Goal: Task Accomplishment & Management: Use online tool/utility

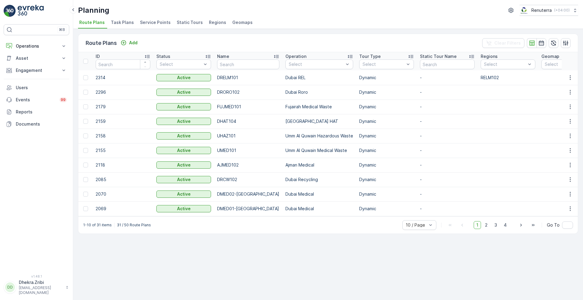
click at [141, 22] on span "Service Points" at bounding box center [155, 22] width 31 height 6
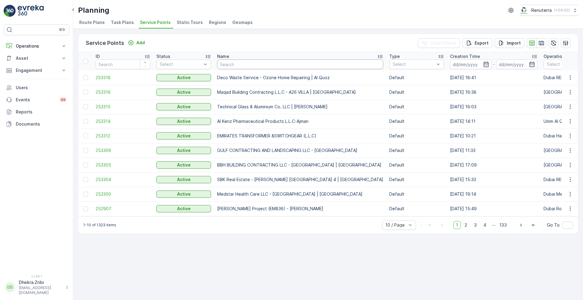
click at [243, 64] on input "text" at bounding box center [300, 64] width 166 height 10
type input "taj"
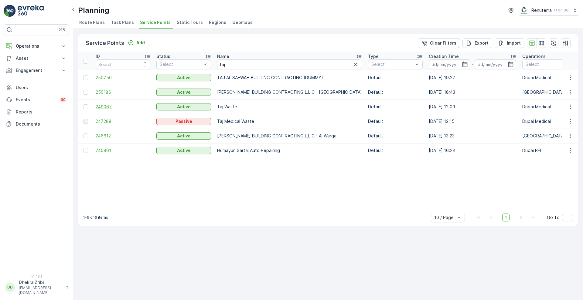
click at [103, 108] on span "249067" at bounding box center [123, 107] width 55 height 6
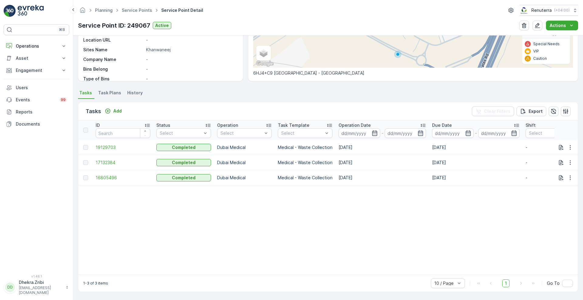
scroll to position [114, 0]
click at [115, 110] on p "Add" at bounding box center [117, 111] width 8 height 6
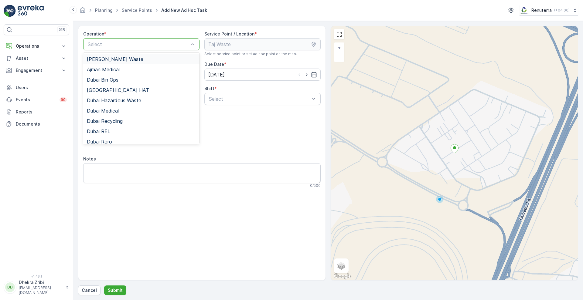
click at [162, 46] on div at bounding box center [138, 44] width 102 height 5
click at [130, 106] on div "Dubai Medical" at bounding box center [141, 111] width 116 height 10
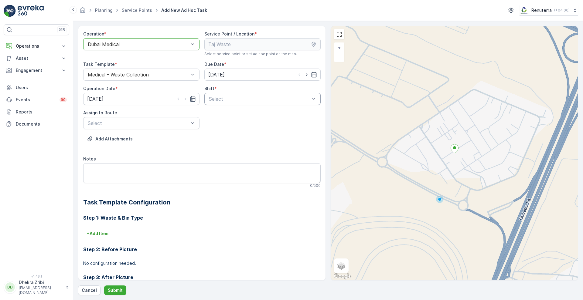
click at [256, 97] on div at bounding box center [259, 98] width 102 height 5
click at [227, 117] on span "Day Shift" at bounding box center [219, 113] width 22 height 5
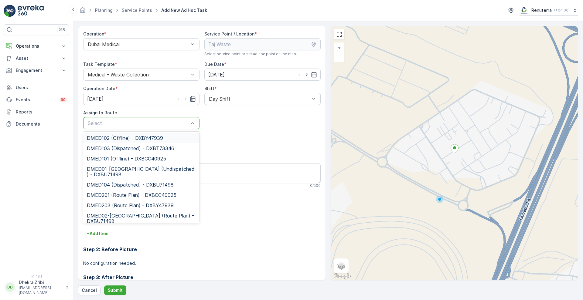
click at [170, 125] on div at bounding box center [138, 122] width 102 height 5
click at [121, 170] on span "DMED01-Khawaneej Yard (Undispatched ) - DXBU71498" at bounding box center [141, 171] width 109 height 11
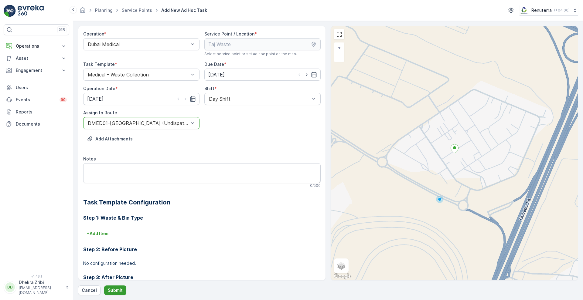
click at [119, 289] on p "Submit" at bounding box center [115, 290] width 15 height 6
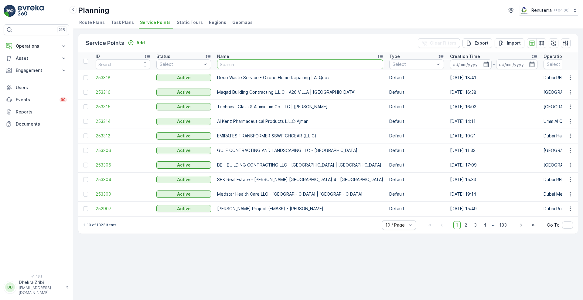
click at [251, 65] on input "text" at bounding box center [300, 64] width 166 height 10
type input "nephro"
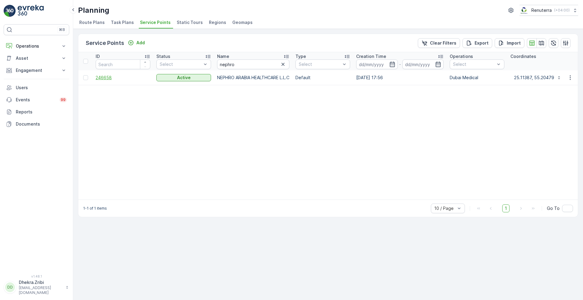
click at [106, 76] on span "246658" at bounding box center [123, 78] width 55 height 6
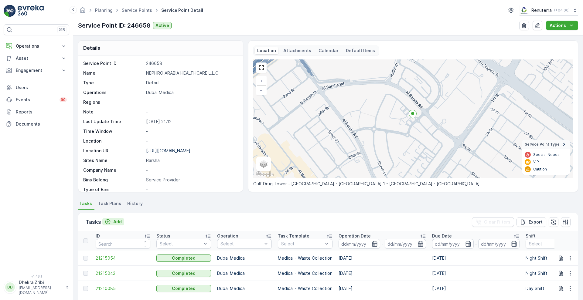
click at [120, 224] on p "Add" at bounding box center [117, 222] width 8 height 6
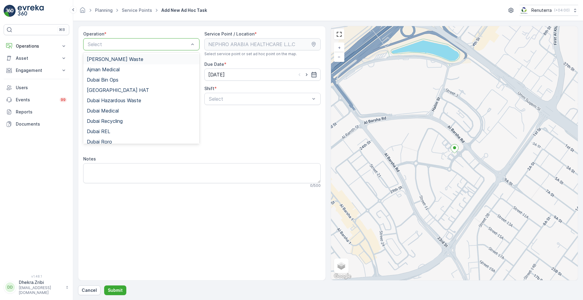
click at [149, 43] on div at bounding box center [138, 44] width 102 height 5
click at [111, 109] on span "Dubai Medical" at bounding box center [103, 110] width 32 height 5
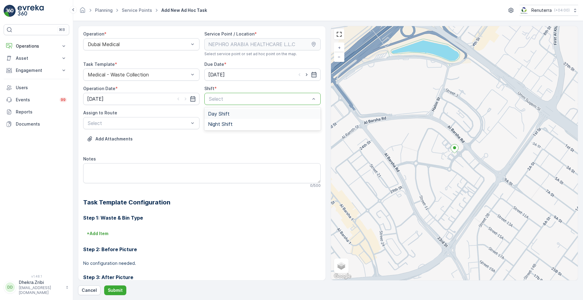
click at [221, 112] on span "Day Shift" at bounding box center [219, 113] width 22 height 5
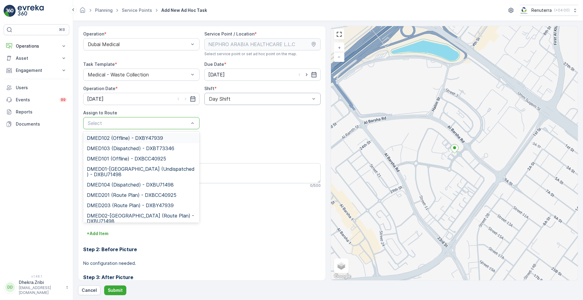
click at [161, 126] on div at bounding box center [138, 122] width 102 height 5
click at [127, 174] on span "DMED01-Khawaneej Yard (Undispatched ) - DXBU71498" at bounding box center [141, 171] width 109 height 11
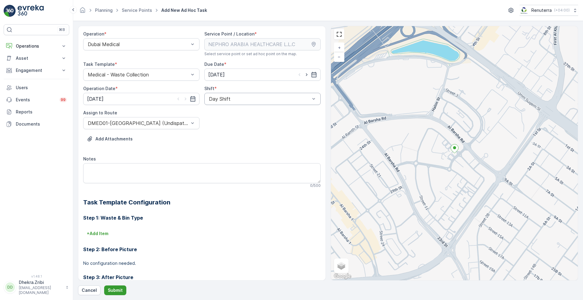
click at [113, 289] on p "Submit" at bounding box center [115, 290] width 15 height 6
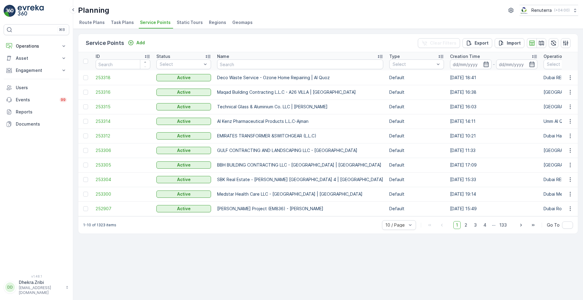
click at [389, 253] on div "Service Points Add Clear Filters Export Import ID Status Select Name Type Selec…" at bounding box center [327, 164] width 509 height 271
click at [416, 264] on div "Service Points Add Clear Filters Export Import ID Status Select Name Type Selec…" at bounding box center [327, 164] width 509 height 271
click at [348, 251] on div "Service Points Add Clear Filters Export Import ID Status Select Name Type Selec…" at bounding box center [327, 164] width 509 height 271
click at [399, 9] on div "Planning Renuterra ( +04:00 )" at bounding box center [328, 10] width 500 height 11
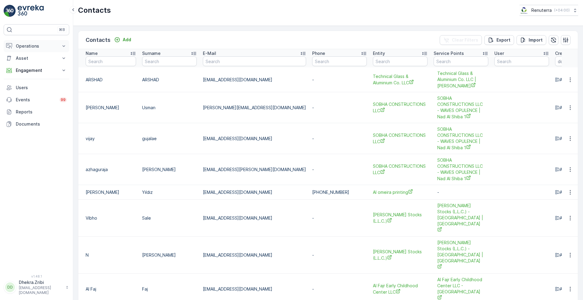
click at [64, 46] on icon at bounding box center [64, 46] width 6 height 6
click at [42, 73] on p "Routes & Tasks" at bounding box center [30, 73] width 31 height 6
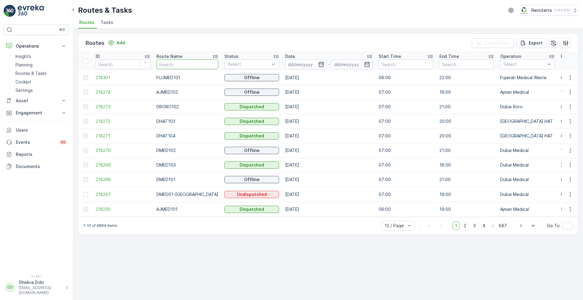
click at [170, 65] on input "text" at bounding box center [187, 64] width 62 height 10
type input "rel"
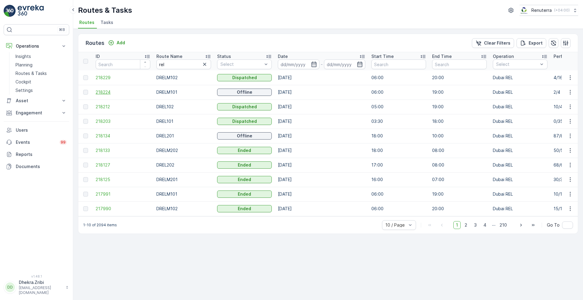
click at [109, 91] on span "218224" at bounding box center [123, 92] width 55 height 6
click at [104, 77] on span "218229" at bounding box center [123, 78] width 55 height 6
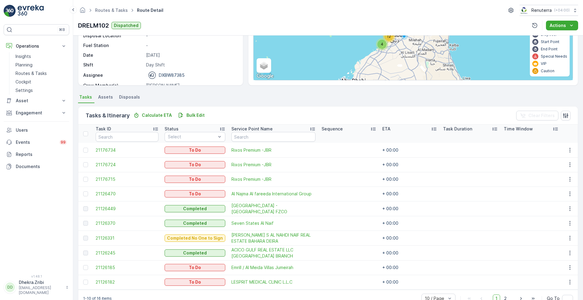
scroll to position [91, 0]
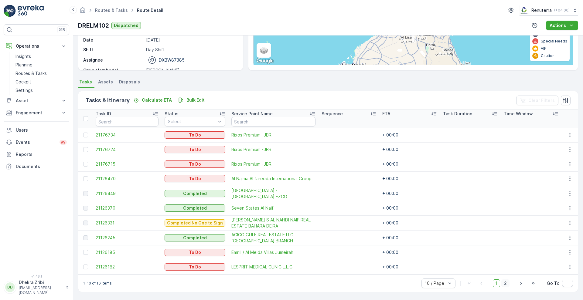
click at [506, 283] on span "2" at bounding box center [505, 283] width 8 height 8
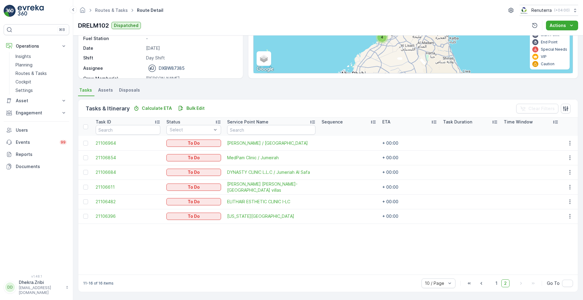
scroll to position [83, 0]
click at [495, 285] on span "1" at bounding box center [495, 283] width 7 height 8
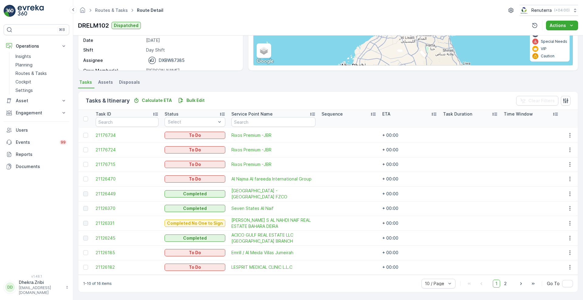
scroll to position [91, 0]
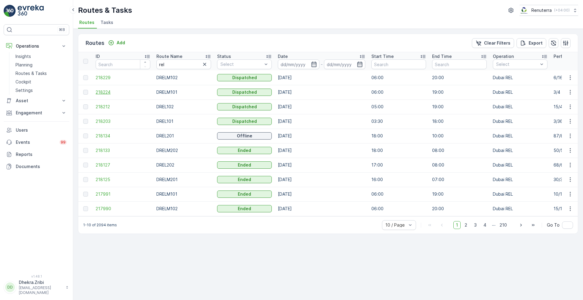
click at [102, 89] on span "218224" at bounding box center [123, 92] width 55 height 6
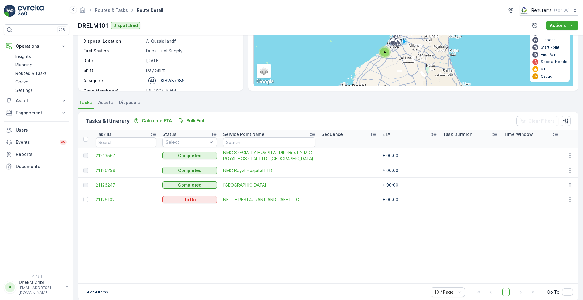
scroll to position [79, 0]
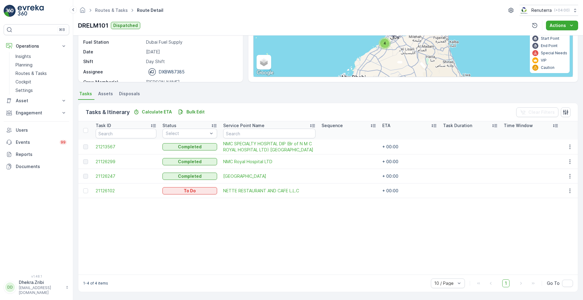
click at [262, 206] on table "Task ID Status Select Service Point Name Sequence ETA Task Duration Time Window…" at bounding box center [327, 197] width 499 height 153
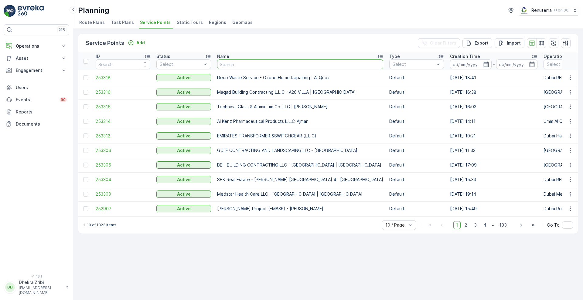
click at [246, 60] on input "text" at bounding box center [300, 64] width 166 height 10
type input "TAJ"
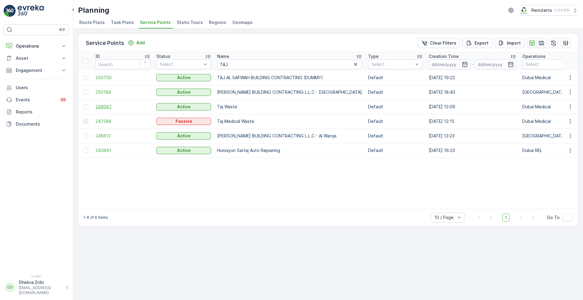
click at [102, 107] on span "249067" at bounding box center [123, 107] width 55 height 6
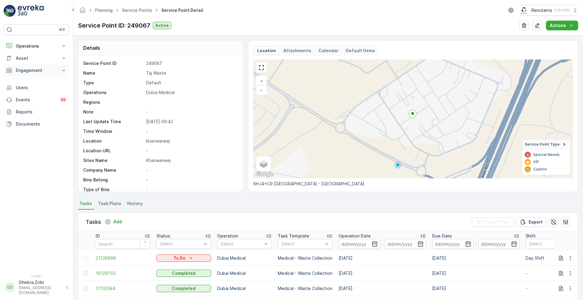
click at [62, 70] on icon at bounding box center [64, 70] width 6 height 6
click at [33, 106] on p "Service Points" at bounding box center [29, 106] width 29 height 6
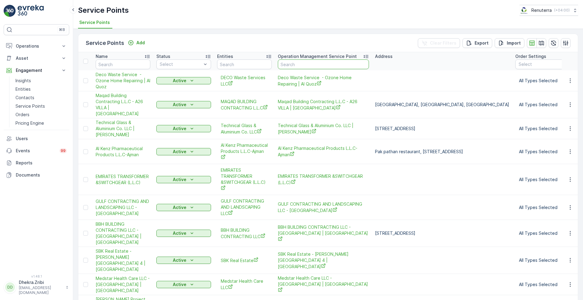
click at [293, 65] on input "text" at bounding box center [323, 64] width 91 height 10
type input "TAJ"
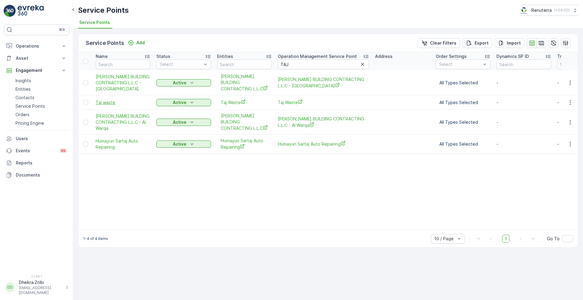
click at [102, 100] on span "Taj waste" at bounding box center [123, 103] width 55 height 6
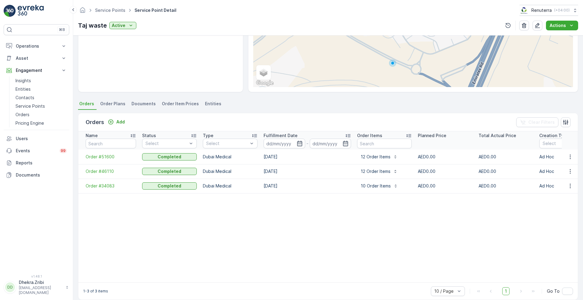
scroll to position [103, 0]
click at [567, 154] on icon "button" at bounding box center [570, 157] width 6 height 6
click at [557, 161] on span "See more details" at bounding box center [561, 163] width 35 height 6
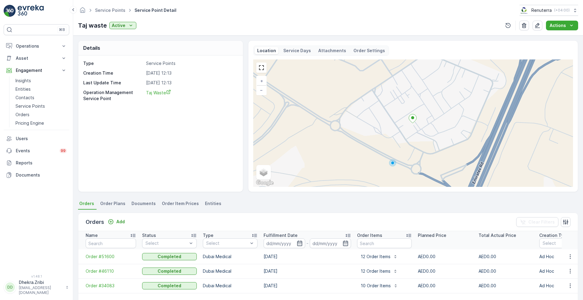
click at [332, 50] on p "Attachments" at bounding box center [332, 51] width 28 height 6
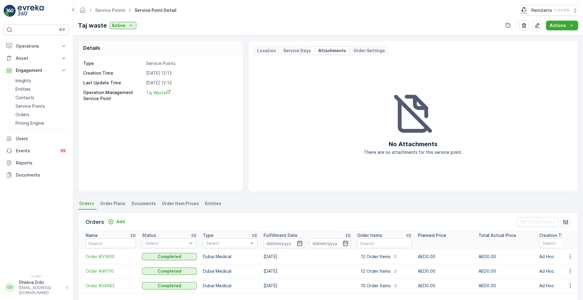
click at [370, 50] on p "Order Settings" at bounding box center [369, 51] width 32 height 6
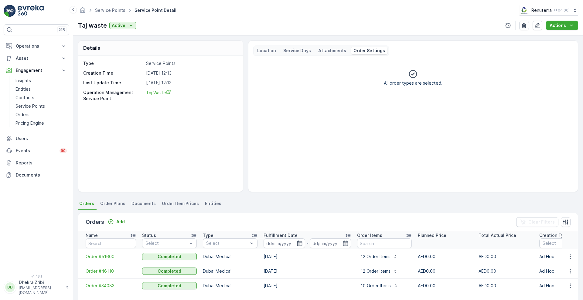
click at [304, 51] on p "Service Days" at bounding box center [297, 51] width 28 height 6
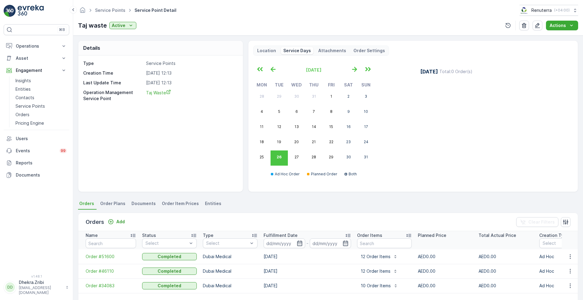
click at [266, 52] on p "Location" at bounding box center [266, 51] width 19 height 6
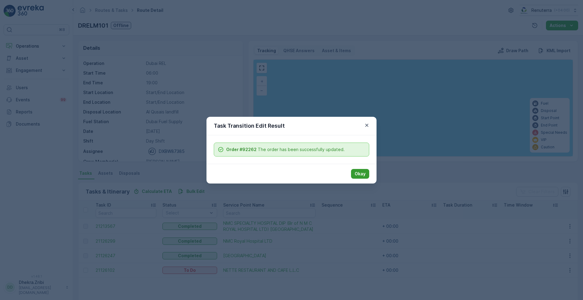
click at [358, 178] on button "Okay" at bounding box center [360, 174] width 18 height 10
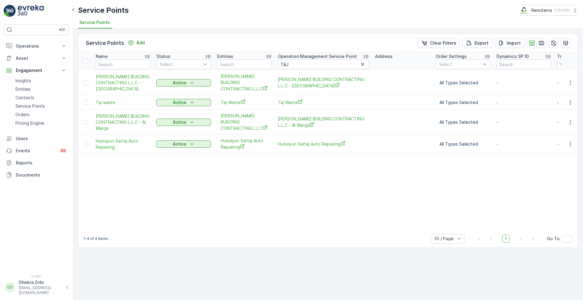
click at [394, 201] on table "Name Status Select Entities Operation Management Service Point TAJ Address Orde…" at bounding box center [478, 141] width 800 height 178
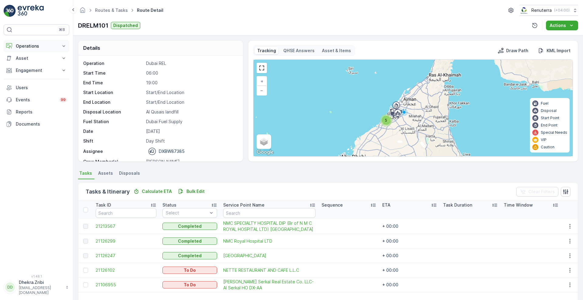
click at [46, 45] on p "Operations" at bounding box center [36, 46] width 41 height 6
click at [29, 67] on p "Planning" at bounding box center [23, 65] width 17 height 6
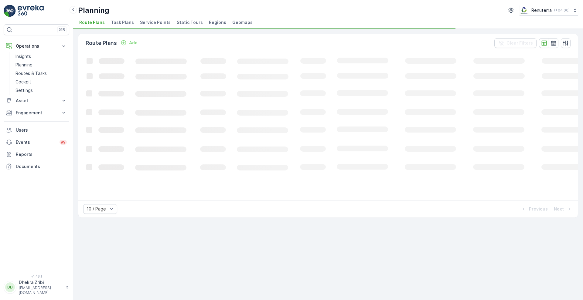
click at [148, 21] on span "Service Points" at bounding box center [155, 22] width 31 height 6
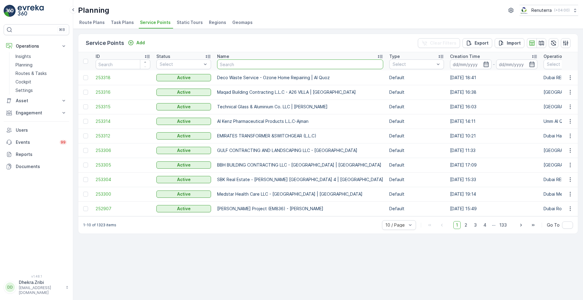
click at [258, 67] on input "text" at bounding box center [300, 64] width 166 height 10
type input "EMIRATES"
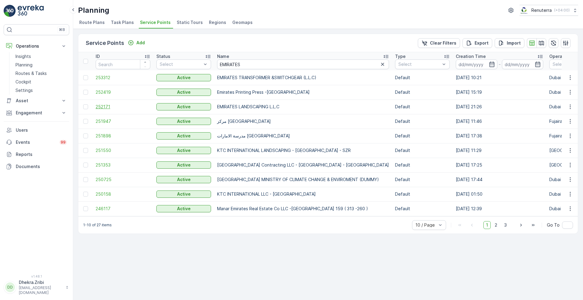
click at [98, 106] on span "252171" at bounding box center [123, 107] width 55 height 6
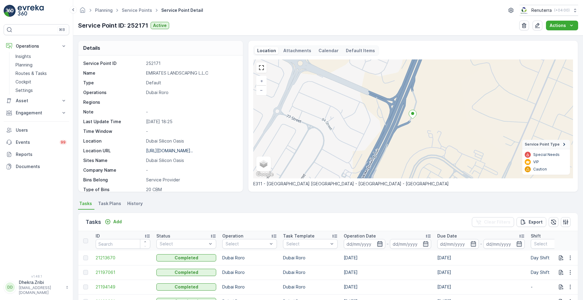
click at [380, 245] on icon "button" at bounding box center [380, 244] width 6 height 6
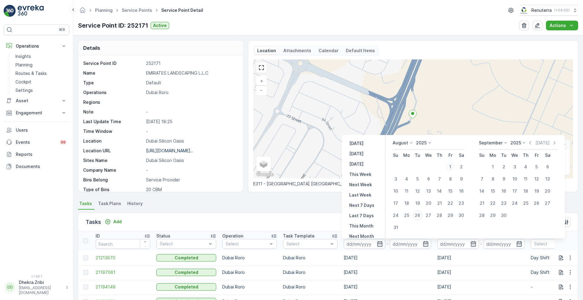
click at [449, 167] on div "1" at bounding box center [450, 167] width 10 height 10
type input "01.08.2025"
click at [301, 216] on div "Tasks Add Clear Filters Export" at bounding box center [327, 222] width 499 height 18
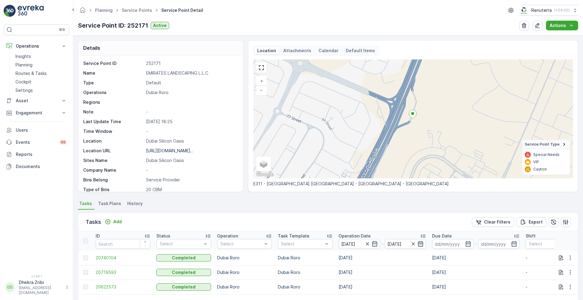
click at [421, 245] on icon "button" at bounding box center [420, 244] width 6 height 6
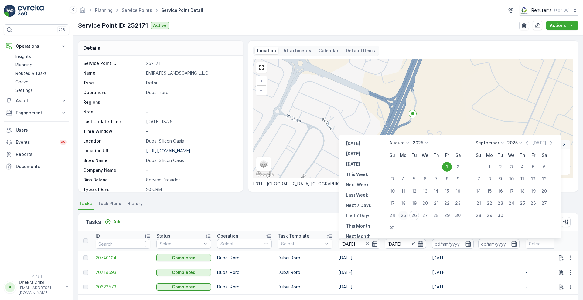
click at [402, 216] on div "25" at bounding box center [403, 216] width 10 height 10
type input "25.08.2025"
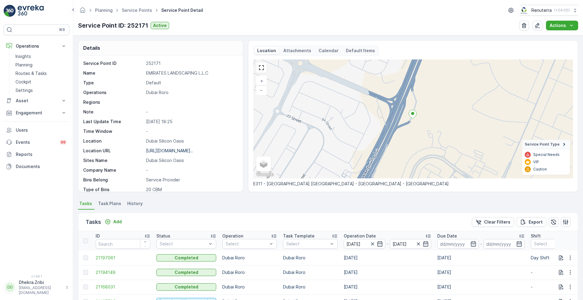
click at [347, 235] on p "Operation Date" at bounding box center [359, 236] width 32 height 6
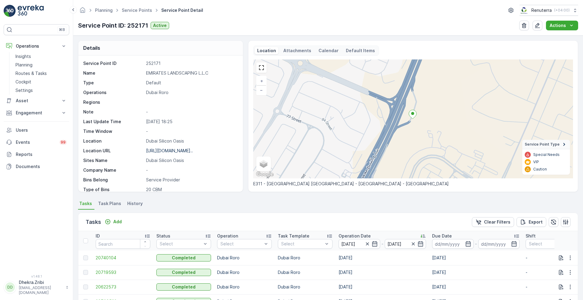
scroll to position [125, 0]
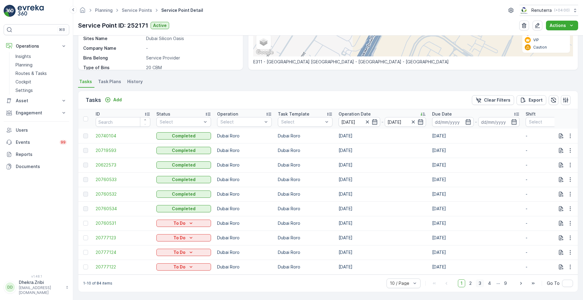
click at [479, 283] on span "3" at bounding box center [479, 283] width 8 height 8
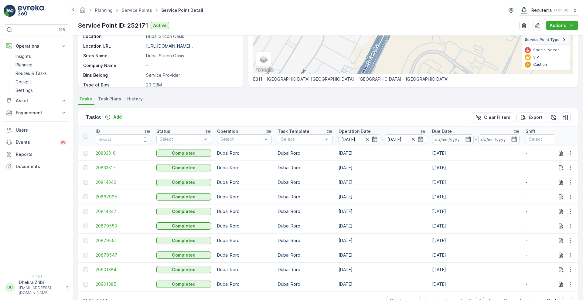
scroll to position [125, 0]
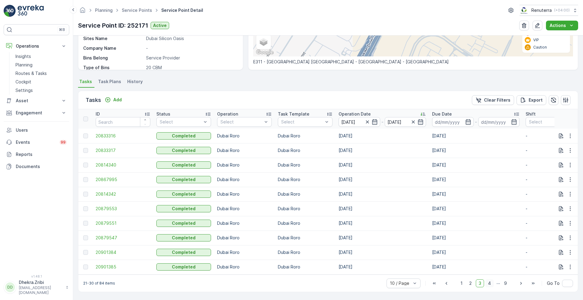
click at [488, 282] on span "4" at bounding box center [489, 283] width 8 height 8
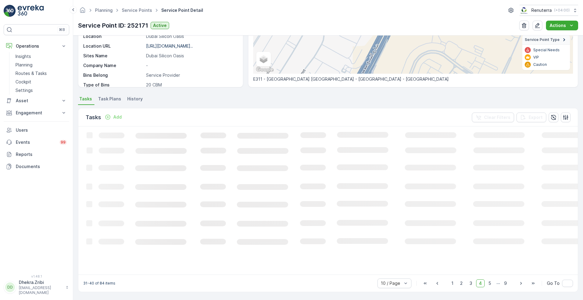
scroll to position [125, 0]
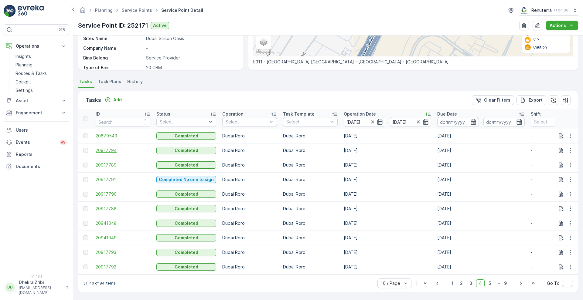
click at [105, 147] on span "20917794" at bounding box center [123, 150] width 55 height 6
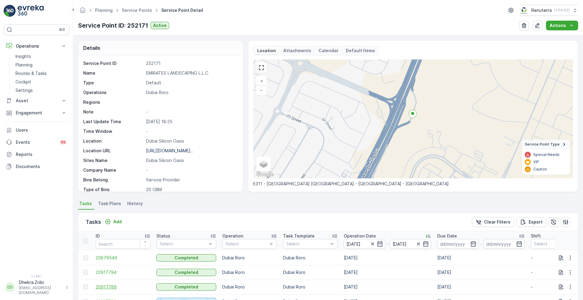
click at [111, 285] on span "20917789" at bounding box center [123, 287] width 55 height 6
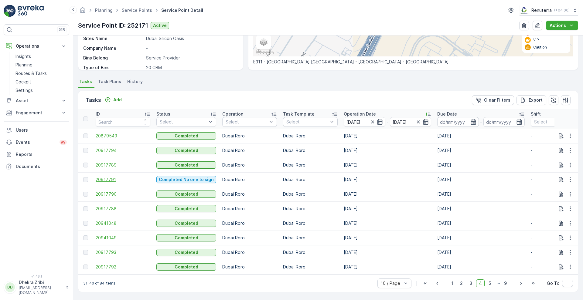
click at [109, 177] on span "20917791" at bounding box center [123, 180] width 55 height 6
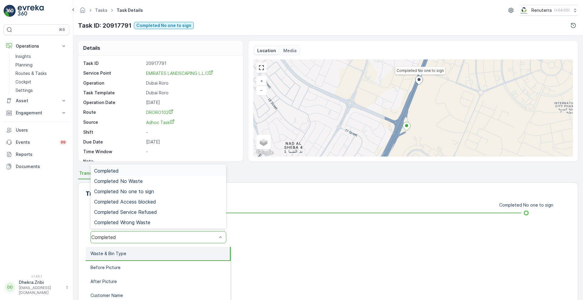
click at [155, 238] on div "Completed" at bounding box center [153, 237] width 125 height 5
click at [145, 190] on span "Completed No one to sign" at bounding box center [124, 191] width 60 height 5
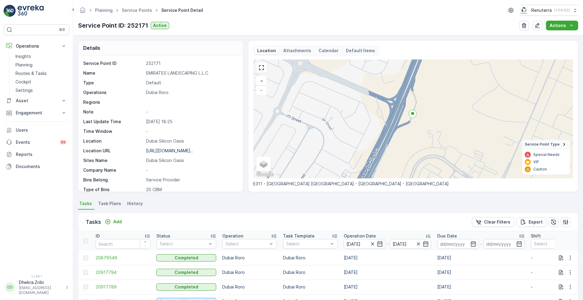
click at [436, 194] on div "Details Service Point ID 252171 Name EMIRATES LANDSCAPING L.L.C Type Default Op…" at bounding box center [327, 168] width 509 height 265
click at [370, 243] on icon "button" at bounding box center [371, 243] width 3 height 3
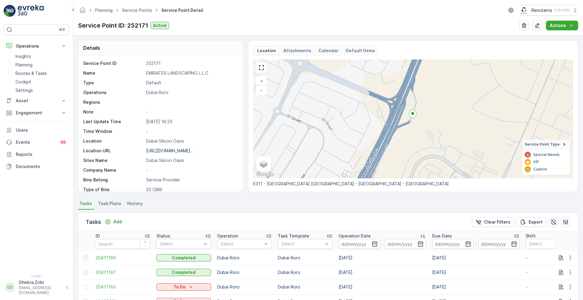
click at [370, 243] on input at bounding box center [359, 244] width 42 height 10
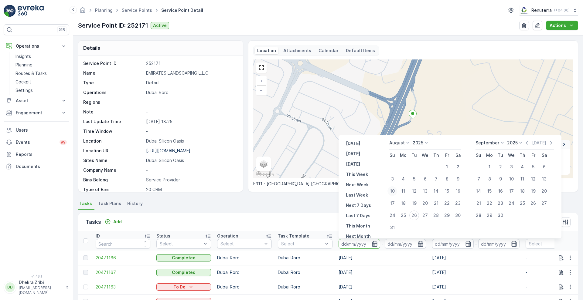
click at [391, 187] on div "10" at bounding box center [392, 191] width 10 height 10
type input "[DATE]"
click at [391, 187] on div "10" at bounding box center [392, 191] width 10 height 10
type input "[DATE]"
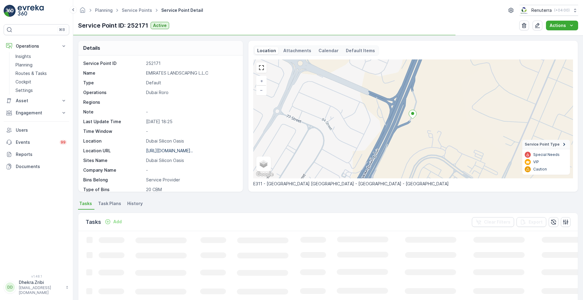
click at [285, 208] on ul "Tasks Task Plans History" at bounding box center [328, 204] width 500 height 10
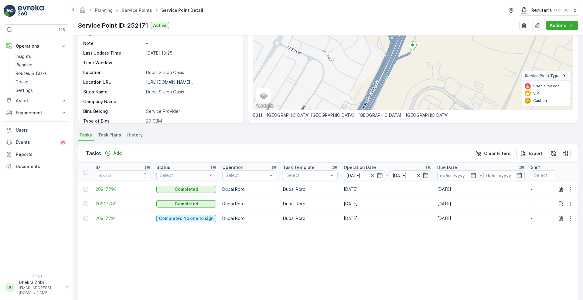
scroll to position [72, 0]
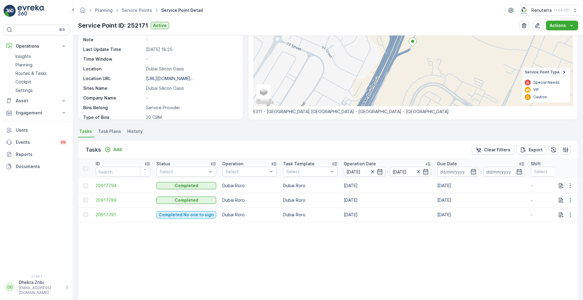
click at [100, 188] on td "20917794" at bounding box center [123, 185] width 61 height 15
click at [106, 186] on span "20917794" at bounding box center [123, 186] width 55 height 6
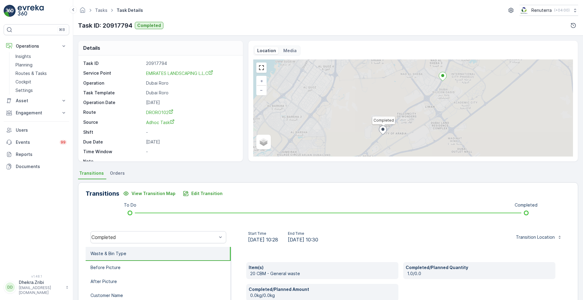
scroll to position [22, 0]
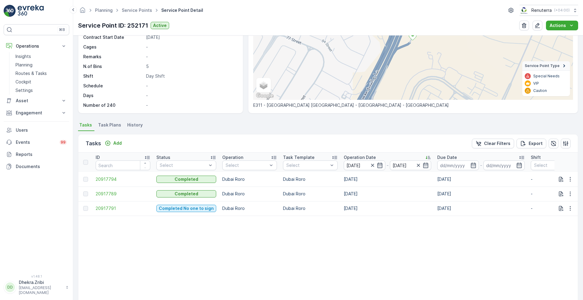
scroll to position [79, 0]
click at [106, 196] on span "20917789" at bounding box center [123, 193] width 55 height 6
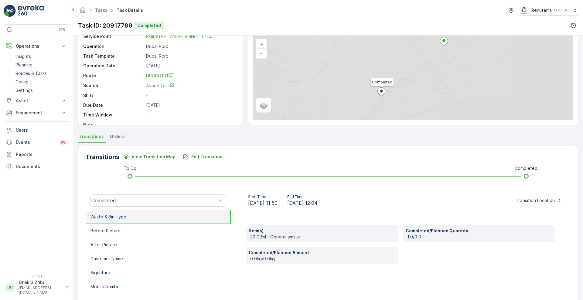
scroll to position [37, 0]
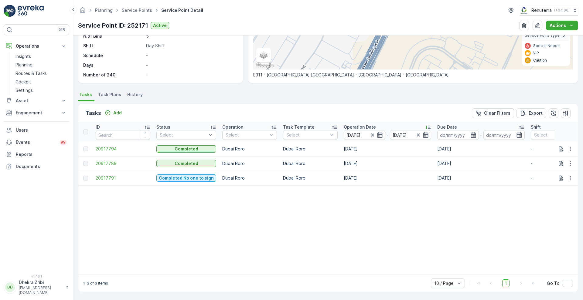
scroll to position [112, 0]
click at [111, 175] on span "20917791" at bounding box center [123, 178] width 55 height 6
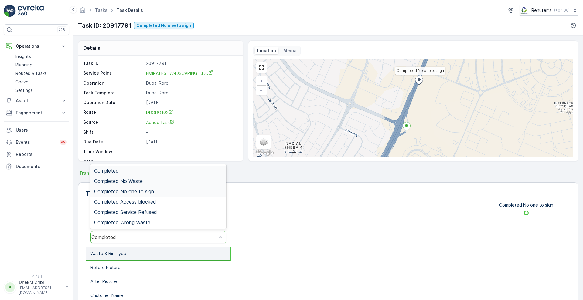
drag, startPoint x: 122, startPoint y: 235, endPoint x: 138, endPoint y: 194, distance: 43.7
click at [138, 231] on div "6 results available. Use Up and Down to choose options, press Enter to select t…" at bounding box center [158, 237] width 136 height 12
click at [138, 194] on span "Completed No one to sign" at bounding box center [124, 191] width 60 height 5
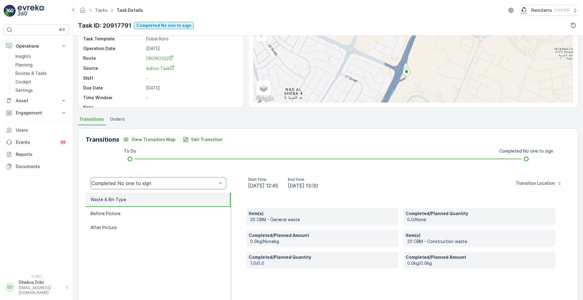
scroll to position [54, 0]
click at [188, 138] on div "Edit Transition" at bounding box center [203, 139] width 40 height 6
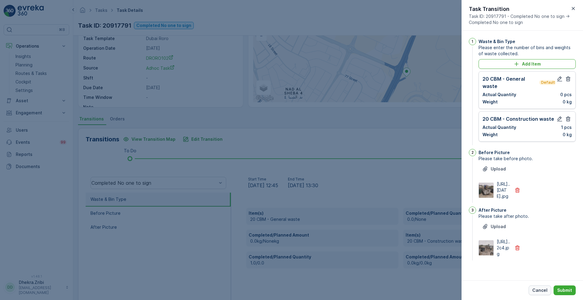
click at [536, 287] on p "Cancel" at bounding box center [539, 290] width 15 height 6
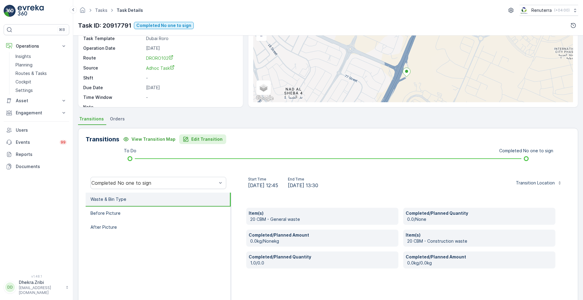
click at [203, 136] on p "Edit Transition" at bounding box center [206, 139] width 31 height 6
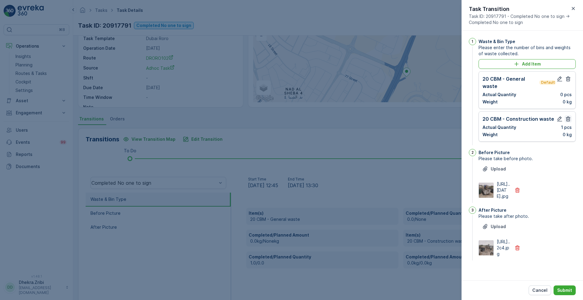
click at [567, 119] on icon "button" at bounding box center [568, 119] width 6 height 6
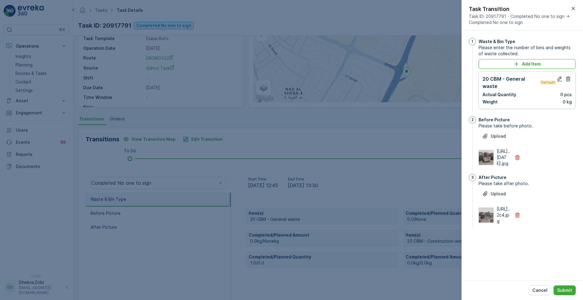
click at [555, 78] on div "20 CBM - General waste Default" at bounding box center [518, 82] width 73 height 15
click at [557, 79] on icon "button" at bounding box center [559, 79] width 6 height 6
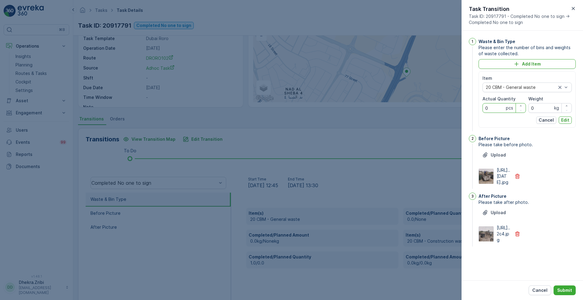
click at [495, 105] on Quantity "0" at bounding box center [503, 108] width 43 height 10
type Quantity "1"
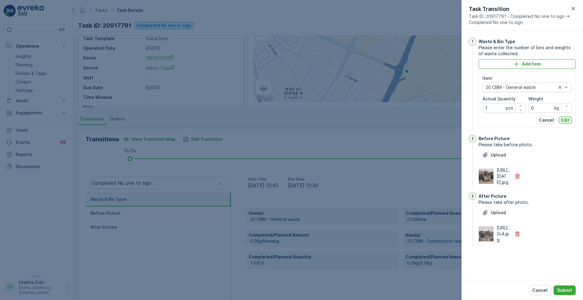
click at [564, 121] on p "Edit" at bounding box center [565, 120] width 8 height 6
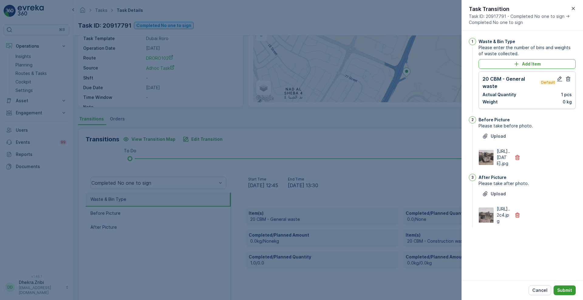
click at [562, 289] on p "Submit" at bounding box center [564, 290] width 15 height 6
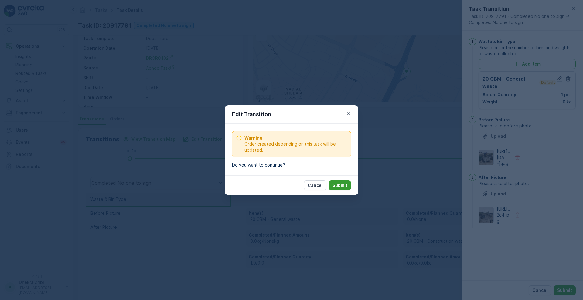
click at [343, 182] on p "Submit" at bounding box center [339, 185] width 15 height 6
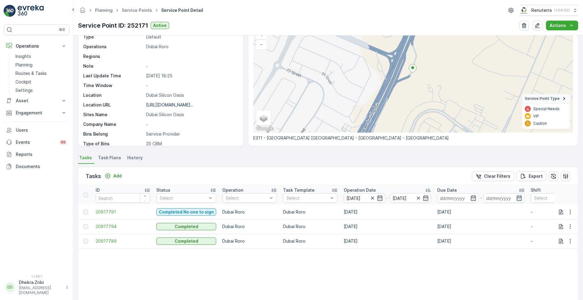
scroll to position [47, 0]
click at [371, 198] on icon "button" at bounding box center [372, 197] width 6 height 6
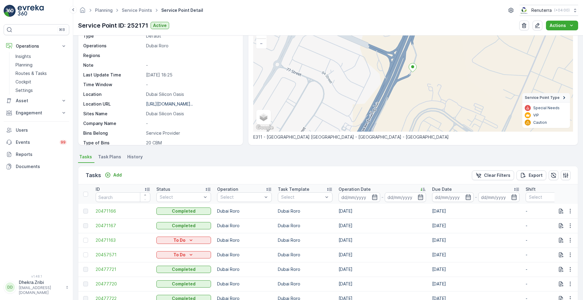
click at [371, 198] on input at bounding box center [359, 197] width 42 height 10
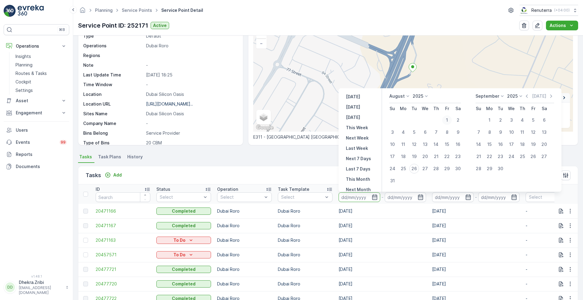
click at [449, 119] on div "1" at bounding box center [447, 120] width 10 height 10
type input "01.08.2025"
click at [449, 119] on div "1" at bounding box center [447, 120] width 10 height 10
type input "01.08.2025"
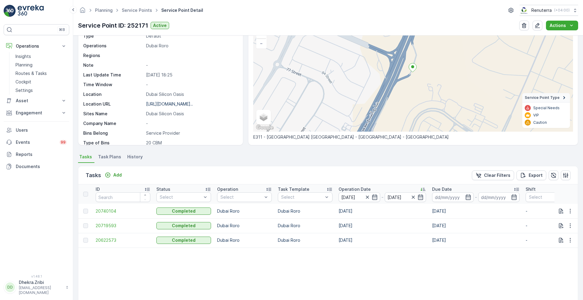
scroll to position [56, 0]
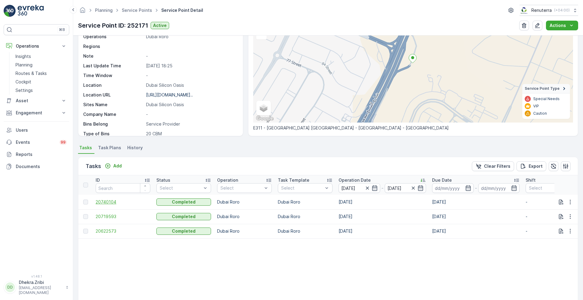
click at [101, 203] on span "20740104" at bounding box center [123, 202] width 55 height 6
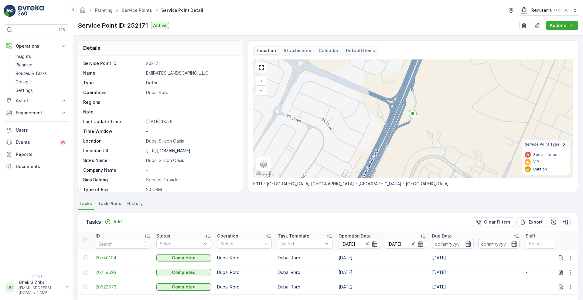
click at [105, 259] on span "20740104" at bounding box center [123, 258] width 55 height 6
click at [101, 271] on span "20719593" at bounding box center [123, 272] width 55 height 6
click at [108, 284] on span "20622573" at bounding box center [123, 287] width 55 height 6
click at [369, 244] on icon "button" at bounding box center [367, 244] width 6 height 6
click at [373, 243] on icon "button" at bounding box center [374, 243] width 5 height 5
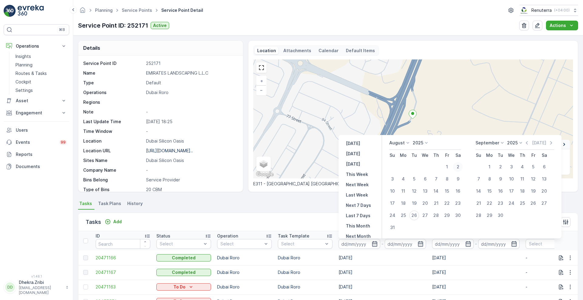
click at [456, 169] on div "2" at bounding box center [458, 167] width 10 height 10
type input "02.08.2025"
click at [456, 169] on div "2" at bounding box center [458, 167] width 10 height 10
type input "02.08.2025"
click at [287, 225] on div "Tasks Add Clear Filters Export" at bounding box center [327, 222] width 499 height 18
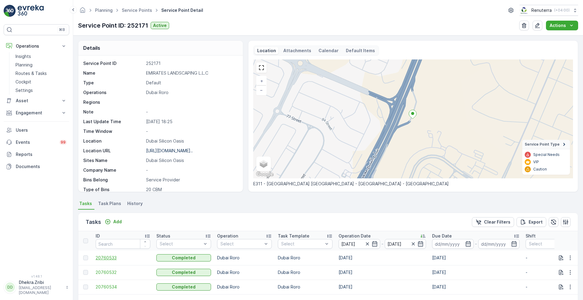
click at [101, 255] on span "20760533" at bounding box center [123, 258] width 55 height 6
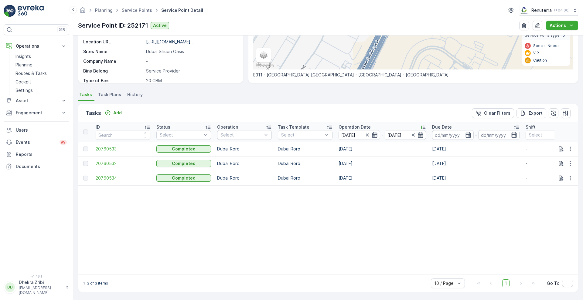
click at [100, 146] on span "20760533" at bounding box center [123, 149] width 55 height 6
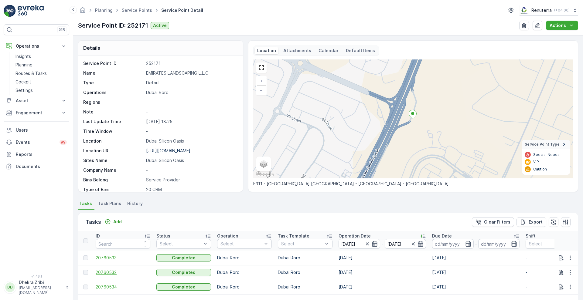
click at [105, 272] on span "20760532" at bounding box center [123, 272] width 55 height 6
click at [108, 289] on span "20760534" at bounding box center [123, 287] width 55 height 6
click at [367, 241] on icon "button" at bounding box center [367, 244] width 6 height 6
click at [372, 241] on icon "button" at bounding box center [374, 244] width 6 height 6
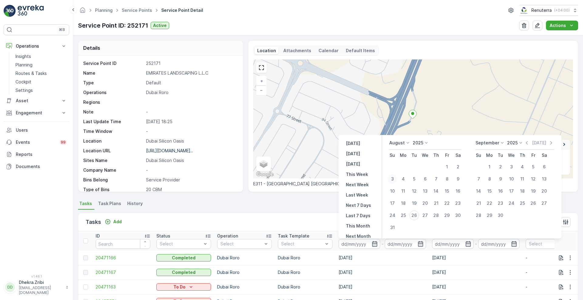
click at [395, 178] on div "3" at bounding box center [392, 179] width 10 height 10
type input "03.08.2025"
click at [393, 182] on div "3" at bounding box center [392, 179] width 10 height 10
type input "03.08.2025"
click at [308, 218] on div "Tasks Add Clear Filters Export" at bounding box center [327, 222] width 499 height 18
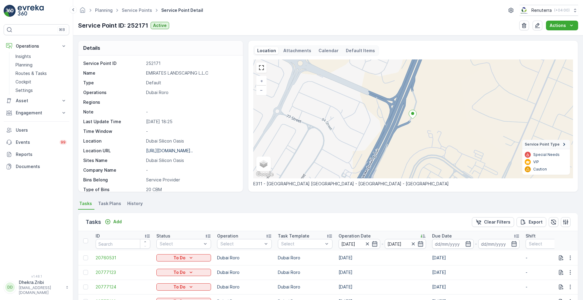
scroll to position [117, 0]
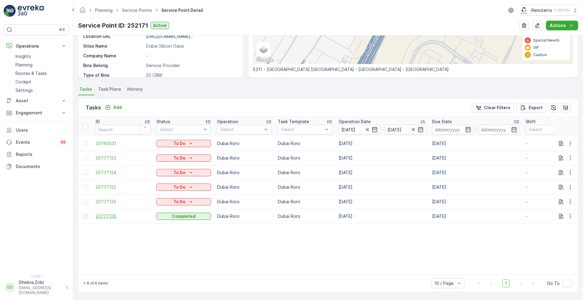
click at [108, 213] on span "20777126" at bounding box center [123, 216] width 55 height 6
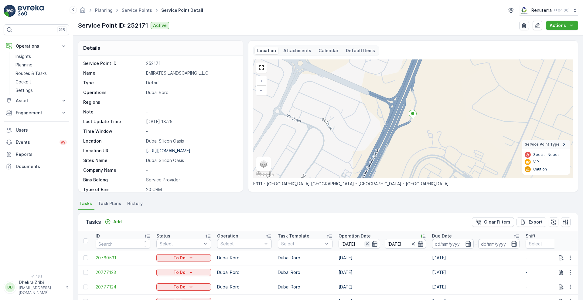
click at [367, 244] on icon "button" at bounding box center [366, 243] width 3 height 3
click at [373, 244] on icon "button" at bounding box center [374, 244] width 6 height 6
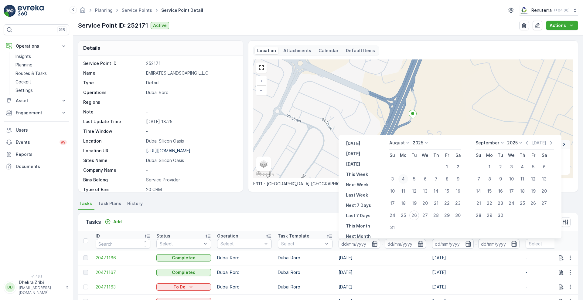
click at [404, 179] on div "4" at bounding box center [403, 179] width 10 height 10
type input "[DATE]"
click at [404, 179] on div "4" at bounding box center [403, 179] width 10 height 10
type input "[DATE]"
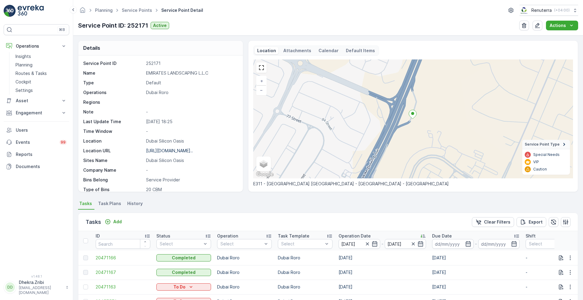
click at [294, 228] on div "Tasks Add Clear Filters Export" at bounding box center [327, 222] width 499 height 18
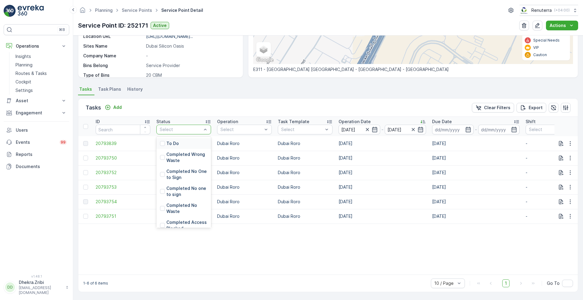
click at [191, 125] on div "Select" at bounding box center [183, 130] width 55 height 10
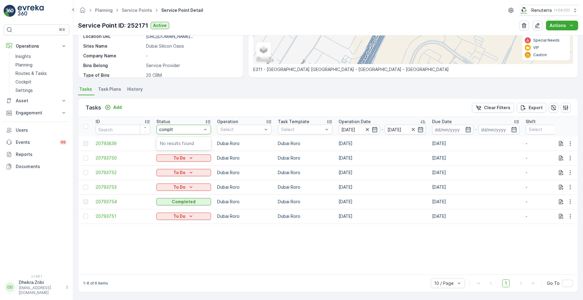
type input "compl"
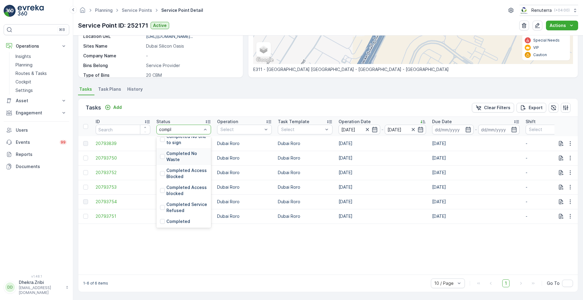
scroll to position [41, 0]
click at [178, 218] on p "Completed" at bounding box center [178, 221] width 24 height 6
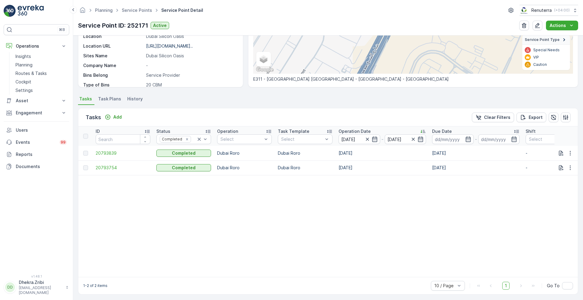
scroll to position [110, 0]
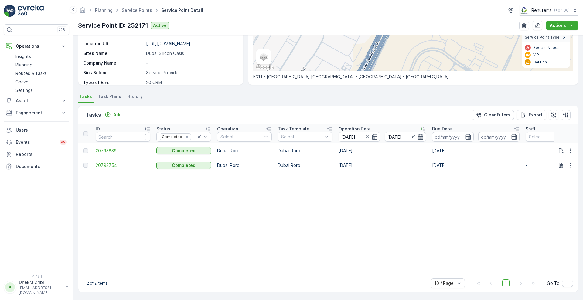
click at [112, 144] on td "20793839" at bounding box center [123, 151] width 61 height 15
click at [106, 148] on span "20793839" at bounding box center [123, 151] width 55 height 6
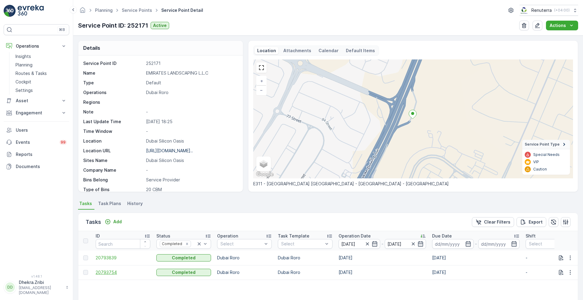
click at [108, 272] on span "20793754" at bounding box center [123, 272] width 55 height 6
click at [368, 242] on icon "button" at bounding box center [367, 244] width 6 height 6
click at [373, 245] on icon "button" at bounding box center [374, 244] width 6 height 6
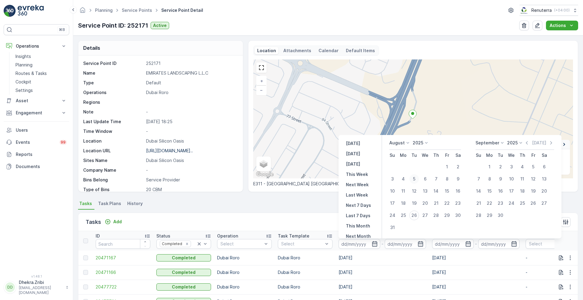
click at [416, 176] on div "5" at bounding box center [414, 179] width 10 height 10
type input "05.08.2025"
click at [416, 176] on div "5" at bounding box center [414, 179] width 10 height 10
type input "05.08.2025"
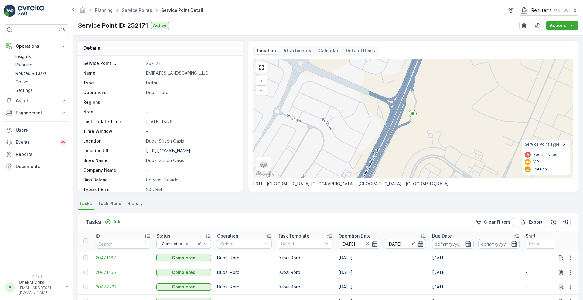
click at [318, 215] on div "Tasks Add Clear Filters Export" at bounding box center [327, 222] width 499 height 18
click at [105, 259] on span "20814369" at bounding box center [123, 258] width 55 height 6
click at [110, 273] on span "20814343" at bounding box center [123, 272] width 55 height 6
click at [369, 244] on icon "button" at bounding box center [367, 244] width 6 height 6
click at [373, 244] on icon "button" at bounding box center [374, 244] width 6 height 6
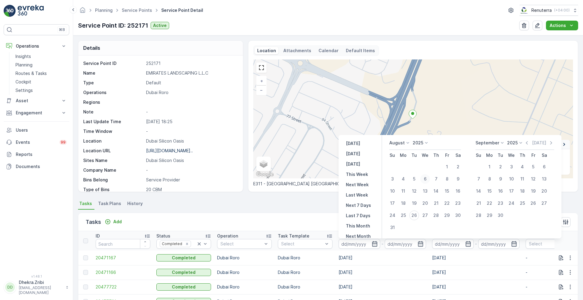
click at [426, 178] on div "6" at bounding box center [425, 179] width 10 height 10
type input "06.08.2025"
click at [426, 178] on div "6" at bounding box center [425, 179] width 10 height 10
type input "06.08.2025"
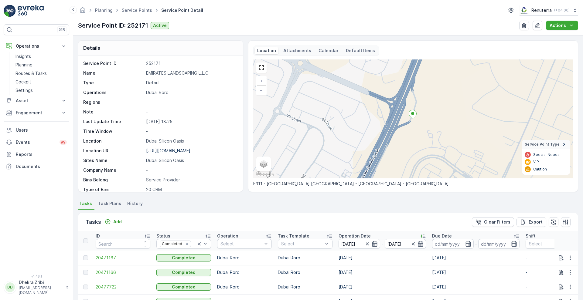
click at [322, 216] on div "Tasks Add Clear Filters Export" at bounding box center [327, 222] width 499 height 18
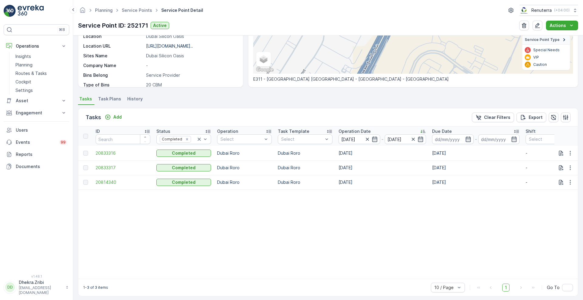
scroll to position [112, 0]
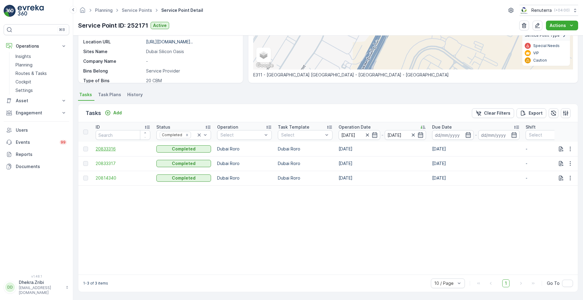
click at [105, 146] on span "20833316" at bounding box center [123, 149] width 55 height 6
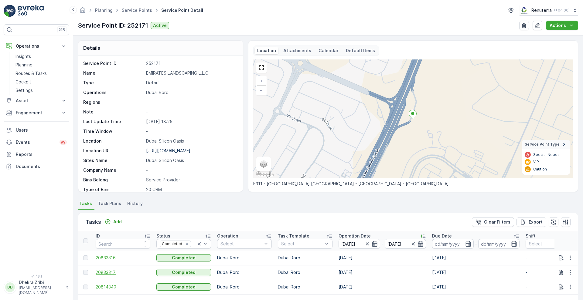
click at [106, 272] on span "20833317" at bounding box center [123, 272] width 55 height 6
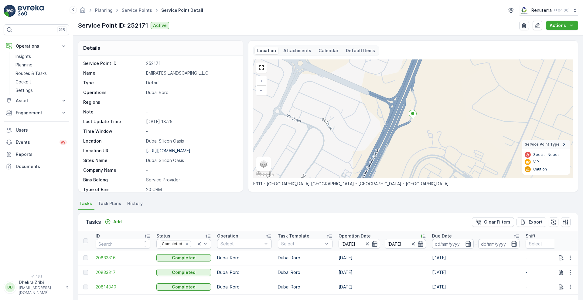
click at [103, 286] on span "20814340" at bounding box center [123, 287] width 55 height 6
click at [368, 244] on icon "button" at bounding box center [367, 244] width 6 height 6
click at [373, 244] on icon "button" at bounding box center [374, 244] width 6 height 6
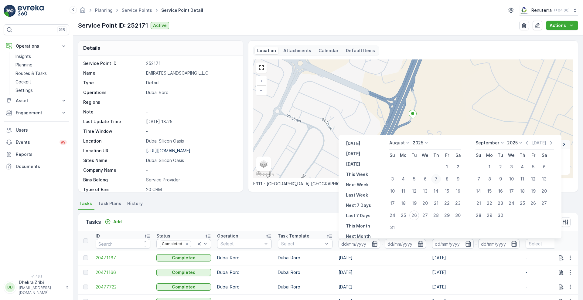
click at [436, 176] on div "7" at bounding box center [436, 179] width 10 height 10
type input "07.08.2025"
click at [436, 176] on div "7" at bounding box center [436, 179] width 10 height 10
type input "07.08.2025"
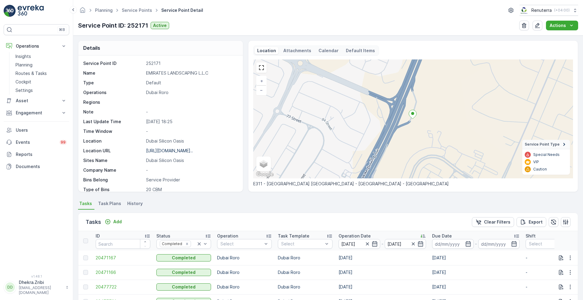
click at [281, 226] on div "Tasks Add Clear Filters Export" at bounding box center [327, 222] width 499 height 18
click at [105, 258] on span "20867995" at bounding box center [123, 258] width 55 height 6
click at [107, 272] on span "20814342" at bounding box center [123, 272] width 55 height 6
click at [105, 259] on span "20867995" at bounding box center [123, 258] width 55 height 6
click at [110, 271] on span "20814342" at bounding box center [123, 272] width 55 height 6
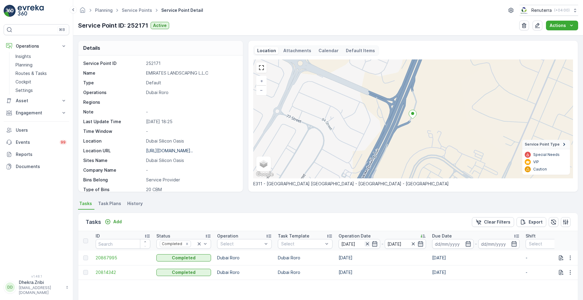
click at [366, 243] on icon "button" at bounding box center [367, 244] width 6 height 6
click at [374, 243] on icon "button" at bounding box center [374, 243] width 5 height 5
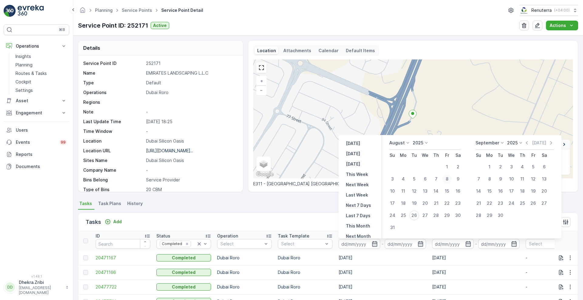
click at [446, 180] on div "8" at bounding box center [447, 179] width 10 height 10
type input "08.08.2025"
click at [446, 180] on div "8" at bounding box center [447, 179] width 10 height 10
type input "08.08.2025"
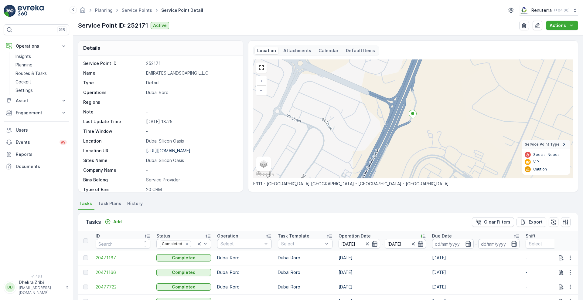
click at [282, 218] on div "Tasks Add Clear Filters Export" at bounding box center [327, 222] width 499 height 18
click at [116, 256] on span "20879553" at bounding box center [123, 258] width 55 height 6
click at [102, 272] on span "20879551" at bounding box center [123, 272] width 55 height 6
click at [113, 286] on span "20879547" at bounding box center [123, 287] width 55 height 6
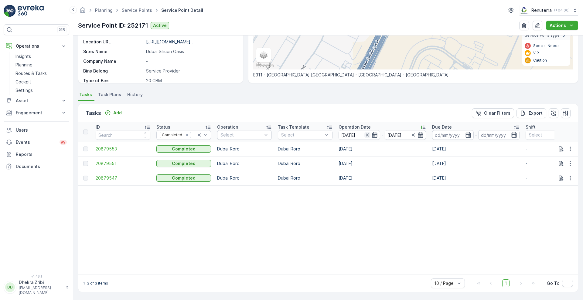
click at [368, 132] on icon "button" at bounding box center [367, 135] width 6 height 6
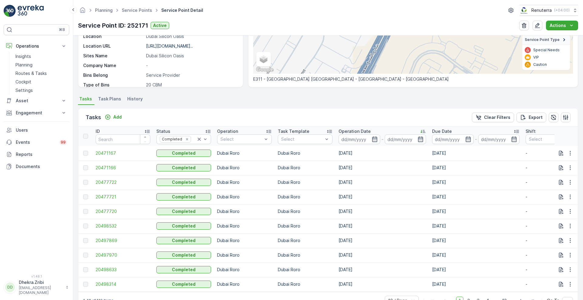
scroll to position [112, 0]
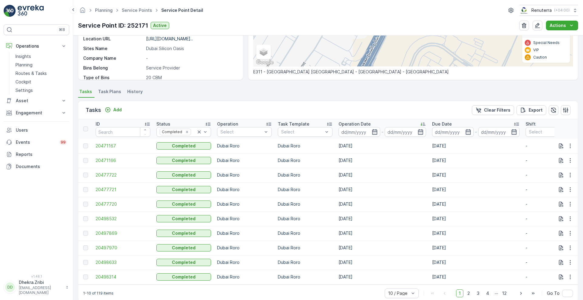
click at [368, 131] on input at bounding box center [359, 132] width 42 height 10
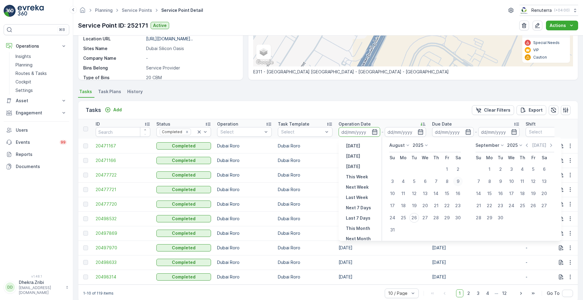
click at [458, 181] on div "9" at bounding box center [458, 182] width 10 height 10
type input "09.08.2025"
click at [458, 181] on div "9" at bounding box center [458, 182] width 10 height 10
type input "09.08.2025"
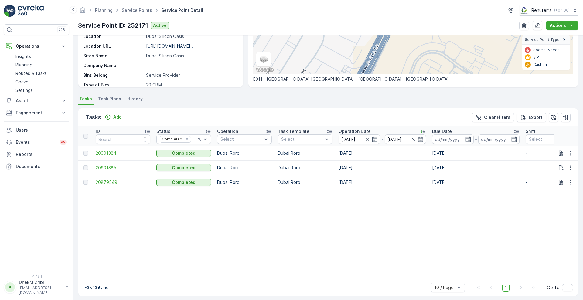
scroll to position [112, 0]
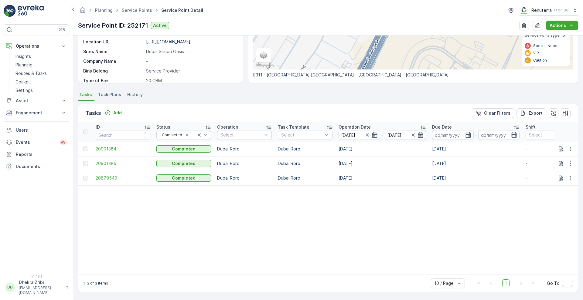
click at [108, 146] on span "20901384" at bounding box center [123, 149] width 55 height 6
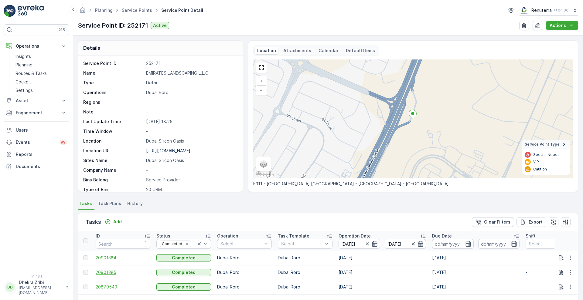
click at [112, 274] on span "20901385" at bounding box center [123, 272] width 55 height 6
click at [100, 284] on span "20879549" at bounding box center [123, 287] width 55 height 6
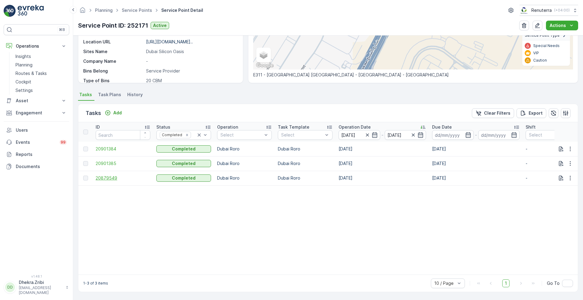
click at [109, 175] on span "20879549" at bounding box center [123, 178] width 55 height 6
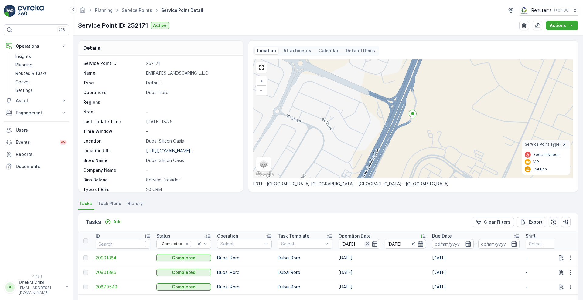
click at [366, 246] on icon "button" at bounding box center [367, 244] width 6 height 6
click at [372, 244] on icon "button" at bounding box center [374, 243] width 5 height 5
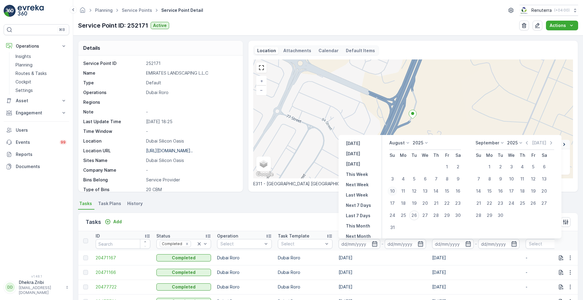
click at [393, 189] on div "10" at bounding box center [392, 191] width 10 height 10
type input "[DATE]"
click at [393, 189] on div "10" at bounding box center [392, 191] width 10 height 10
type input "[DATE]"
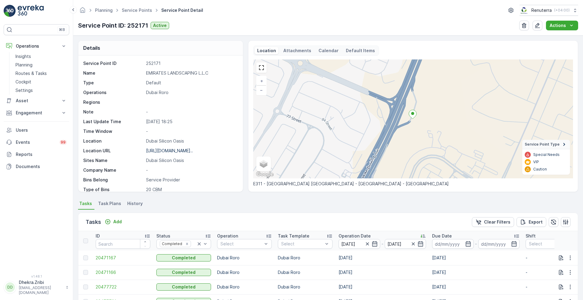
click at [316, 221] on div "Tasks Add Clear Filters Export" at bounding box center [327, 222] width 499 height 18
click at [109, 258] on span "20917794" at bounding box center [123, 258] width 55 height 6
click at [107, 271] on span "20917789" at bounding box center [123, 272] width 55 height 6
click at [367, 246] on icon "button" at bounding box center [367, 244] width 6 height 6
click at [373, 244] on icon "button" at bounding box center [374, 244] width 6 height 6
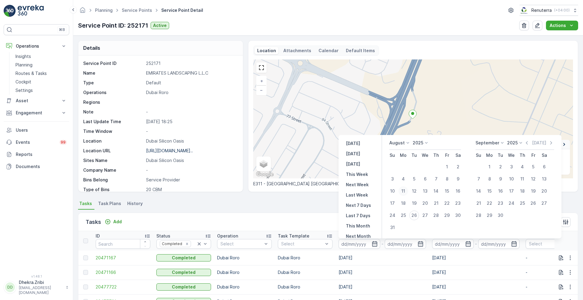
click at [404, 190] on div "11" at bounding box center [403, 191] width 10 height 10
type input "[DATE]"
click at [404, 190] on div "11" at bounding box center [403, 191] width 10 height 10
type input "[DATE]"
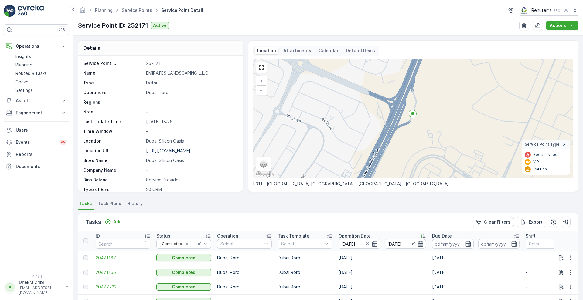
click at [309, 220] on div "Tasks Add Clear Filters Export" at bounding box center [327, 222] width 499 height 18
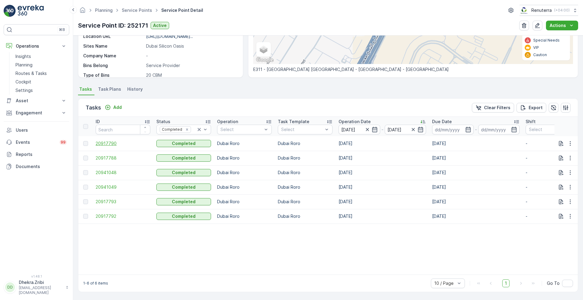
click at [107, 141] on span "20917790" at bounding box center [123, 143] width 55 height 6
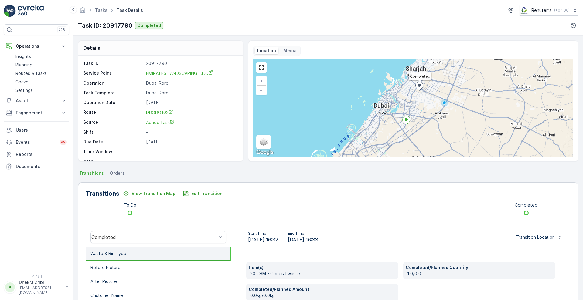
click at [422, 224] on div "Transitions View Transition Map Edit Transition To Do Completed Completed Start…" at bounding box center [328, 278] width 500 height 192
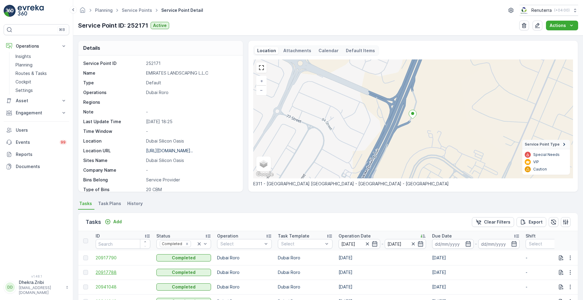
click at [106, 270] on span "20917788" at bounding box center [123, 272] width 55 height 6
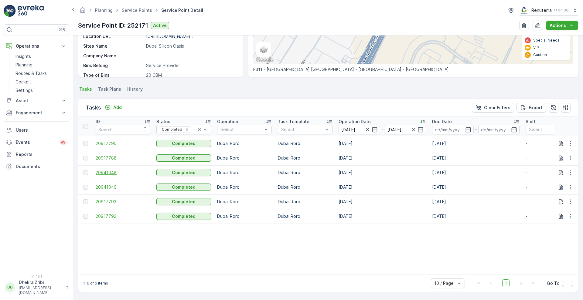
click at [108, 171] on span "20941048" at bounding box center [123, 173] width 55 height 6
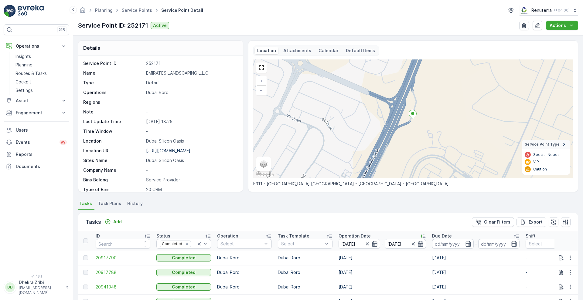
scroll to position [117, 0]
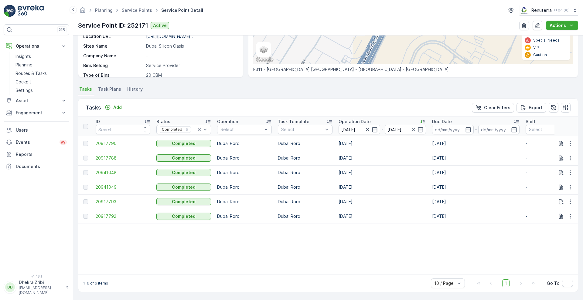
click at [105, 185] on span "20941049" at bounding box center [123, 187] width 55 height 6
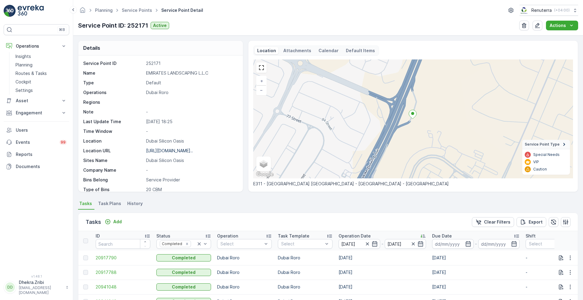
scroll to position [117, 0]
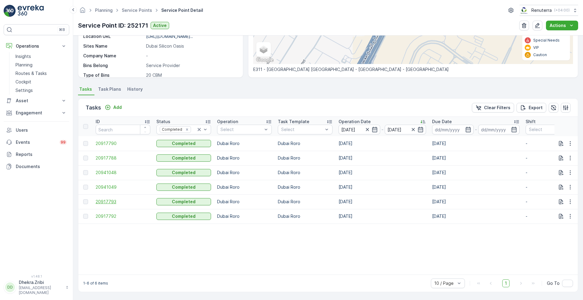
click at [113, 199] on span "20917793" at bounding box center [123, 202] width 55 height 6
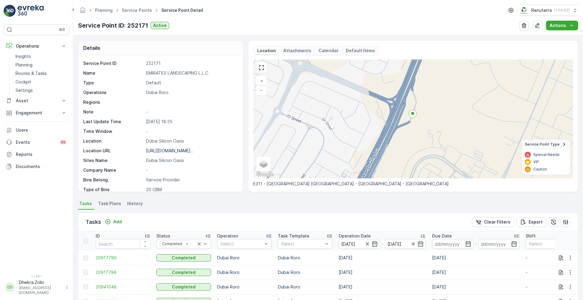
scroll to position [117, 0]
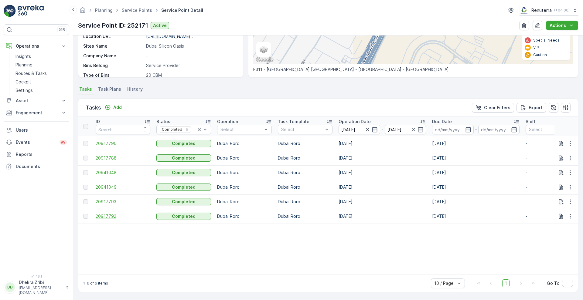
click at [111, 213] on span "20917792" at bounding box center [123, 216] width 55 height 6
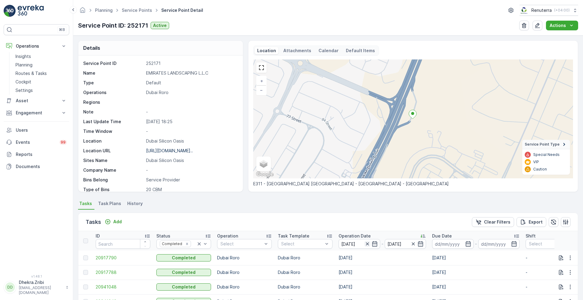
click at [368, 246] on icon "button" at bounding box center [367, 244] width 6 height 6
click at [374, 244] on icon "button" at bounding box center [374, 244] width 6 height 6
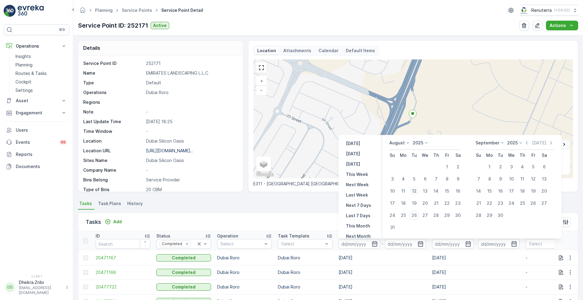
click at [415, 192] on div "12" at bounding box center [414, 191] width 10 height 10
type input "[DATE]"
click at [415, 192] on div "12" at bounding box center [414, 191] width 10 height 10
type input "[DATE]"
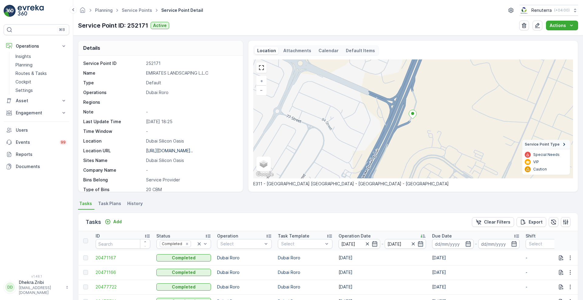
click at [333, 216] on div "Tasks Add Clear Filters Export" at bounding box center [327, 222] width 499 height 18
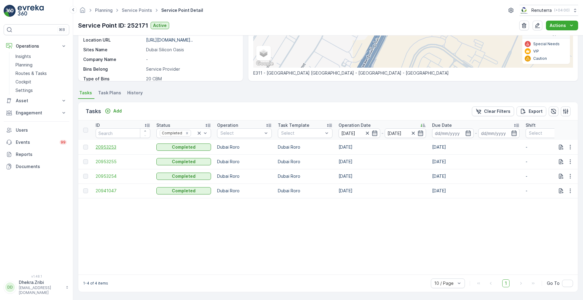
click at [106, 144] on span "20953253" at bounding box center [123, 147] width 55 height 6
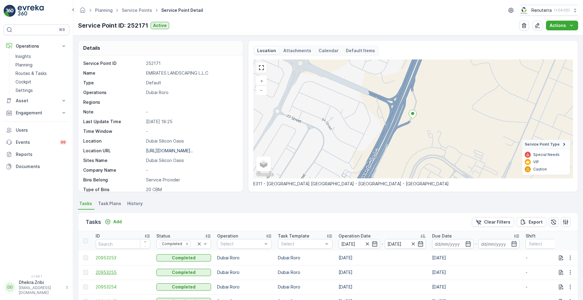
click at [108, 272] on span "20953255" at bounding box center [123, 272] width 55 height 6
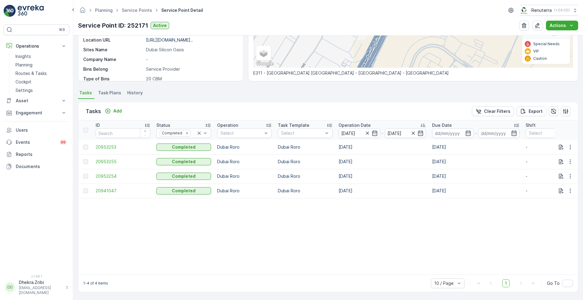
scroll to position [114, 0]
click at [97, 175] on span "20953254" at bounding box center [123, 176] width 55 height 6
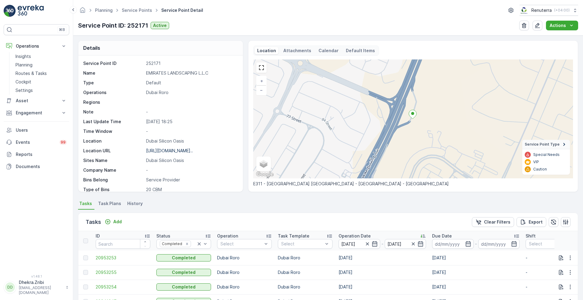
scroll to position [114, 0]
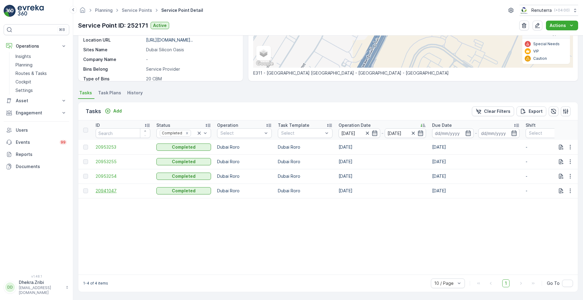
click at [106, 188] on span "20941047" at bounding box center [123, 191] width 55 height 6
click at [104, 144] on span "20953253" at bounding box center [123, 147] width 55 height 6
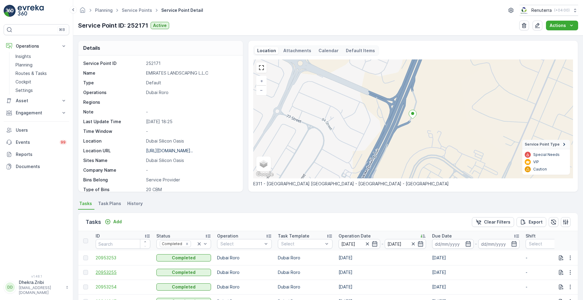
click at [105, 269] on span "20953255" at bounding box center [123, 272] width 55 height 6
click at [110, 286] on span "20953254" at bounding box center [123, 287] width 55 height 6
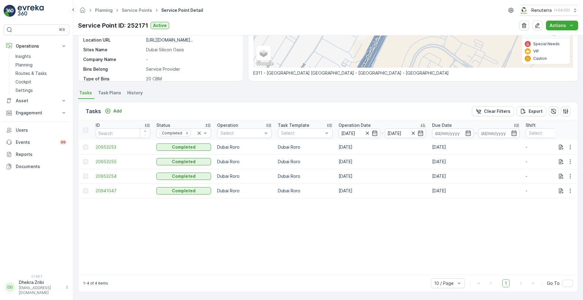
scroll to position [114, 0]
click at [111, 190] on span "20941047" at bounding box center [123, 191] width 55 height 6
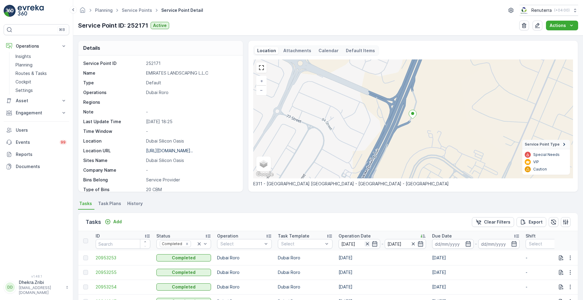
click at [367, 242] on icon "button" at bounding box center [367, 244] width 6 height 6
click at [377, 241] on input at bounding box center [359, 244] width 42 height 10
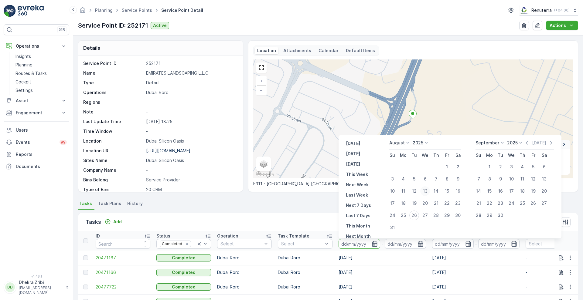
click at [427, 189] on div "13" at bounding box center [425, 191] width 10 height 10
type input "[DATE]"
click at [427, 189] on div "13" at bounding box center [425, 191] width 10 height 10
type input "[DATE]"
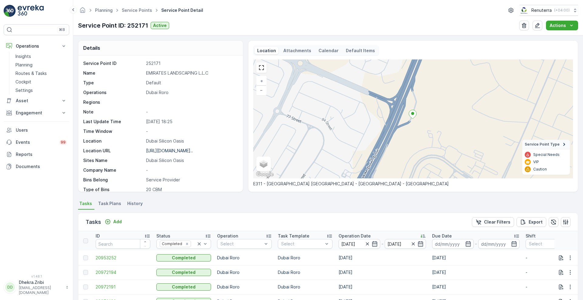
scroll to position [114, 0]
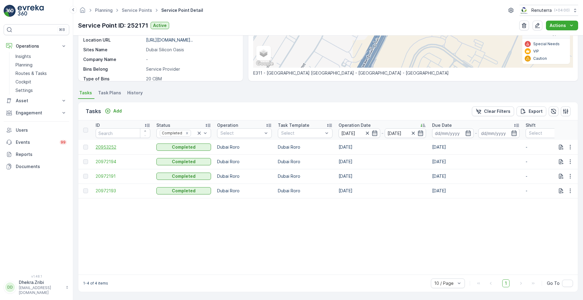
click at [103, 145] on span "20953252" at bounding box center [123, 147] width 55 height 6
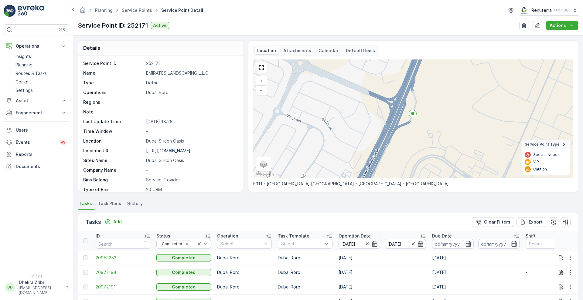
click at [105, 289] on span "20972191" at bounding box center [123, 287] width 55 height 6
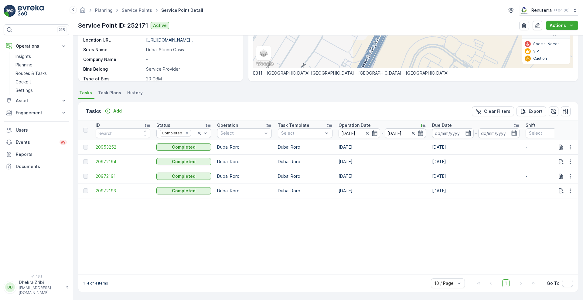
scroll to position [114, 0]
click at [107, 175] on span "20972191" at bounding box center [123, 176] width 55 height 6
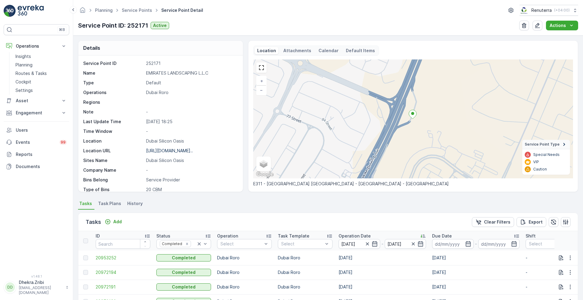
scroll to position [114, 0]
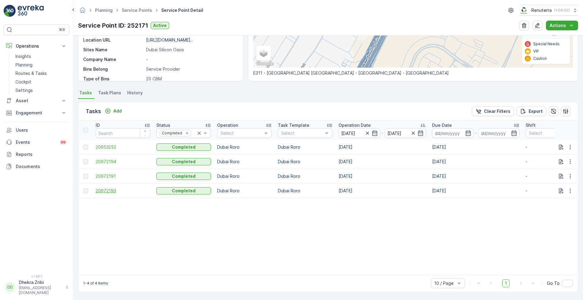
click at [102, 189] on span "20972193" at bounding box center [123, 191] width 55 height 6
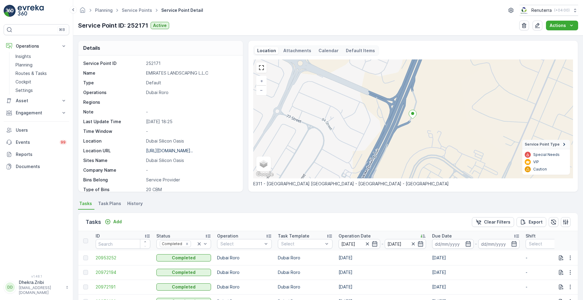
scroll to position [114, 0]
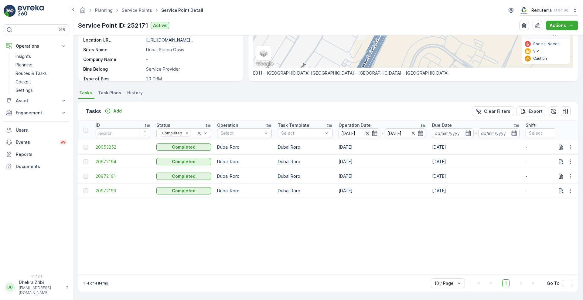
click at [369, 130] on icon "button" at bounding box center [367, 133] width 6 height 6
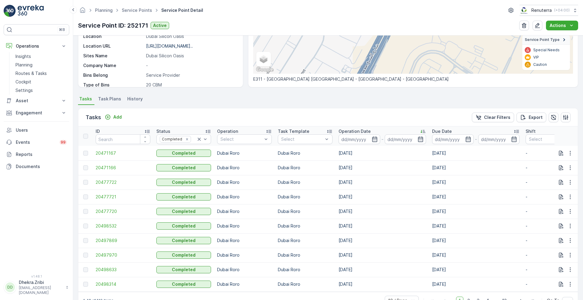
scroll to position [114, 0]
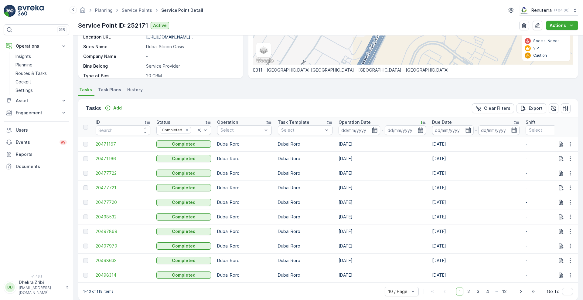
click at [369, 130] on input at bounding box center [359, 130] width 42 height 10
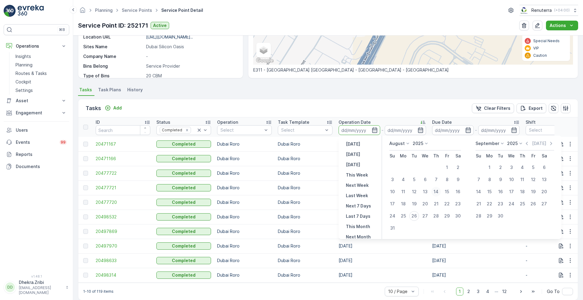
click at [437, 189] on div "14" at bounding box center [436, 192] width 10 height 10
type input "14.08.2025"
click at [437, 189] on div "14" at bounding box center [436, 192] width 10 height 10
type input "14.08.2025"
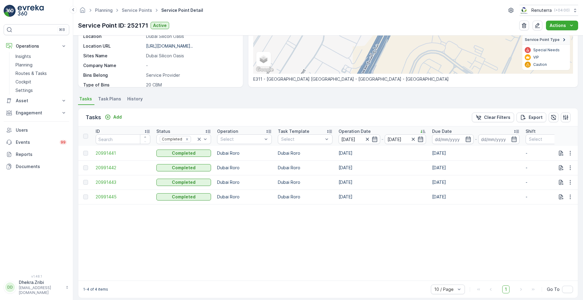
scroll to position [114, 0]
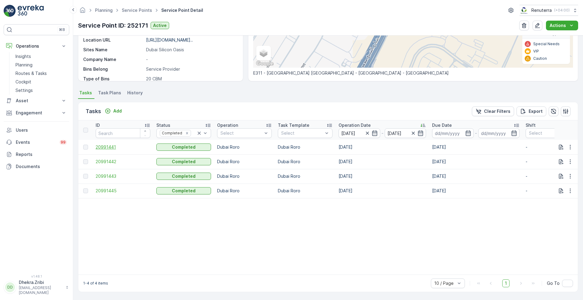
click at [114, 144] on span "20991441" at bounding box center [123, 147] width 55 height 6
click at [104, 159] on span "20991442" at bounding box center [123, 162] width 55 height 6
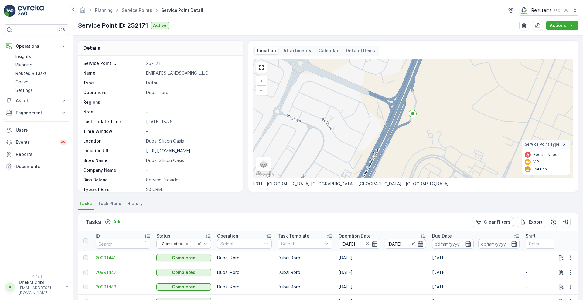
click at [103, 285] on span "20991443" at bounding box center [123, 287] width 55 height 6
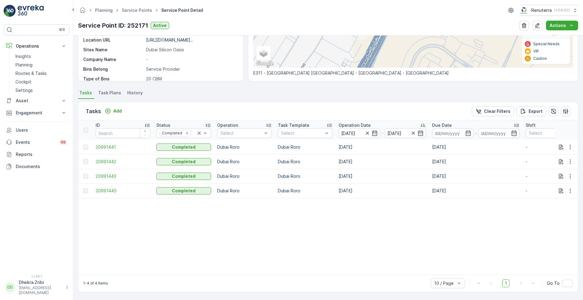
scroll to position [114, 0]
click at [108, 188] on span "20991445" at bounding box center [123, 191] width 55 height 6
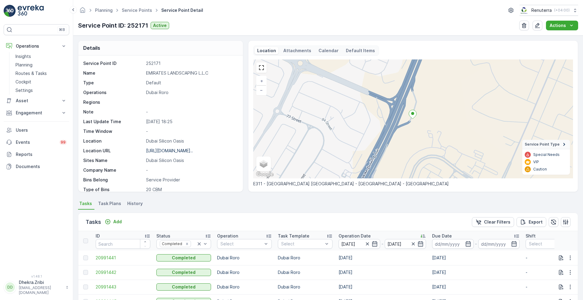
scroll to position [114, 0]
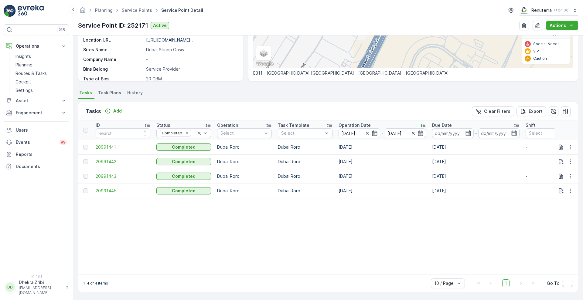
click at [115, 173] on span "20991443" at bounding box center [123, 176] width 55 height 6
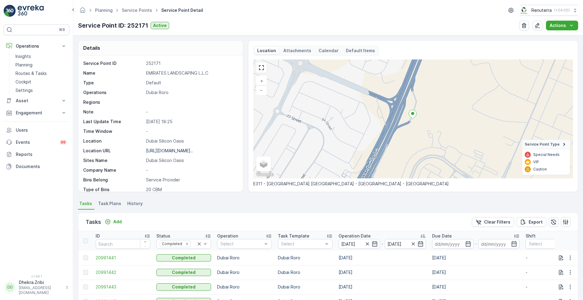
scroll to position [114, 0]
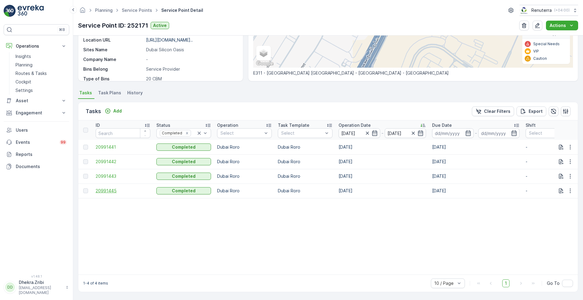
click at [99, 188] on span "20991445" at bounding box center [123, 191] width 55 height 6
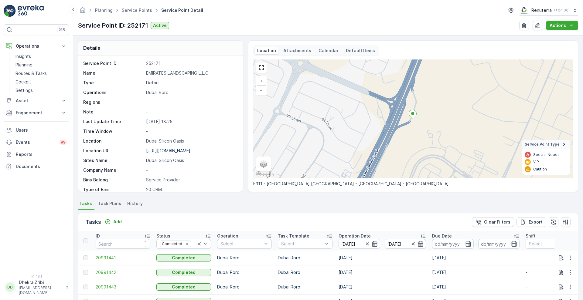
scroll to position [114, 0]
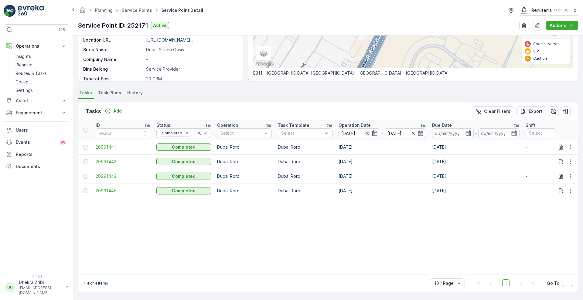
click at [366, 130] on icon "button" at bounding box center [367, 133] width 6 height 6
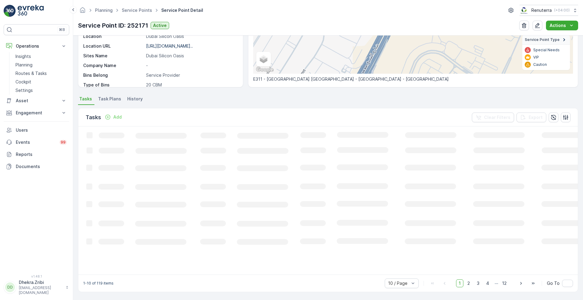
scroll to position [114, 0]
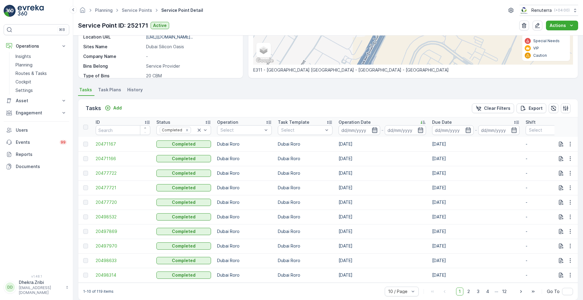
click at [374, 129] on icon "button" at bounding box center [374, 130] width 6 height 6
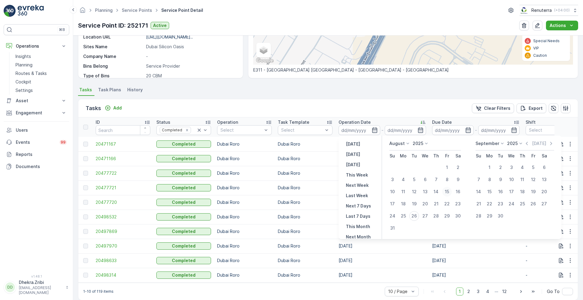
click at [448, 193] on div "15" at bounding box center [447, 192] width 10 height 10
type input "15.08.2025"
click at [448, 193] on div "15" at bounding box center [447, 192] width 10 height 10
type input "15.08.2025"
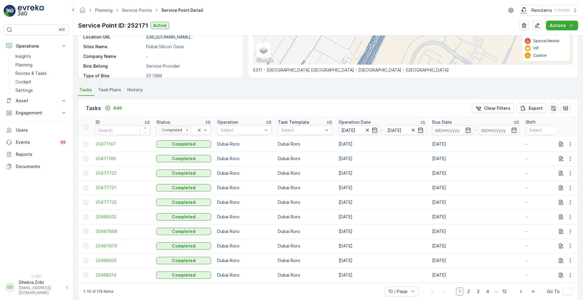
click at [398, 111] on div "Tasks Add Clear Filters Export" at bounding box center [327, 108] width 499 height 18
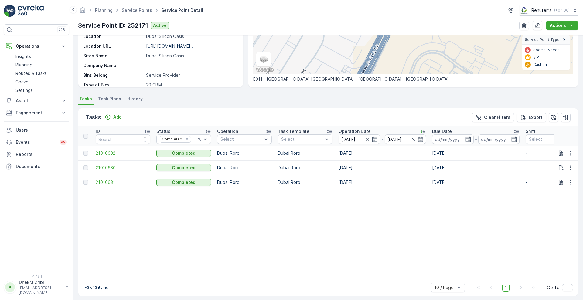
scroll to position [112, 0]
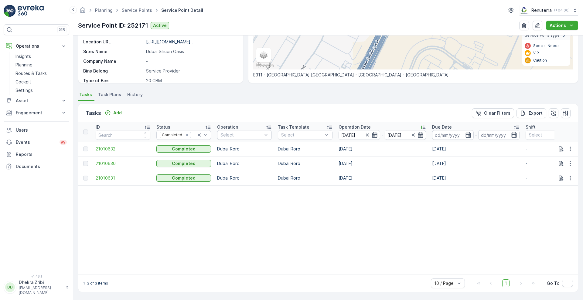
click at [113, 147] on span "21010632" at bounding box center [123, 149] width 55 height 6
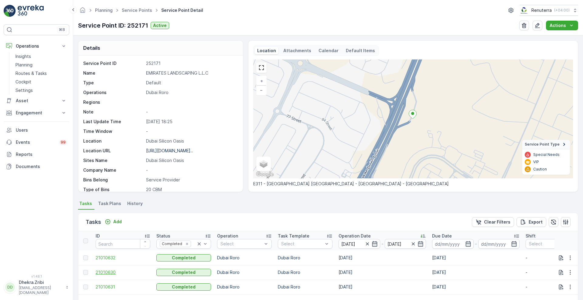
click at [106, 271] on span "21010630" at bounding box center [123, 272] width 55 height 6
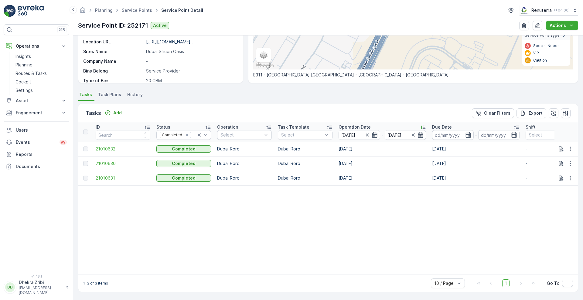
click at [105, 176] on span "21010631" at bounding box center [123, 178] width 55 height 6
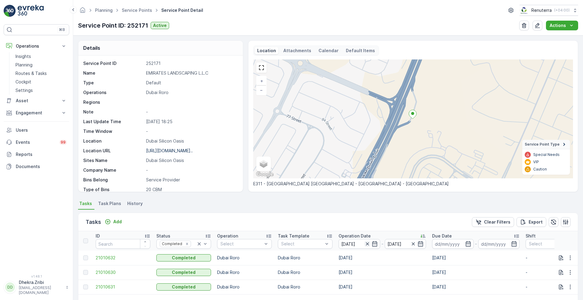
click at [366, 245] on icon "button" at bounding box center [367, 244] width 6 height 6
click at [371, 244] on icon "button" at bounding box center [374, 244] width 6 height 6
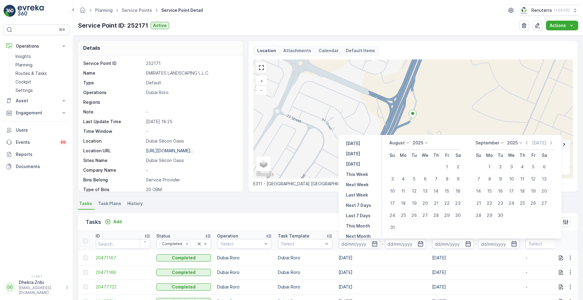
click at [457, 191] on div "16" at bounding box center [458, 191] width 10 height 10
type input "[DATE]"
click at [457, 191] on div "16" at bounding box center [458, 191] width 10 height 10
type input "[DATE]"
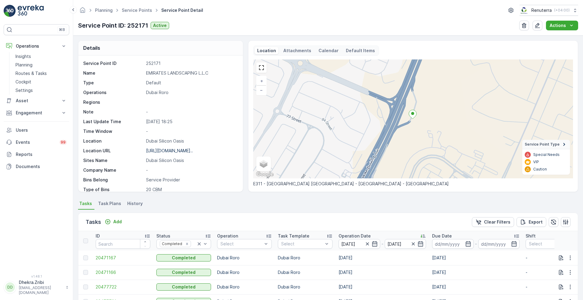
click at [303, 222] on div "Tasks Add Clear Filters Export" at bounding box center [327, 222] width 499 height 18
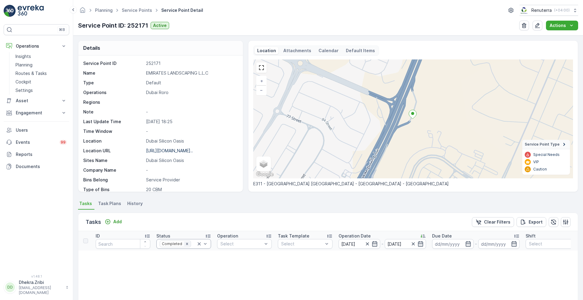
click at [186, 244] on icon "Remove Completed" at bounding box center [187, 244] width 2 height 2
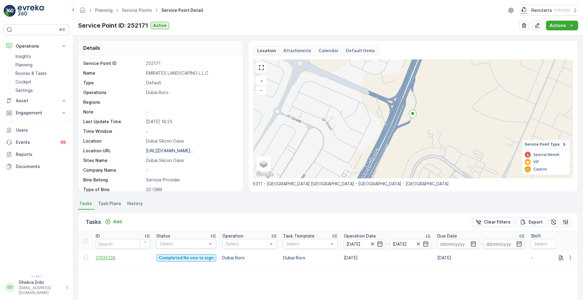
click at [109, 257] on span "21035128" at bounding box center [123, 258] width 55 height 6
click at [370, 242] on icon "button" at bounding box center [372, 244] width 6 height 6
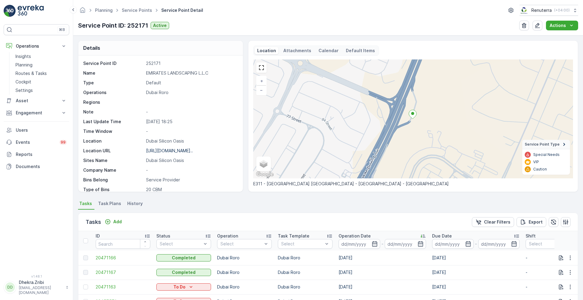
click at [370, 242] on input at bounding box center [359, 244] width 42 height 10
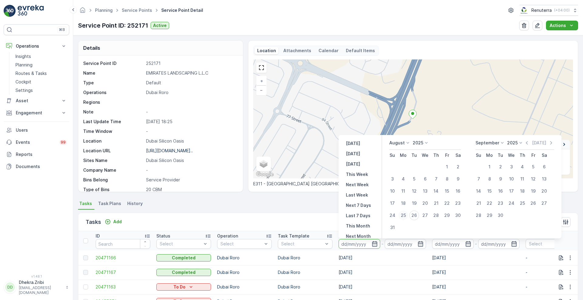
click at [402, 214] on div "25" at bounding box center [403, 216] width 10 height 10
type input "[DATE]"
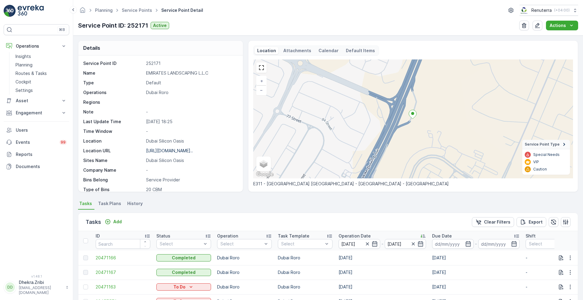
click at [315, 214] on div "Tasks Add Clear Filters Export" at bounding box center [327, 222] width 499 height 18
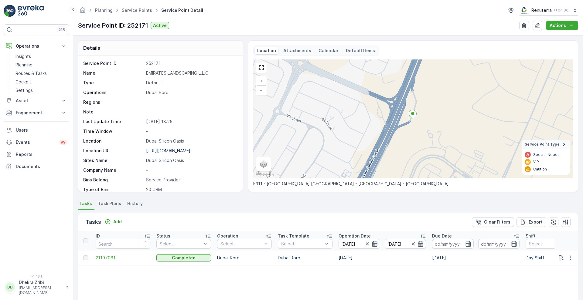
click at [374, 244] on icon "button" at bounding box center [374, 244] width 6 height 6
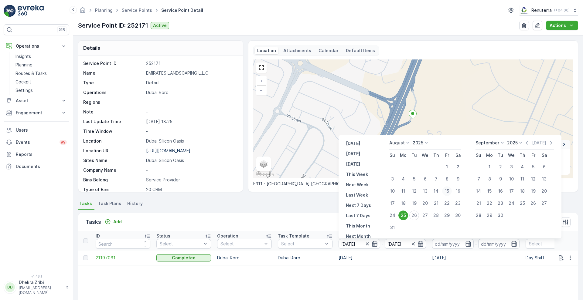
click at [445, 188] on div "15" at bounding box center [447, 191] width 10 height 10
type input "15.08.2025"
click at [445, 188] on div "15" at bounding box center [447, 191] width 10 height 10
type input "15.08.2025"
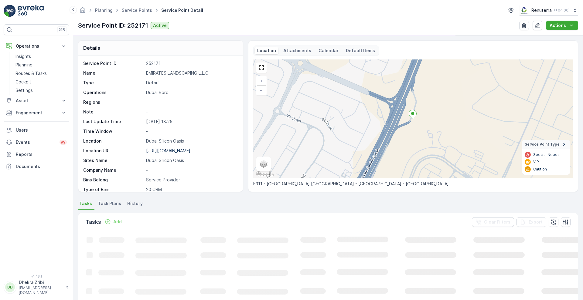
click at [348, 218] on div "Tasks Add Clear Filters Export" at bounding box center [327, 222] width 499 height 18
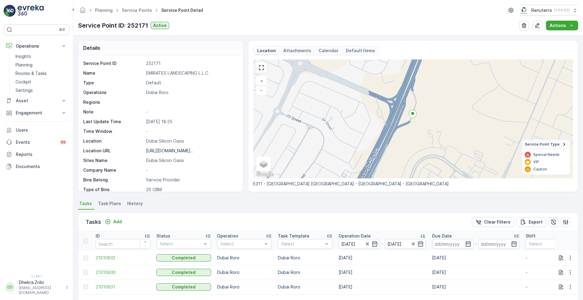
scroll to position [112, 0]
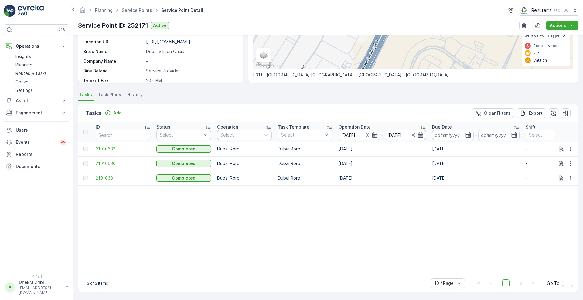
click at [374, 132] on icon "button" at bounding box center [374, 134] width 5 height 5
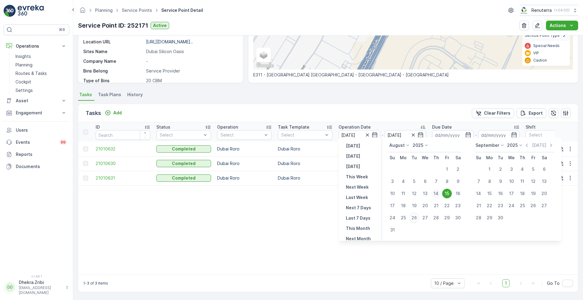
click at [434, 192] on div "14" at bounding box center [436, 194] width 10 height 10
type input "14.08.2025"
click at [434, 192] on div "14" at bounding box center [436, 194] width 10 height 10
type input "14.08.2025"
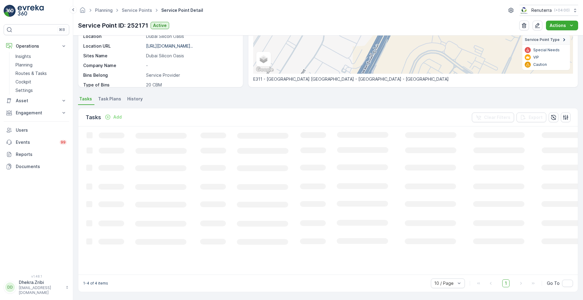
scroll to position [112, 0]
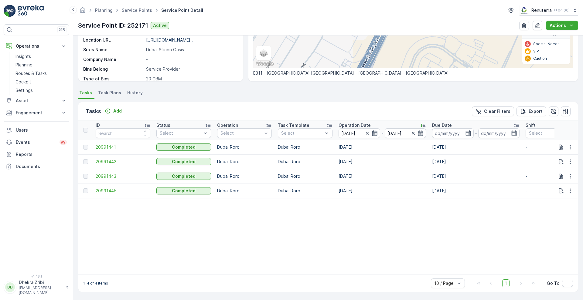
click at [373, 131] on icon "button" at bounding box center [374, 133] width 6 height 6
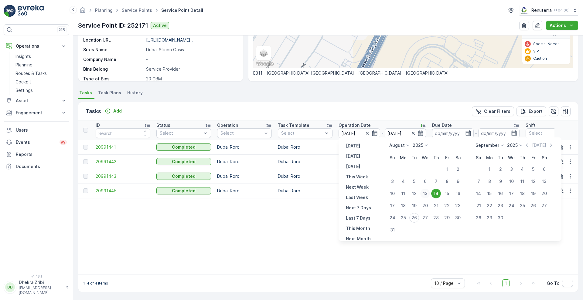
click at [424, 193] on div "13" at bounding box center [425, 194] width 10 height 10
type input "[DATE]"
click at [424, 193] on div "13" at bounding box center [425, 194] width 10 height 10
type input "[DATE]"
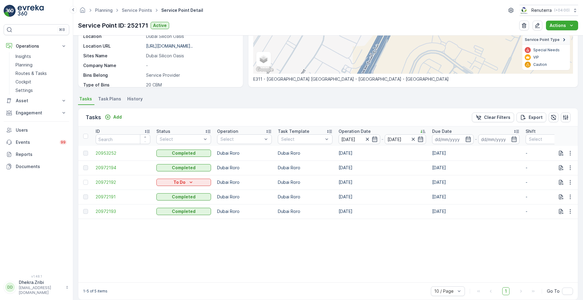
scroll to position [112, 0]
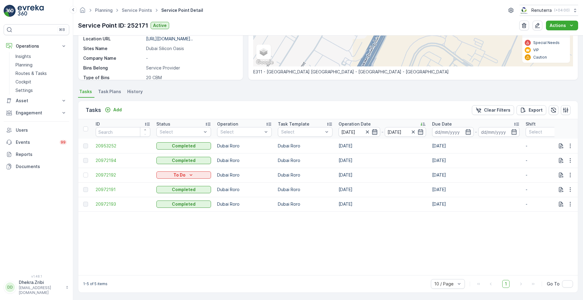
click at [376, 130] on icon "button" at bounding box center [374, 131] width 5 height 5
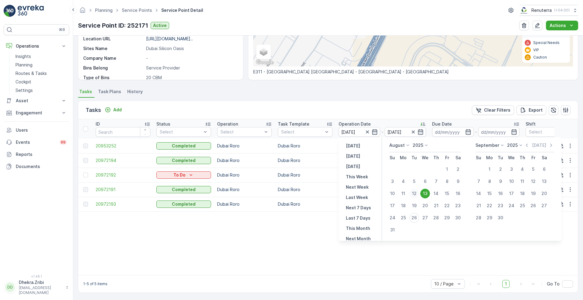
click at [416, 196] on div "12" at bounding box center [414, 194] width 10 height 10
type input "[DATE]"
click at [416, 196] on div "12" at bounding box center [414, 194] width 10 height 10
type input "[DATE]"
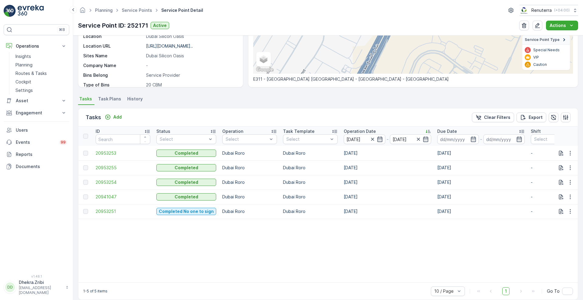
scroll to position [112, 0]
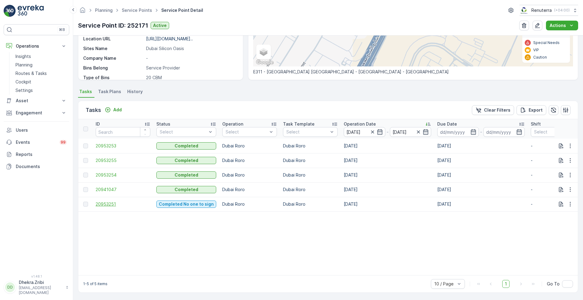
click at [110, 201] on span "20953251" at bounding box center [123, 204] width 55 height 6
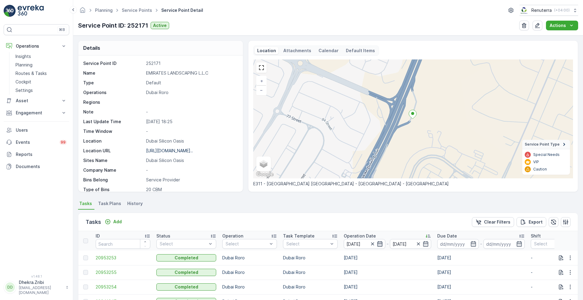
click at [377, 242] on icon "button" at bounding box center [379, 243] width 5 height 5
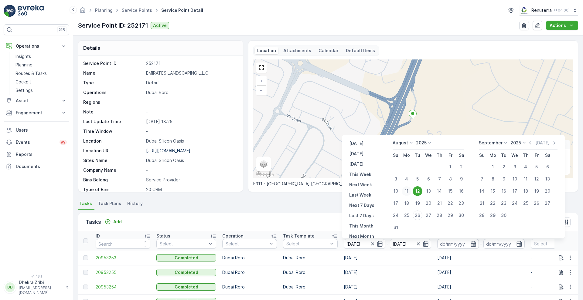
click at [408, 189] on div "11" at bounding box center [406, 191] width 10 height 10
type input "[DATE]"
click at [408, 189] on div "11" at bounding box center [406, 191] width 10 height 10
type input "[DATE]"
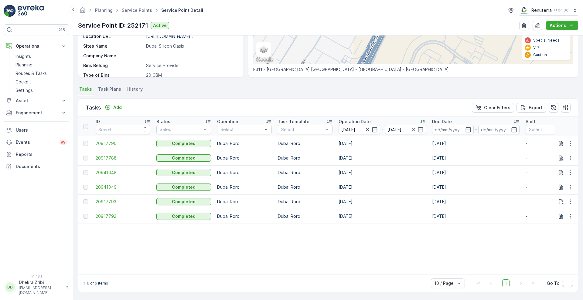
scroll to position [117, 0]
click at [372, 127] on icon "button" at bounding box center [374, 130] width 6 height 6
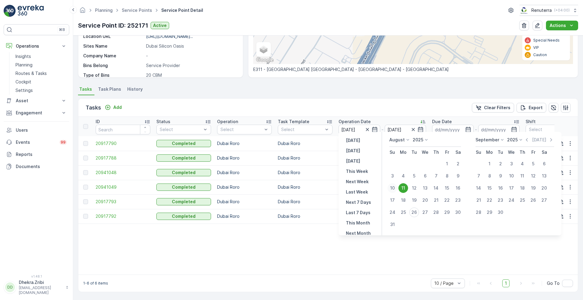
click at [391, 189] on div "10" at bounding box center [392, 188] width 10 height 10
type input "[DATE]"
click at [391, 189] on div "10" at bounding box center [392, 188] width 10 height 10
type input "[DATE]"
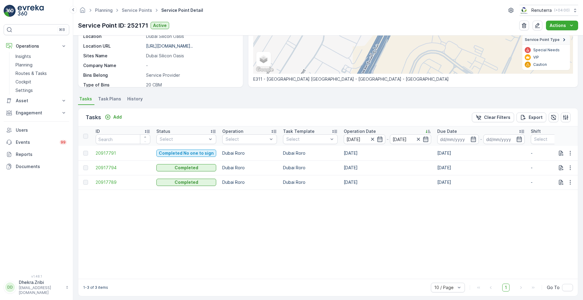
scroll to position [112, 0]
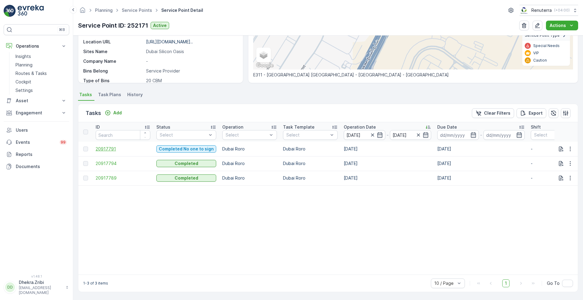
click at [103, 146] on span "20917791" at bounding box center [123, 149] width 55 height 6
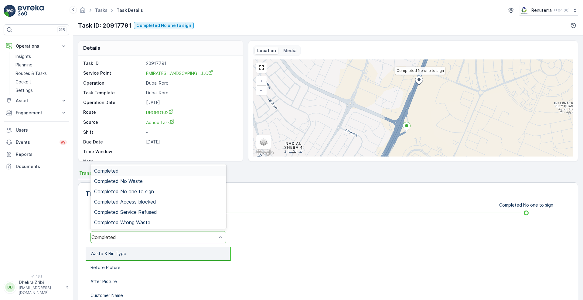
click at [113, 237] on div "Completed" at bounding box center [153, 237] width 125 height 5
click at [139, 191] on span "Completed No one to sign" at bounding box center [124, 191] width 60 height 5
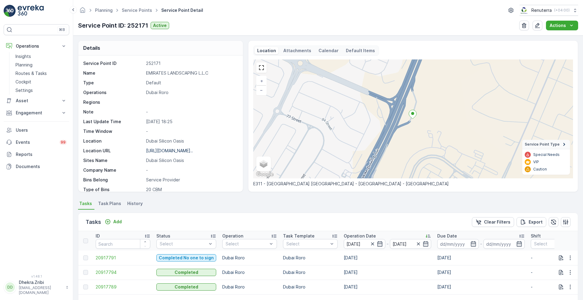
scroll to position [112, 0]
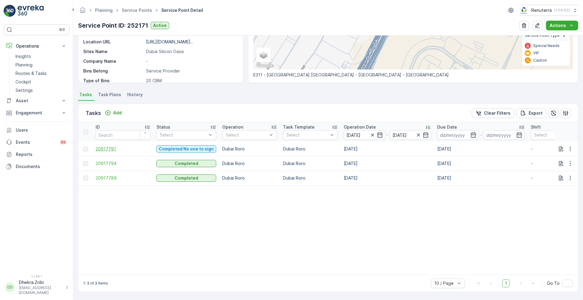
click at [101, 146] on span "20917791" at bounding box center [123, 149] width 55 height 6
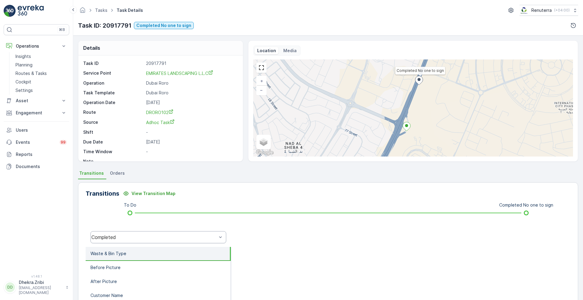
click at [121, 238] on div "Completed" at bounding box center [153, 237] width 125 height 5
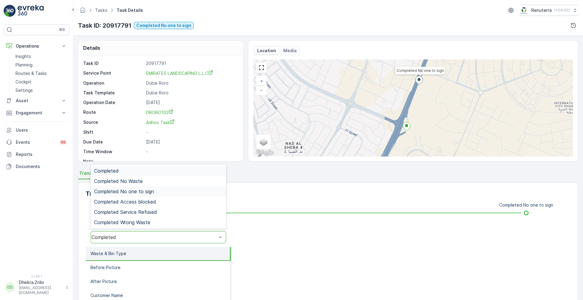
click at [154, 189] on span "Completed No one to sign" at bounding box center [124, 191] width 60 height 5
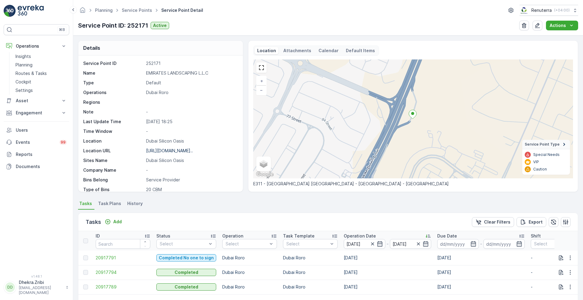
scroll to position [112, 0]
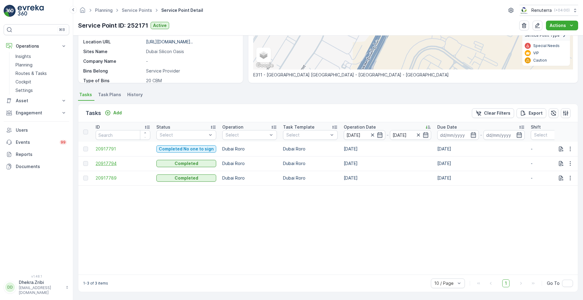
click at [108, 162] on span "20917794" at bounding box center [123, 164] width 55 height 6
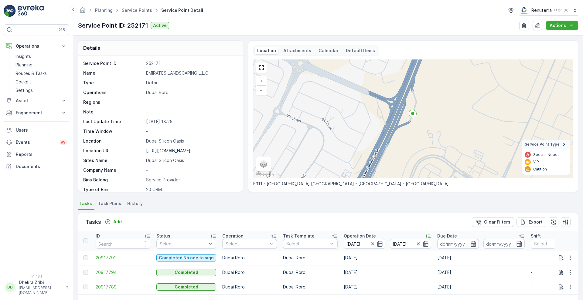
scroll to position [112, 0]
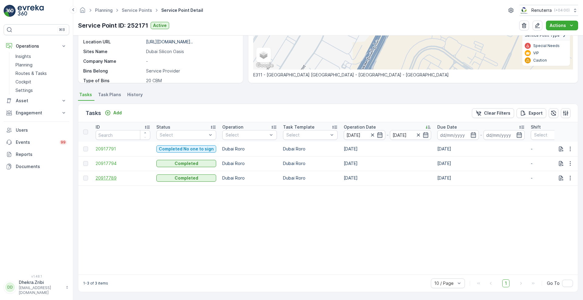
click at [105, 175] on span "20917789" at bounding box center [123, 178] width 55 height 6
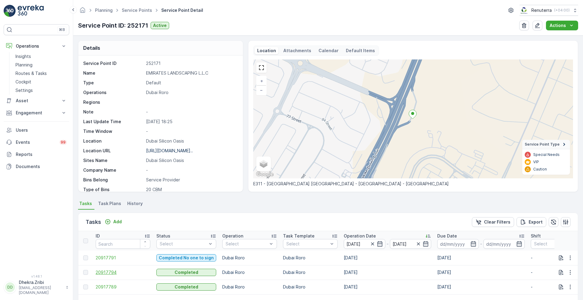
click at [111, 273] on span "20917794" at bounding box center [123, 272] width 55 height 6
click at [106, 259] on span "20917791" at bounding box center [123, 258] width 55 height 6
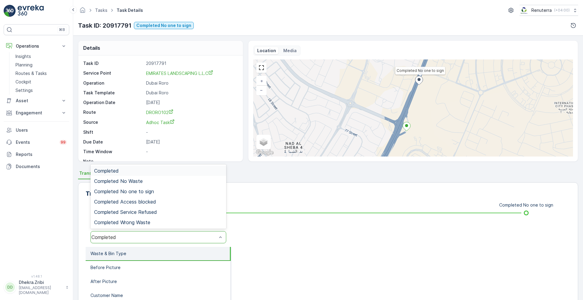
click at [137, 238] on div "Completed" at bounding box center [153, 237] width 125 height 5
click at [155, 190] on div "Completed No one to sign" at bounding box center [158, 191] width 128 height 5
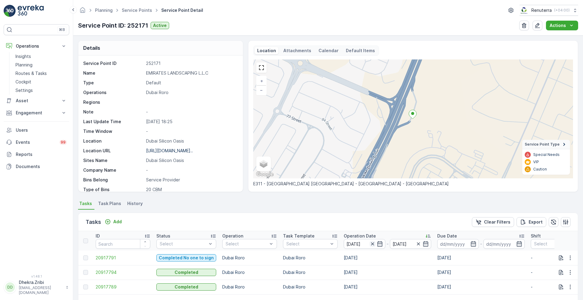
click at [370, 245] on icon "button" at bounding box center [372, 244] width 6 height 6
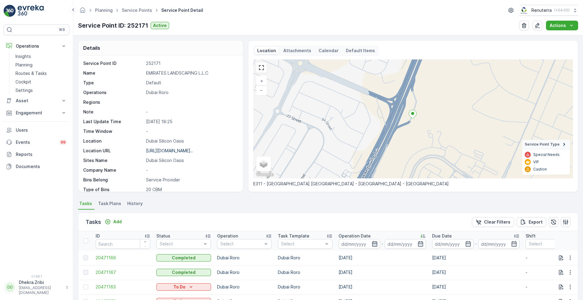
click at [377, 245] on icon "button" at bounding box center [374, 243] width 5 height 5
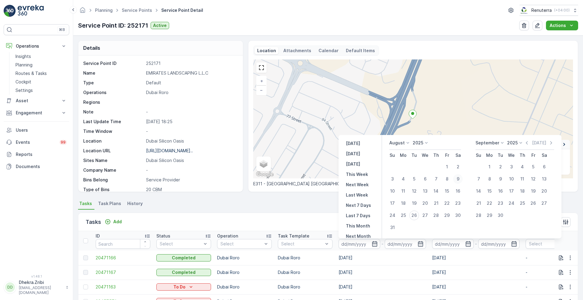
click at [456, 181] on div "9" at bounding box center [458, 179] width 10 height 10
type input "09.08.2025"
click at [456, 181] on div "9" at bounding box center [458, 179] width 10 height 10
type input "09.08.2025"
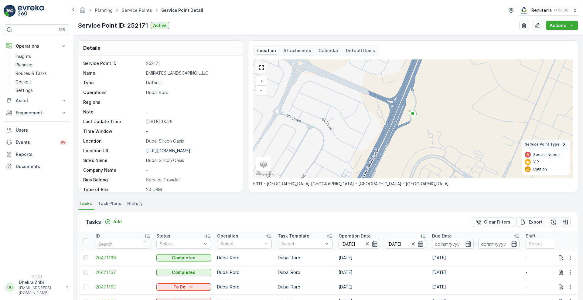
click at [300, 219] on div "Tasks Add Clear Filters Export" at bounding box center [327, 222] width 499 height 18
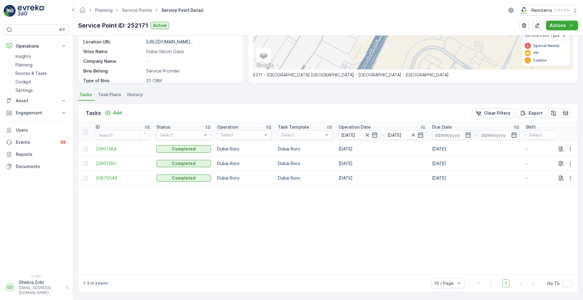
click at [366, 132] on icon "button" at bounding box center [367, 135] width 6 height 6
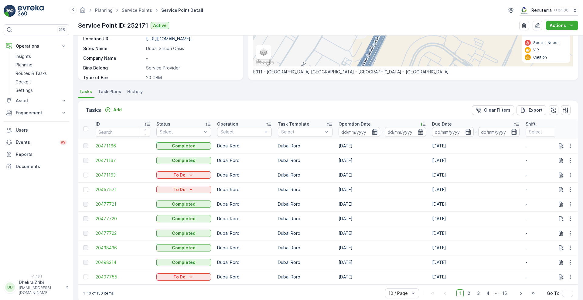
click at [377, 131] on icon "button" at bounding box center [374, 132] width 6 height 6
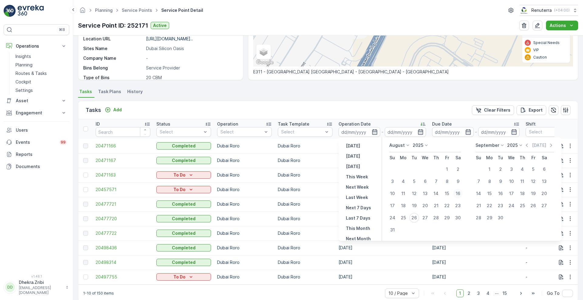
click at [457, 193] on div "16" at bounding box center [458, 194] width 10 height 10
type input "[DATE]"
click at [457, 193] on div "16" at bounding box center [458, 194] width 10 height 10
type input "[DATE]"
click at [402, 112] on div "Tasks Add Clear Filters Export" at bounding box center [327, 110] width 499 height 18
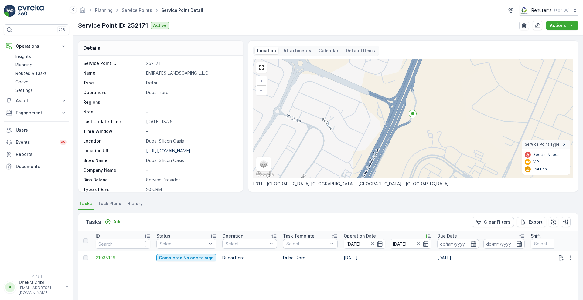
click at [102, 257] on span "21035128" at bounding box center [123, 258] width 55 height 6
click at [373, 245] on icon "button" at bounding box center [372, 244] width 6 height 6
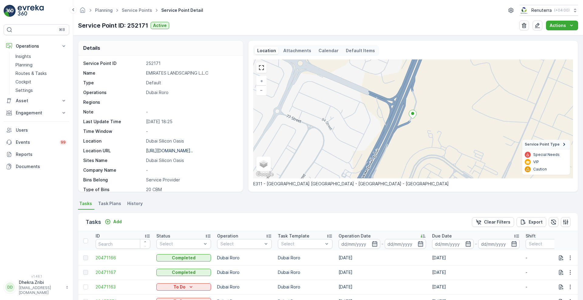
click at [373, 245] on icon "button" at bounding box center [374, 244] width 6 height 6
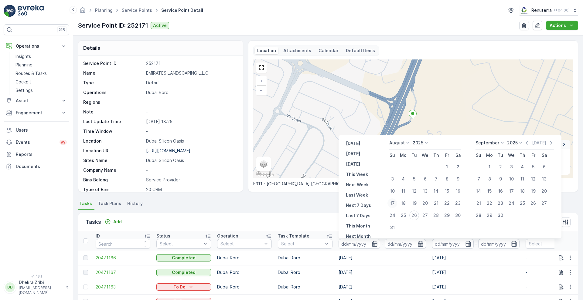
click at [393, 203] on div "17" at bounding box center [392, 203] width 10 height 10
type input "17.08.2025"
click at [393, 203] on div "17" at bounding box center [392, 203] width 10 height 10
type input "17.08.2025"
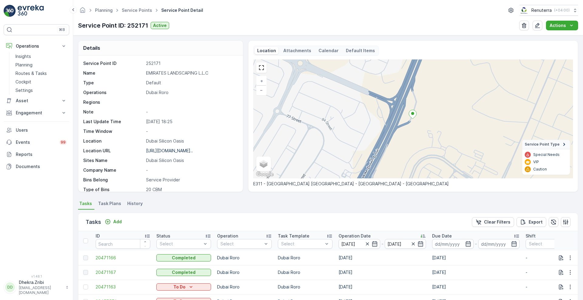
click at [309, 221] on div "Tasks Add Clear Filters Export" at bounding box center [327, 222] width 499 height 18
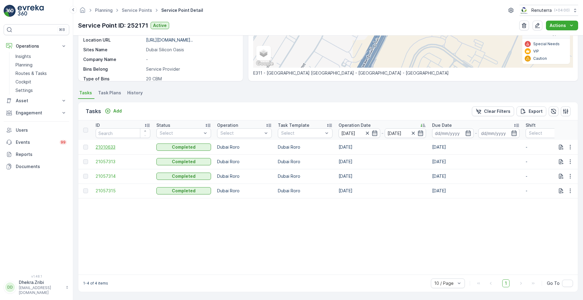
click at [105, 144] on span "21010633" at bounding box center [123, 147] width 55 height 6
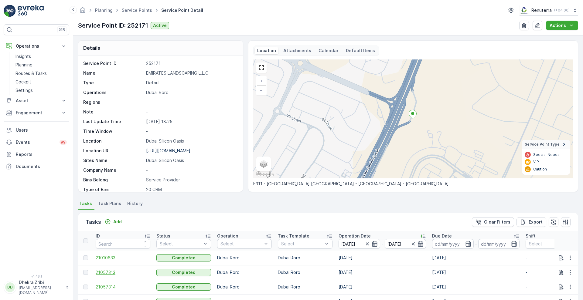
click at [108, 273] on span "21057313" at bounding box center [123, 272] width 55 height 6
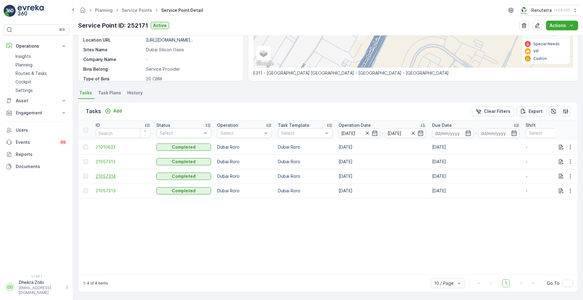
click at [109, 174] on span "21057314" at bounding box center [123, 176] width 55 height 6
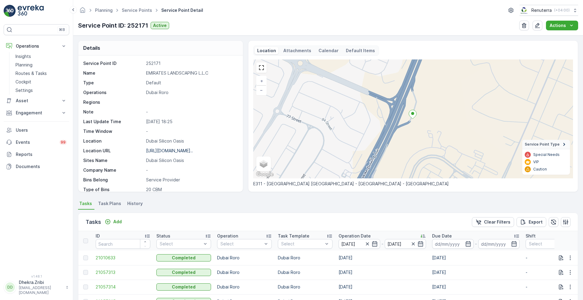
scroll to position [114, 0]
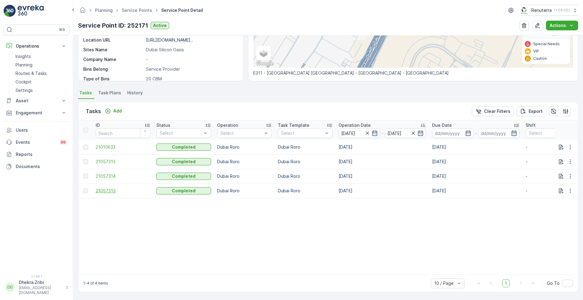
click at [107, 190] on span "21057315" at bounding box center [123, 191] width 55 height 6
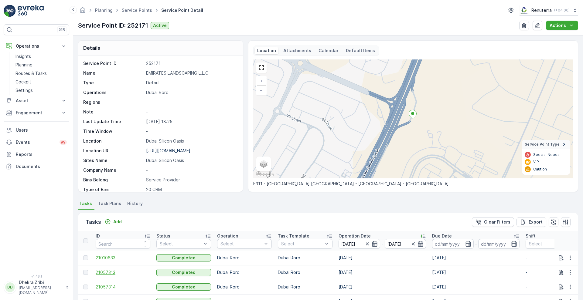
click at [106, 272] on span "21057313" at bounding box center [123, 272] width 55 height 6
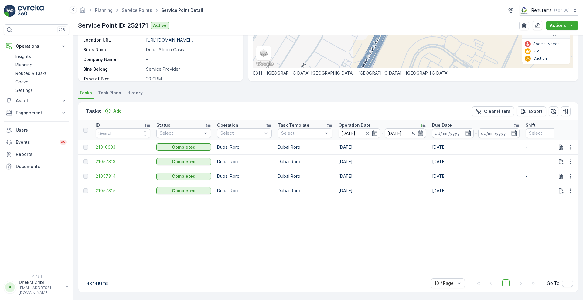
scroll to position [114, 0]
click at [104, 188] on span "21057315" at bounding box center [123, 191] width 55 height 6
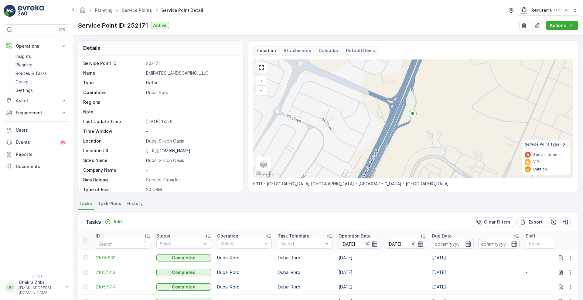
click at [368, 245] on icon "button" at bounding box center [367, 244] width 6 height 6
click at [375, 244] on icon "button" at bounding box center [374, 244] width 6 height 6
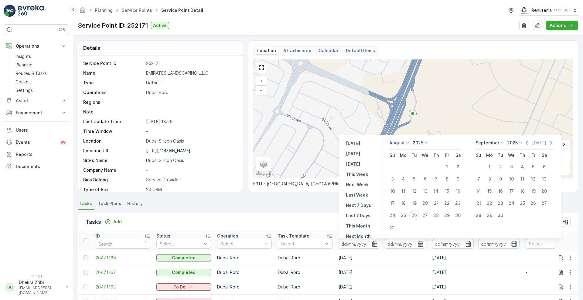
click at [405, 203] on div "18" at bounding box center [403, 203] width 10 height 10
type input "[DATE]"
click at [405, 203] on div "18" at bounding box center [403, 203] width 10 height 10
type input "[DATE]"
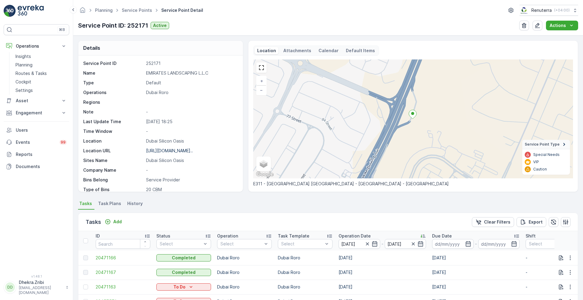
click at [322, 225] on div "Tasks Add Clear Filters Export" at bounding box center [327, 222] width 499 height 18
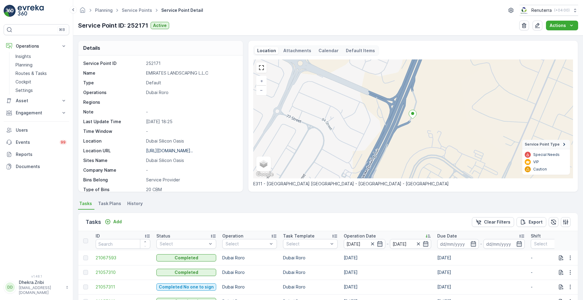
scroll to position [116, 0]
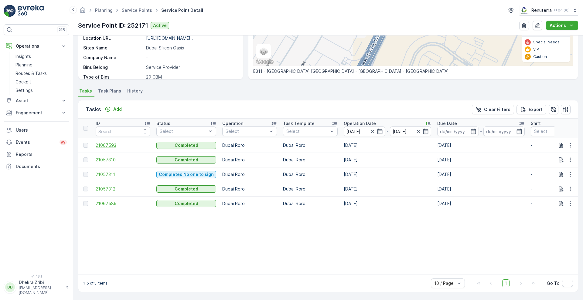
click at [106, 142] on span "21067593" at bounding box center [123, 145] width 55 height 6
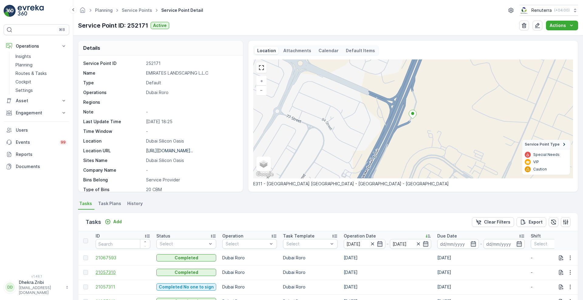
click at [100, 270] on span "21057310" at bounding box center [123, 272] width 55 height 6
click at [105, 286] on span "21057311" at bounding box center [123, 287] width 55 height 6
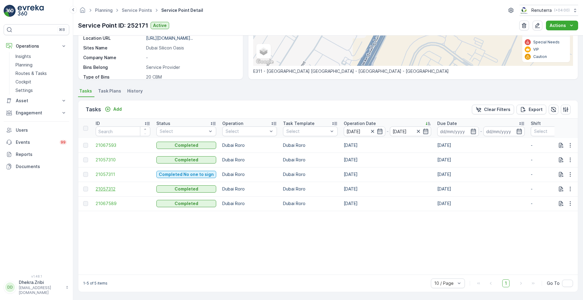
click at [113, 186] on span "21057312" at bounding box center [123, 189] width 55 height 6
click at [109, 201] on span "21067589" at bounding box center [123, 204] width 55 height 6
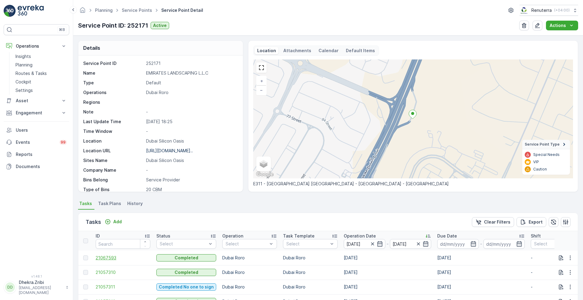
click at [100, 258] on span "21067593" at bounding box center [123, 258] width 55 height 6
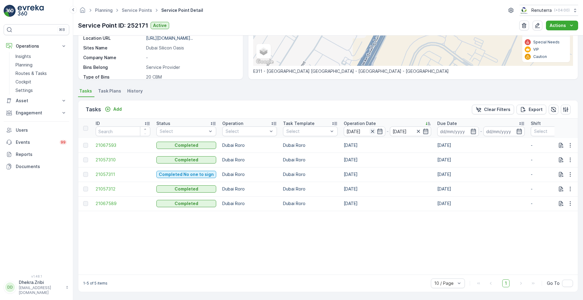
click at [371, 128] on icon "button" at bounding box center [372, 131] width 6 height 6
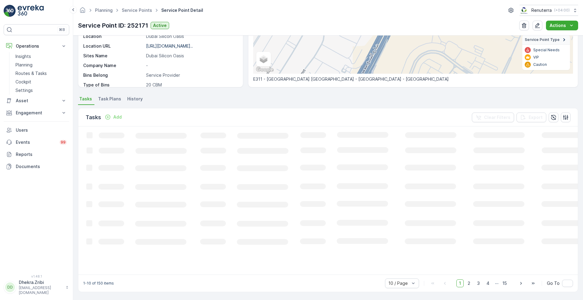
scroll to position [116, 0]
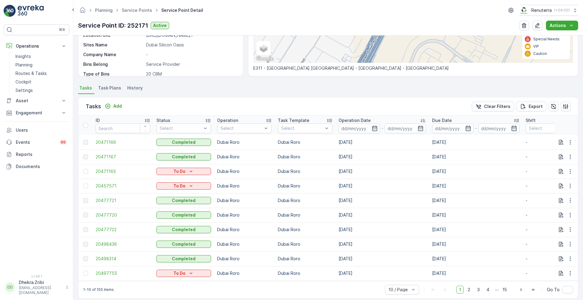
click at [371, 125] on icon "button" at bounding box center [374, 128] width 6 height 6
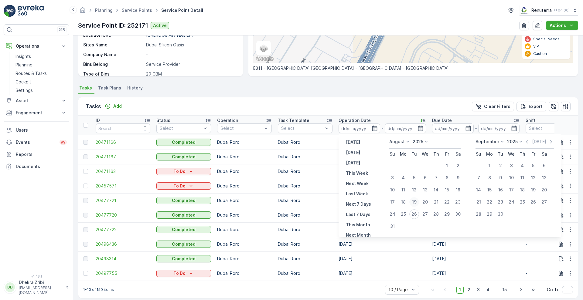
click at [411, 203] on div "19" at bounding box center [414, 202] width 10 height 10
type input "19.08.2025"
click at [411, 203] on div "19" at bounding box center [414, 202] width 10 height 10
type input "19.08.2025"
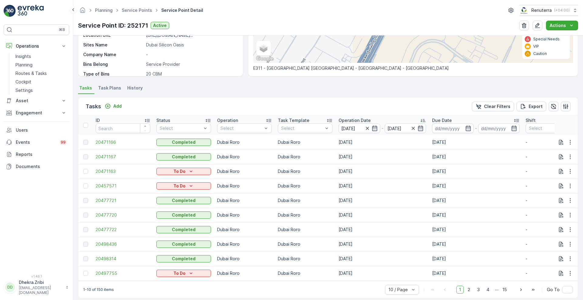
click at [378, 99] on div "Tasks Add Clear Filters Export" at bounding box center [327, 106] width 499 height 18
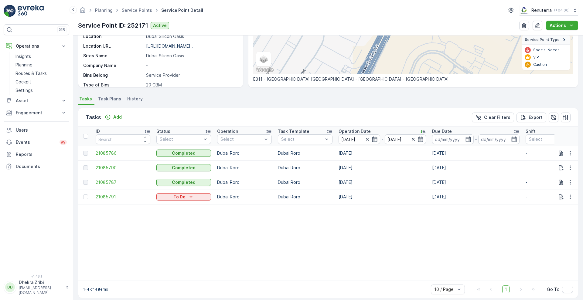
scroll to position [114, 0]
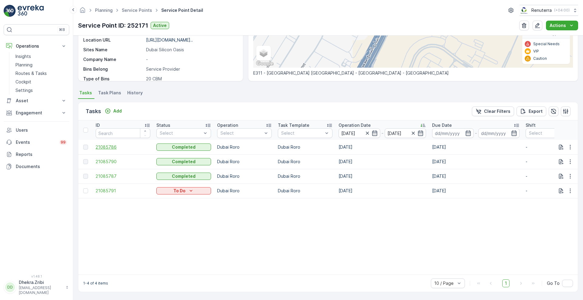
click at [106, 144] on span "21085786" at bounding box center [123, 147] width 55 height 6
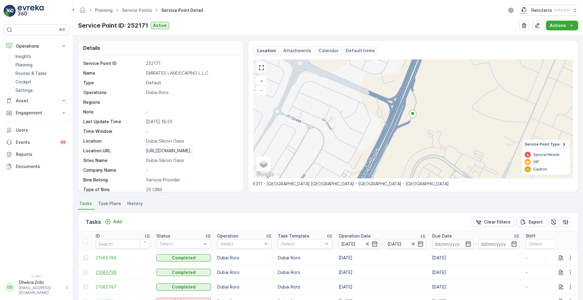
click at [106, 274] on span "21085790" at bounding box center [123, 272] width 55 height 6
click at [107, 288] on span "21085787" at bounding box center [123, 287] width 55 height 6
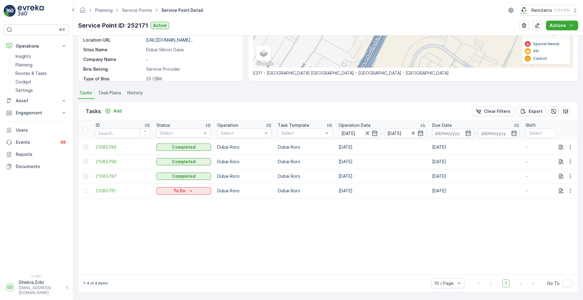
click at [367, 132] on icon "button" at bounding box center [366, 133] width 3 height 3
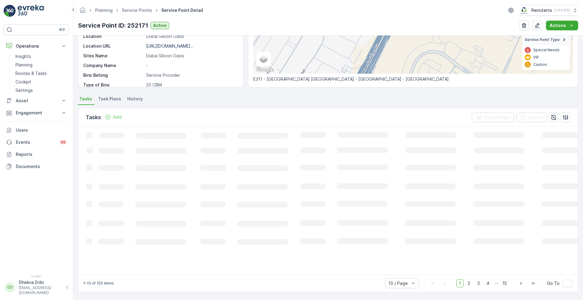
scroll to position [114, 0]
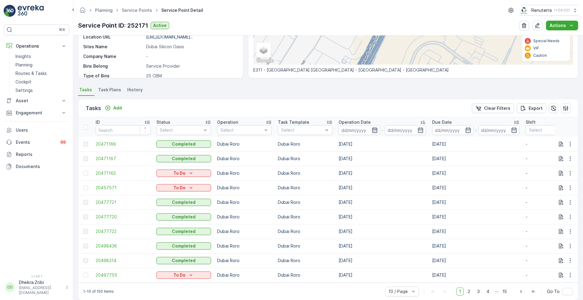
click at [372, 130] on icon "button" at bounding box center [374, 129] width 5 height 5
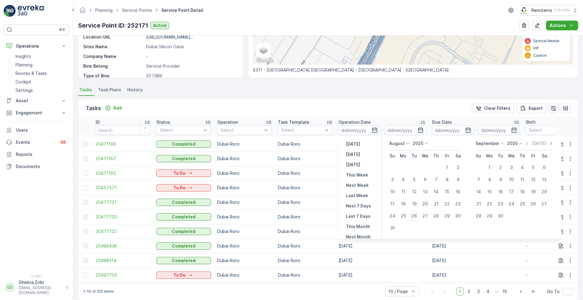
click at [425, 202] on div "20" at bounding box center [425, 204] width 10 height 10
type input "[DATE]"
click at [425, 202] on div "20" at bounding box center [425, 204] width 10 height 10
type input "[DATE]"
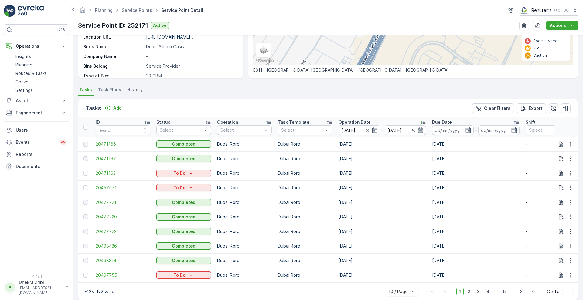
click at [393, 112] on div "Tasks Add Clear Filters Export" at bounding box center [327, 108] width 499 height 18
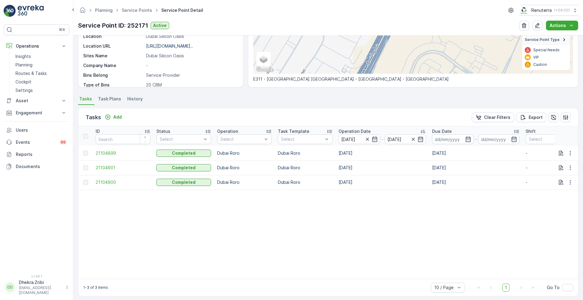
scroll to position [112, 0]
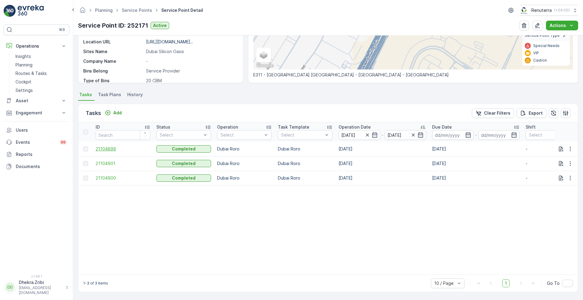
click at [109, 146] on span "21104899" at bounding box center [123, 149] width 55 height 6
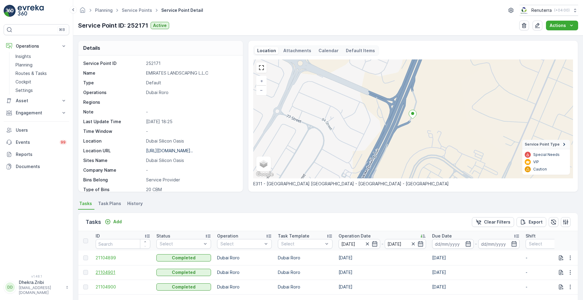
click at [104, 272] on span "21104901" at bounding box center [123, 272] width 55 height 6
click at [110, 286] on span "21104900" at bounding box center [123, 287] width 55 height 6
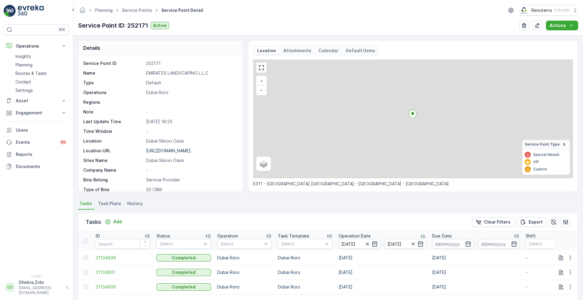
scroll to position [112, 0]
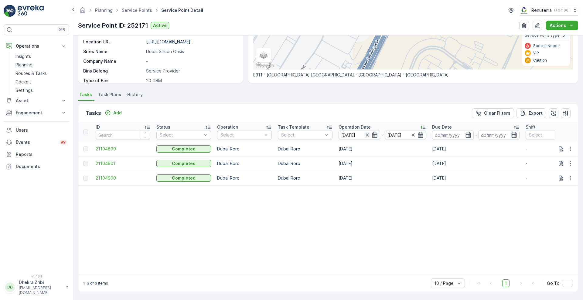
click at [364, 132] on icon "button" at bounding box center [367, 135] width 6 height 6
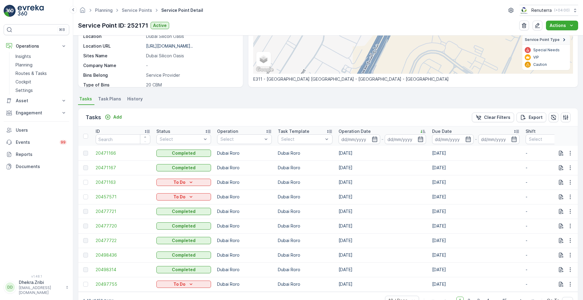
scroll to position [112, 0]
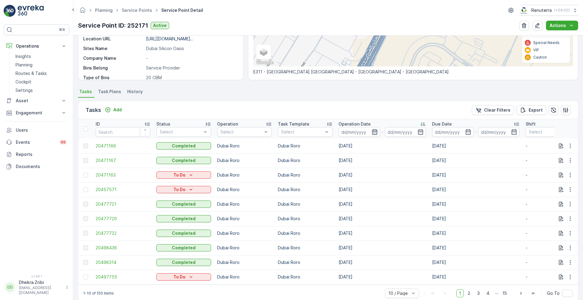
click at [374, 130] on icon "button" at bounding box center [374, 131] width 5 height 5
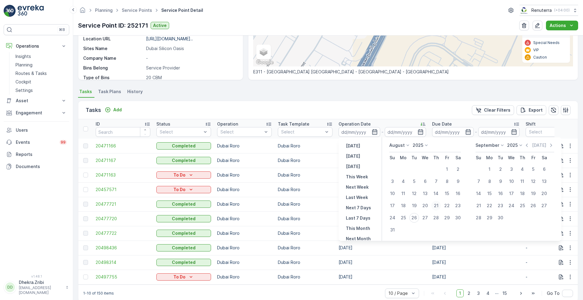
click at [435, 206] on div "21" at bounding box center [436, 206] width 10 height 10
type input "[DATE]"
click at [435, 206] on div "21" at bounding box center [436, 206] width 10 height 10
type input "[DATE]"
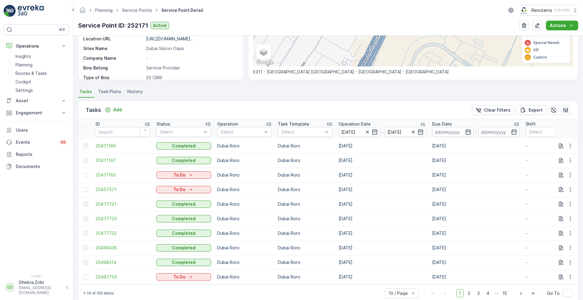
click at [366, 113] on div "Tasks Add Clear Filters Export" at bounding box center [327, 110] width 499 height 18
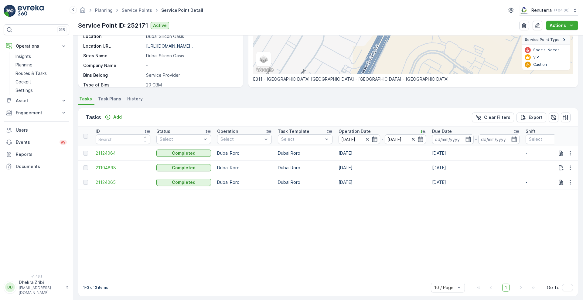
scroll to position [112, 0]
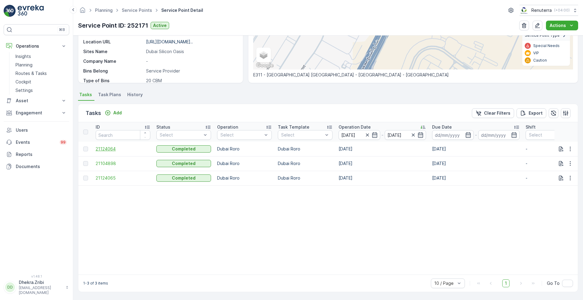
click at [106, 146] on span "21124064" at bounding box center [123, 149] width 55 height 6
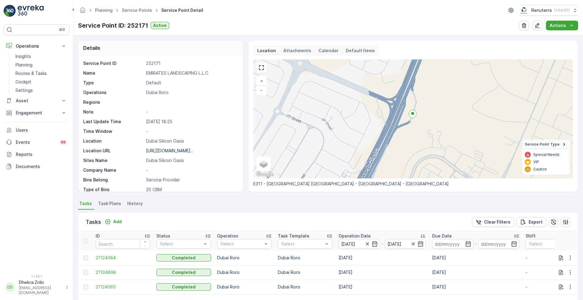
scroll to position [112, 0]
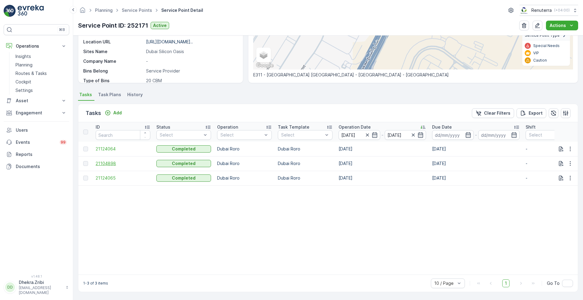
click at [108, 162] on span "21104898" at bounding box center [123, 164] width 55 height 6
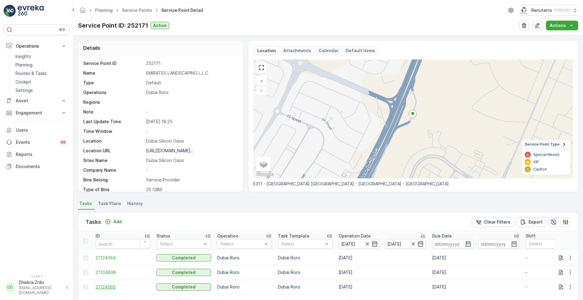
click at [108, 287] on span "21124065" at bounding box center [123, 287] width 55 height 6
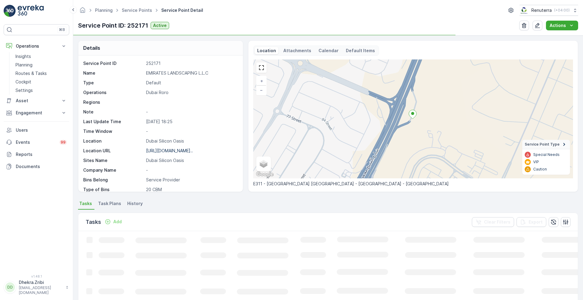
scroll to position [105, 0]
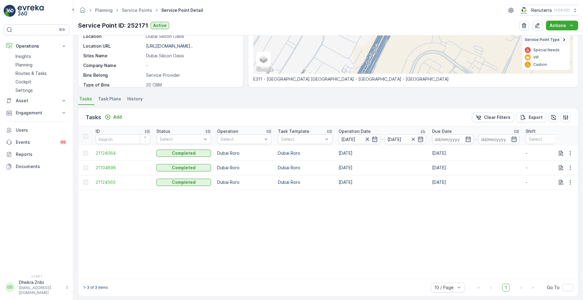
click at [365, 137] on icon "button" at bounding box center [367, 139] width 6 height 6
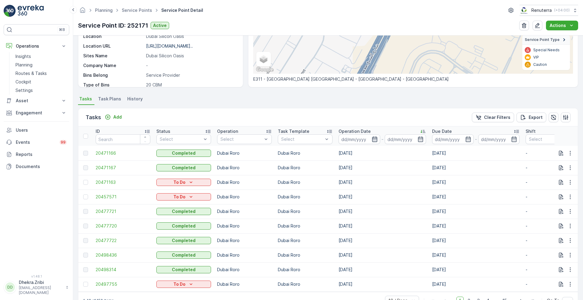
click at [376, 137] on icon "button" at bounding box center [374, 139] width 5 height 5
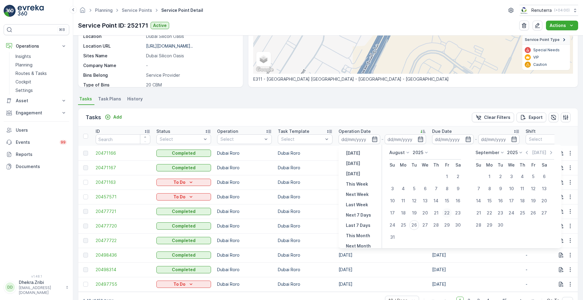
click at [447, 213] on div "22" at bounding box center [447, 213] width 10 height 10
type input "[DATE]"
click at [447, 213] on div "22" at bounding box center [447, 213] width 10 height 10
type input "[DATE]"
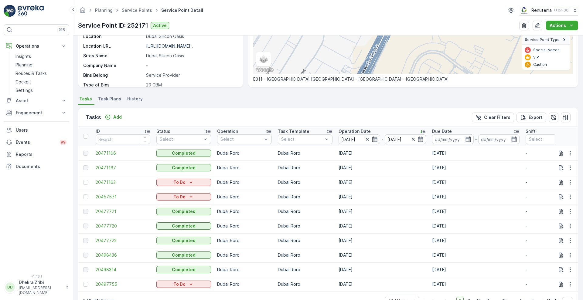
click at [394, 115] on div "Tasks Add Clear Filters Export" at bounding box center [327, 117] width 499 height 18
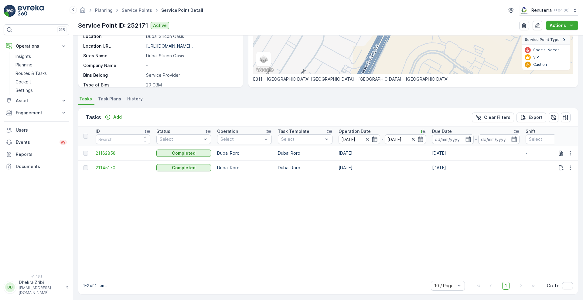
click at [103, 152] on span "21162858" at bounding box center [123, 153] width 55 height 6
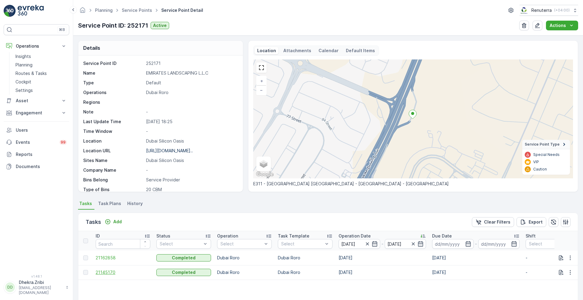
click at [103, 275] on span "21145170" at bounding box center [123, 272] width 55 height 6
click at [369, 245] on icon "button" at bounding box center [367, 244] width 6 height 6
click at [369, 245] on input at bounding box center [359, 244] width 42 height 10
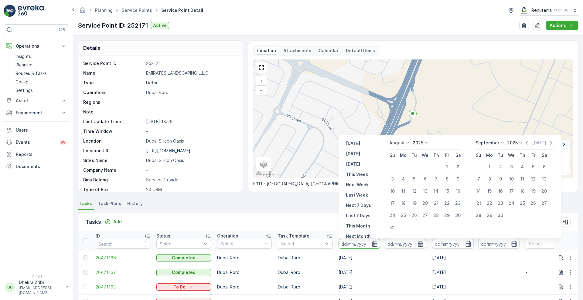
click at [462, 203] on div "23" at bounding box center [458, 203] width 10 height 10
type input "[DATE]"
click at [462, 203] on div "23" at bounding box center [458, 203] width 10 height 10
type input "[DATE]"
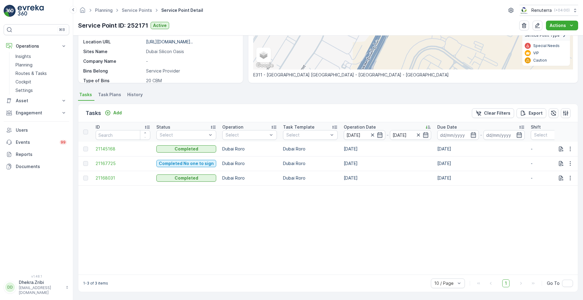
scroll to position [112, 0]
click at [107, 146] on span "21145168" at bounding box center [123, 149] width 55 height 6
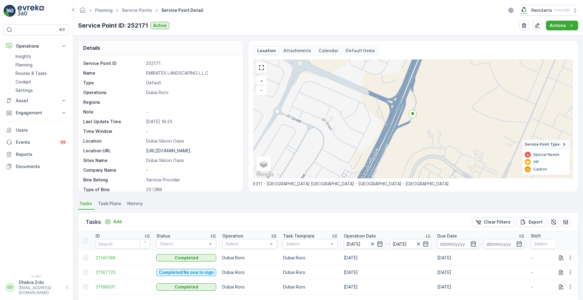
scroll to position [112, 0]
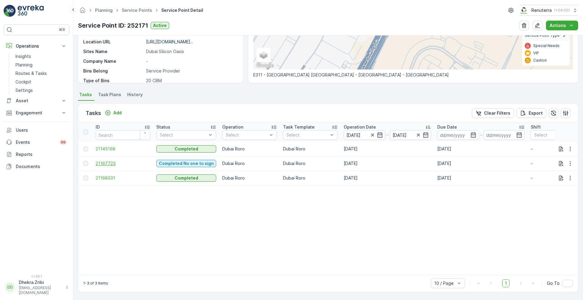
click at [107, 161] on span "21167725" at bounding box center [123, 164] width 55 height 6
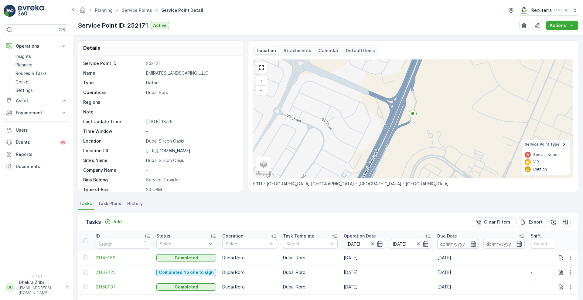
click at [102, 286] on span "21168031" at bounding box center [123, 287] width 55 height 6
click at [107, 258] on span "21145168" at bounding box center [123, 258] width 55 height 6
click at [103, 285] on span "21168031" at bounding box center [123, 287] width 55 height 6
click at [373, 242] on icon "button" at bounding box center [372, 244] width 6 height 6
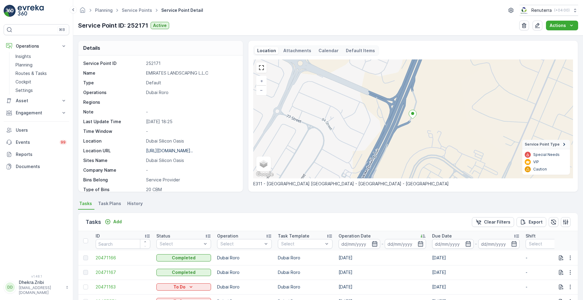
click at [372, 244] on icon "button" at bounding box center [374, 243] width 5 height 5
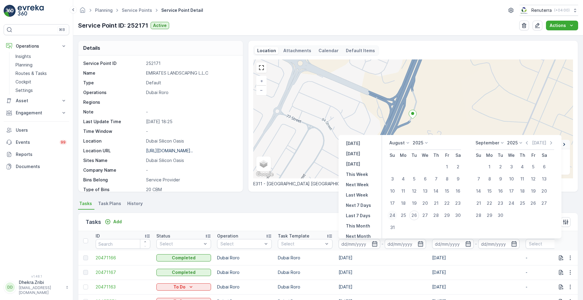
click at [392, 213] on div "24" at bounding box center [392, 216] width 10 height 10
type input "[DATE]"
click at [392, 213] on div "24" at bounding box center [392, 216] width 10 height 10
type input "[DATE]"
click at [304, 216] on div "Tasks Add Clear Filters Export" at bounding box center [327, 222] width 499 height 18
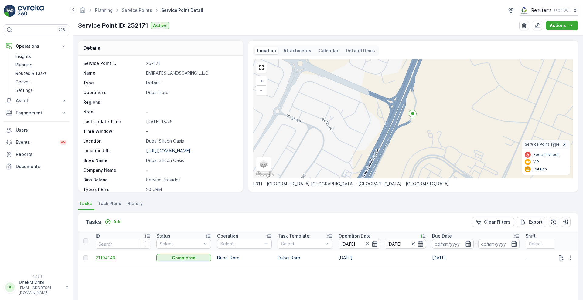
click at [106, 259] on span "21194149" at bounding box center [123, 258] width 55 height 6
click at [368, 244] on icon "button" at bounding box center [367, 244] width 6 height 6
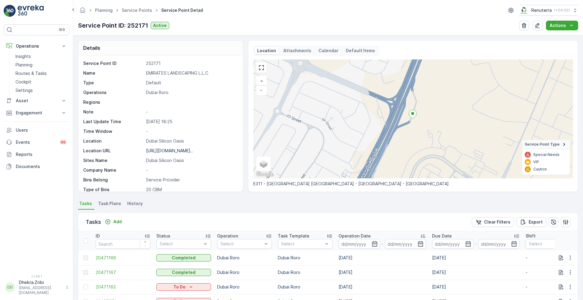
click at [368, 244] on input at bounding box center [359, 244] width 42 height 10
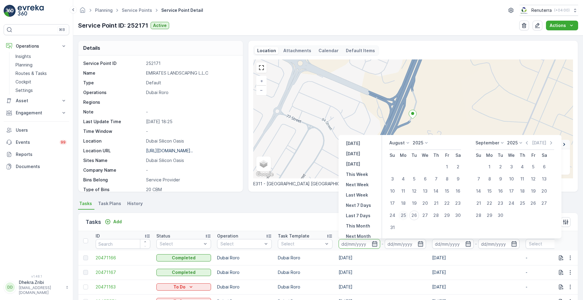
click at [405, 213] on div "25" at bounding box center [403, 216] width 10 height 10
type input "[DATE]"
click at [405, 213] on div "25" at bounding box center [403, 216] width 10 height 10
type input "[DATE]"
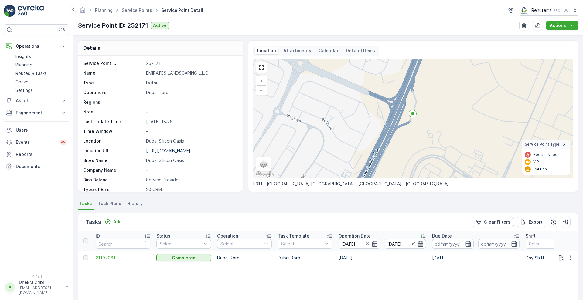
click at [110, 252] on td "21197061" at bounding box center [123, 258] width 61 height 15
click at [104, 258] on span "21197061" at bounding box center [123, 258] width 55 height 6
click at [367, 244] on icon "button" at bounding box center [366, 243] width 3 height 3
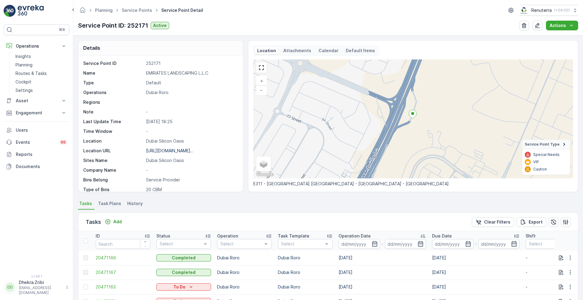
click at [367, 244] on input at bounding box center [359, 244] width 42 height 10
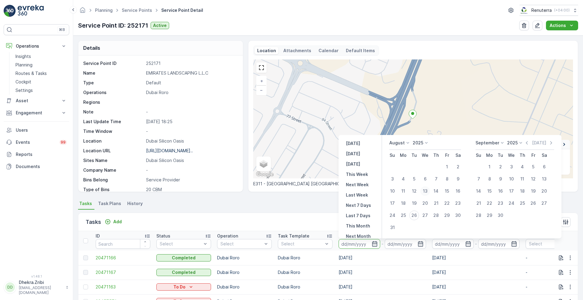
click at [427, 187] on div "13" at bounding box center [425, 191] width 10 height 10
type input "[DATE]"
click at [427, 187] on div "13" at bounding box center [425, 191] width 10 height 10
type input "[DATE]"
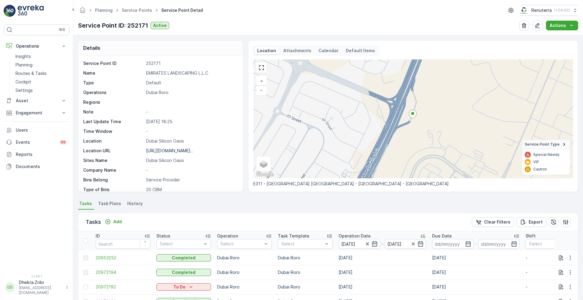
scroll to position [116, 0]
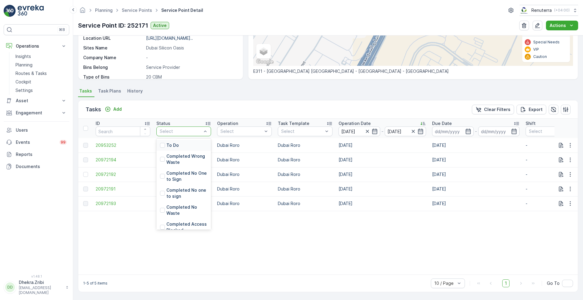
click at [199, 129] on div at bounding box center [180, 131] width 43 height 5
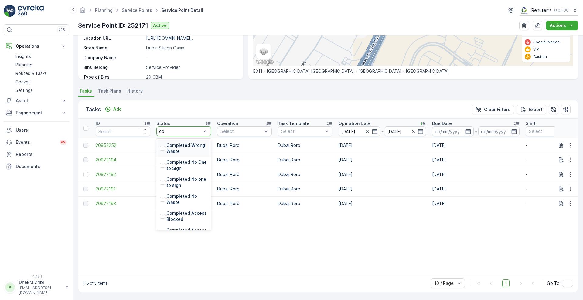
type input "com"
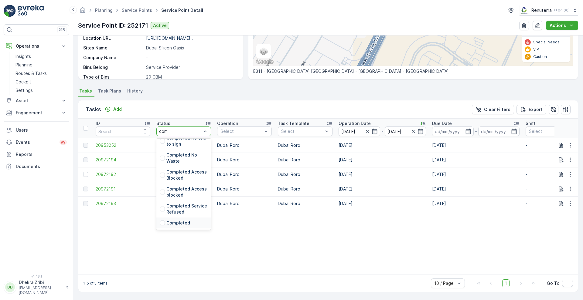
click at [170, 220] on p "Completed" at bounding box center [178, 223] width 24 height 6
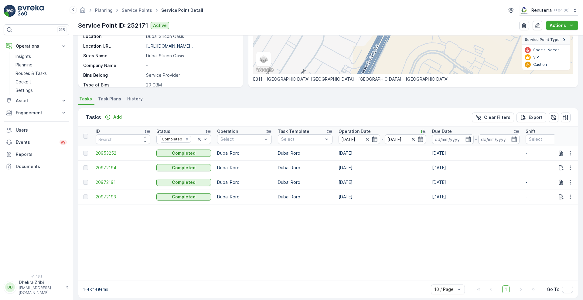
scroll to position [114, 0]
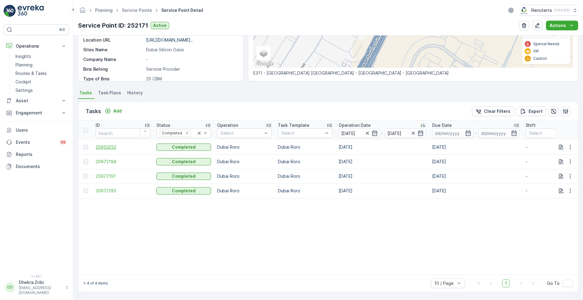
click at [106, 144] on span "20953252" at bounding box center [123, 147] width 55 height 6
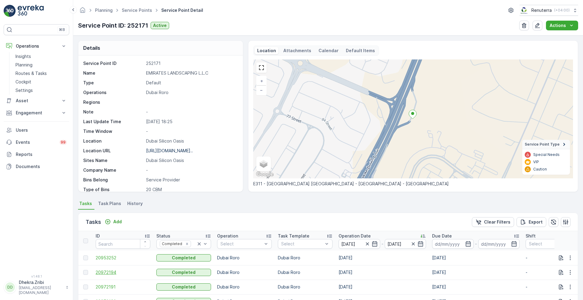
click at [105, 275] on span "20972194" at bounding box center [123, 272] width 55 height 6
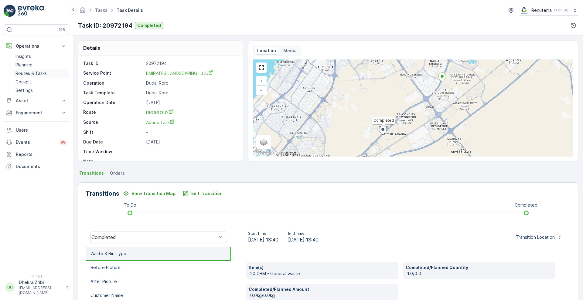
click at [29, 71] on p "Routes & Tasks" at bounding box center [30, 73] width 31 height 6
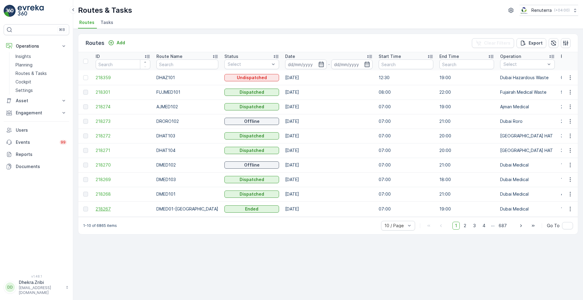
click at [104, 208] on span "218267" at bounding box center [123, 209] width 55 height 6
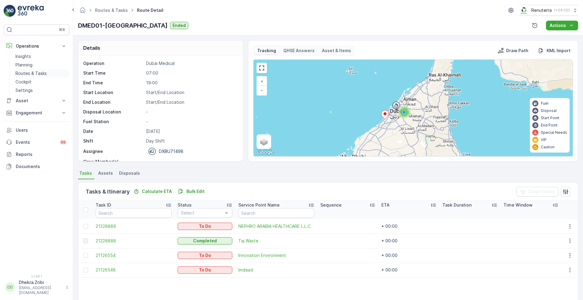
click at [25, 72] on p "Routes & Tasks" at bounding box center [30, 73] width 31 height 6
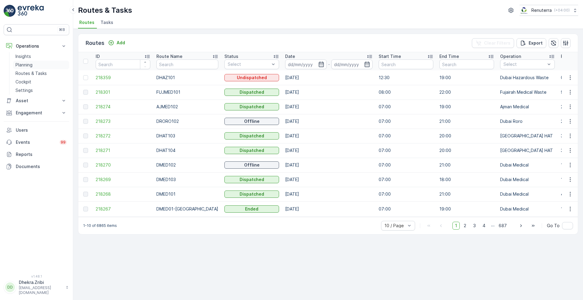
click at [25, 64] on p "Planning" at bounding box center [23, 65] width 17 height 6
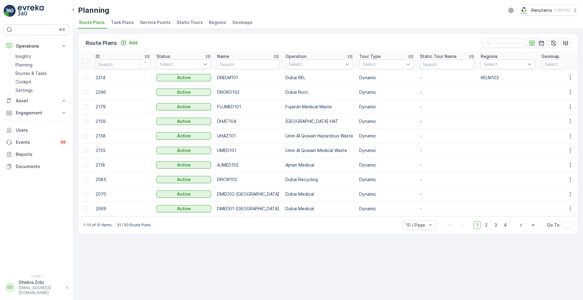
click at [156, 23] on span "Service Points" at bounding box center [155, 22] width 31 height 6
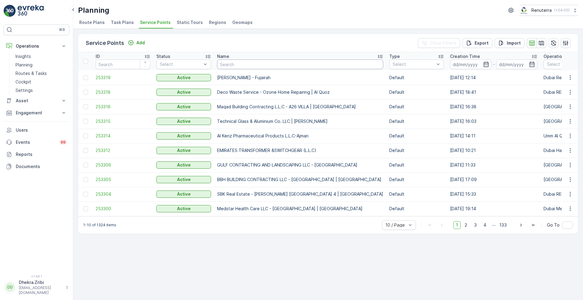
click at [244, 64] on input "text" at bounding box center [300, 64] width 166 height 10
type input "nephro"
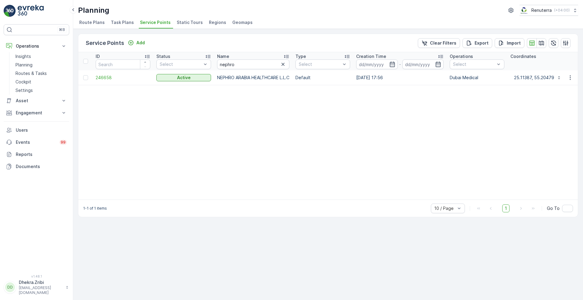
click at [113, 81] on td "246658" at bounding box center [123, 77] width 61 height 15
click at [103, 78] on span "246658" at bounding box center [123, 78] width 55 height 6
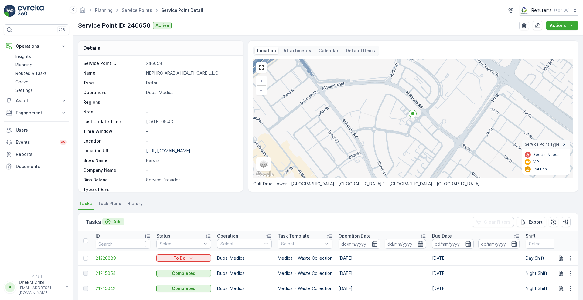
click at [120, 218] on button "Add" at bounding box center [113, 221] width 22 height 7
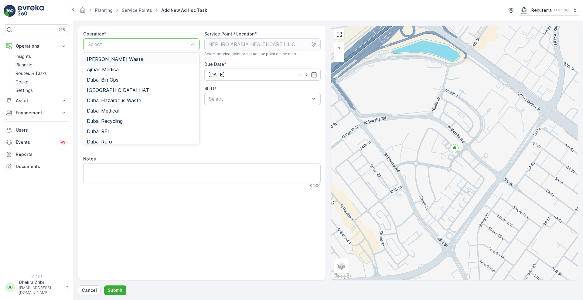
click at [172, 49] on div "Select" at bounding box center [141, 44] width 116 height 12
click at [113, 112] on span "Dubai Medical" at bounding box center [103, 110] width 32 height 5
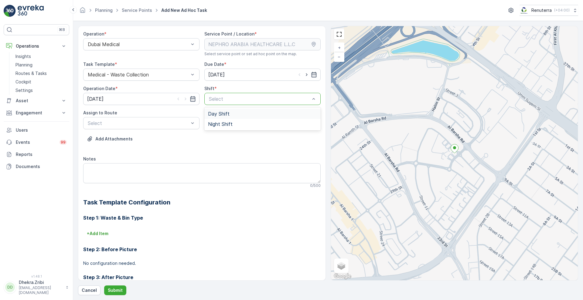
click at [214, 99] on div at bounding box center [259, 98] width 102 height 5
click at [214, 110] on div "Day Shift" at bounding box center [262, 114] width 116 height 10
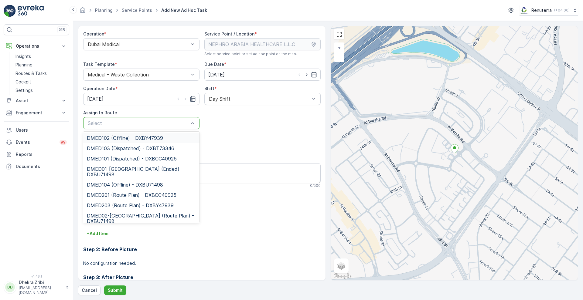
click at [151, 124] on div at bounding box center [138, 122] width 102 height 5
click at [116, 171] on span "DMED01-Khawaneej Yard (Ended) - DXBU71498" at bounding box center [141, 171] width 109 height 11
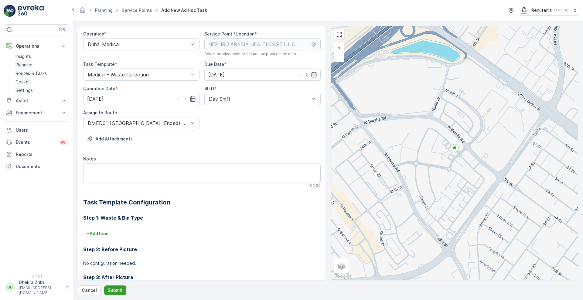
click at [114, 292] on p "Submit" at bounding box center [115, 290] width 15 height 6
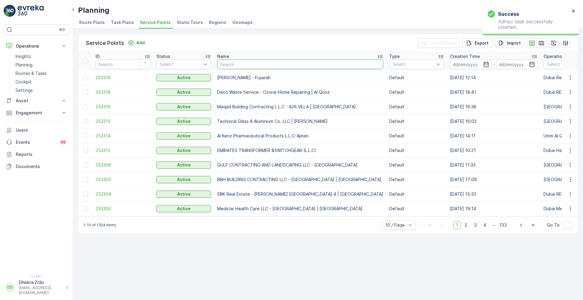
click at [232, 61] on input "text" at bounding box center [300, 64] width 166 height 10
type input "neph"
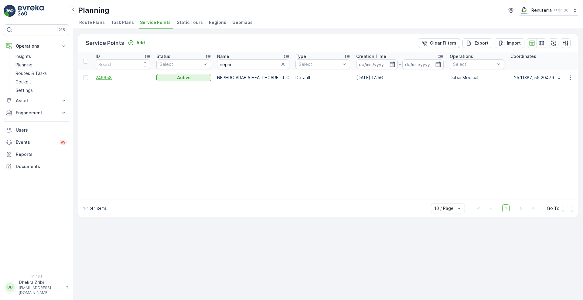
click at [107, 75] on span "246658" at bounding box center [123, 78] width 55 height 6
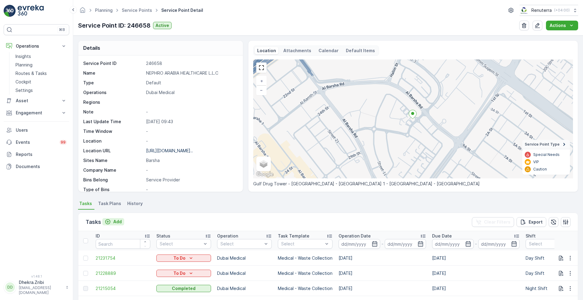
click at [114, 221] on p "Add" at bounding box center [117, 222] width 8 height 6
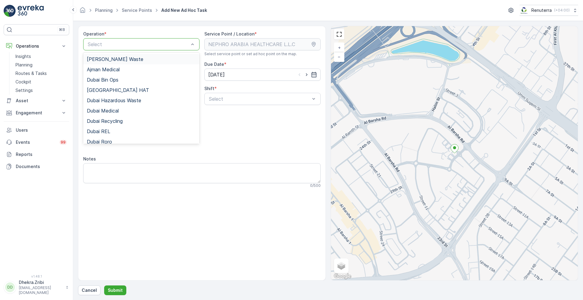
click at [158, 48] on div "Select" at bounding box center [141, 44] width 116 height 12
click at [119, 110] on span "Dubai Medical" at bounding box center [103, 110] width 32 height 5
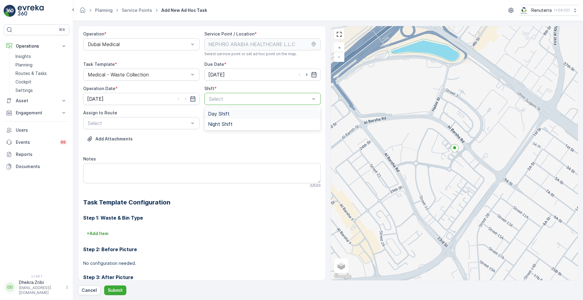
click at [220, 96] on div at bounding box center [259, 98] width 102 height 5
click at [215, 117] on span "Day Shift" at bounding box center [219, 113] width 22 height 5
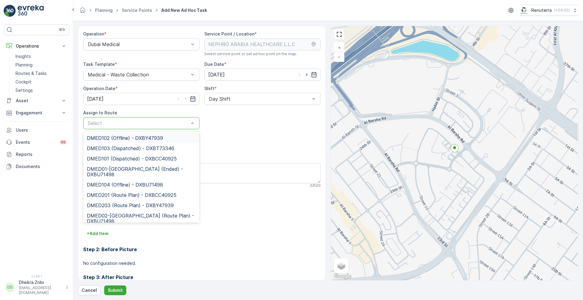
click at [147, 118] on div "Select" at bounding box center [141, 123] width 116 height 12
click at [111, 170] on span "DMED01-Khawaneej Yard (Ended) - DXBU71498" at bounding box center [141, 171] width 109 height 11
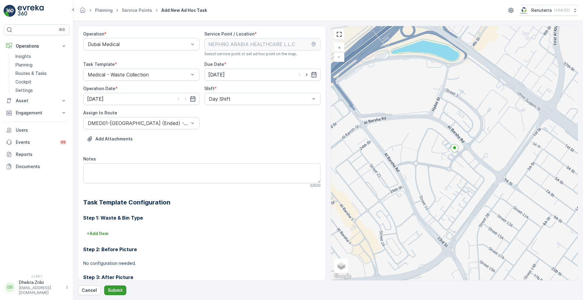
click at [117, 290] on p "Submit" at bounding box center [115, 290] width 15 height 6
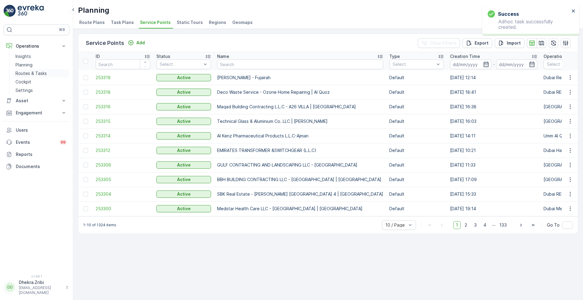
click at [30, 76] on p "Routes & Tasks" at bounding box center [30, 73] width 31 height 6
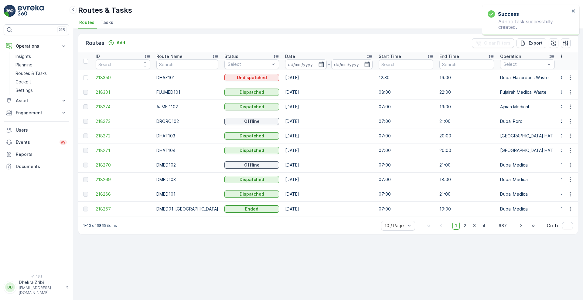
click at [97, 209] on span "218267" at bounding box center [123, 209] width 55 height 6
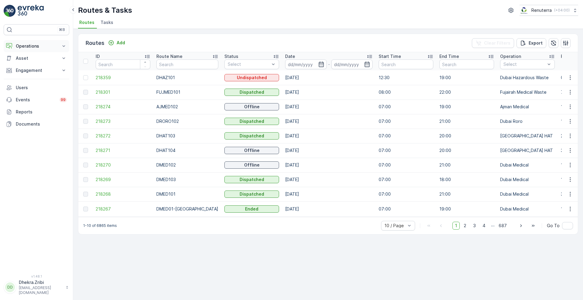
click at [62, 48] on icon at bounding box center [64, 46] width 6 height 6
click at [35, 73] on p "Routes & Tasks" at bounding box center [30, 73] width 31 height 6
click at [317, 65] on input at bounding box center [306, 64] width 42 height 10
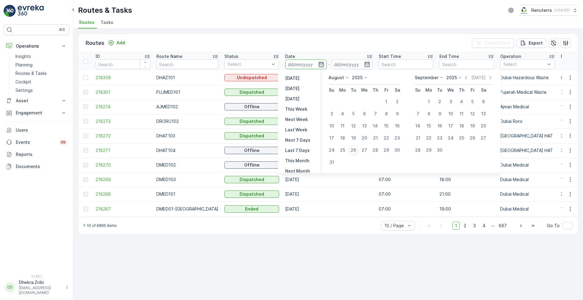
click at [364, 137] on div "20" at bounding box center [364, 138] width 10 height 10
type input "[DATE]"
click at [364, 137] on div "20" at bounding box center [364, 138] width 10 height 10
type input "[DATE]"
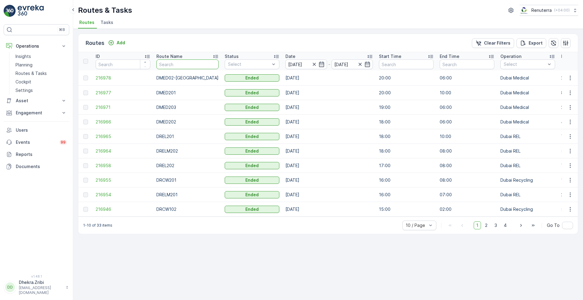
click at [190, 63] on input "text" at bounding box center [187, 64] width 62 height 10
type input "103"
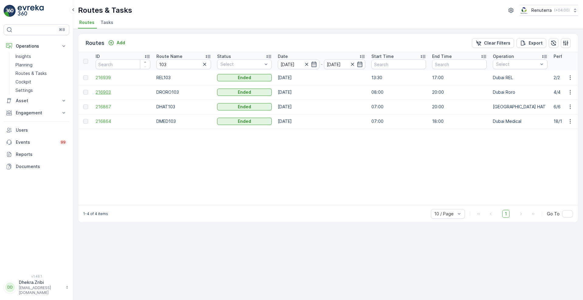
click at [104, 91] on span "216903" at bounding box center [123, 92] width 55 height 6
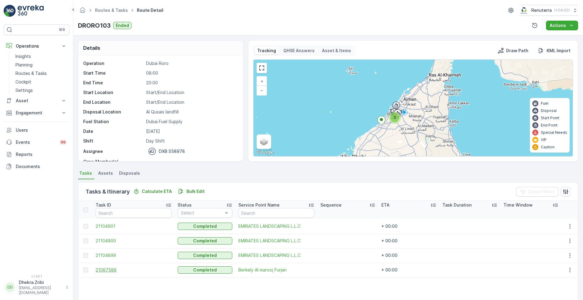
click at [104, 272] on span "21067586" at bounding box center [134, 270] width 76 height 6
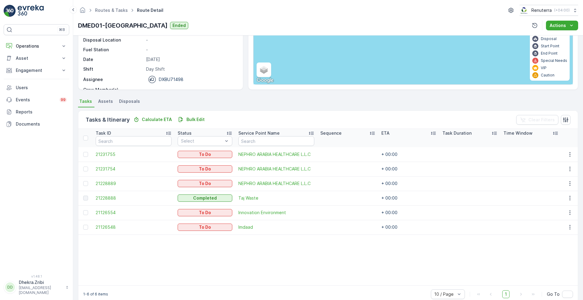
scroll to position [83, 0]
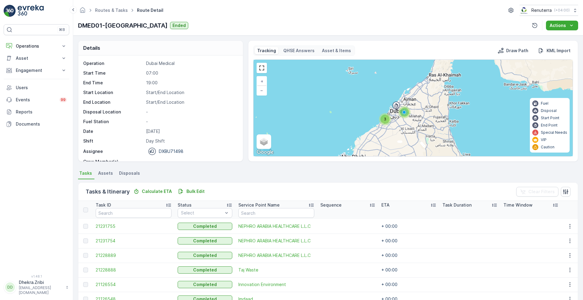
scroll to position [83, 0]
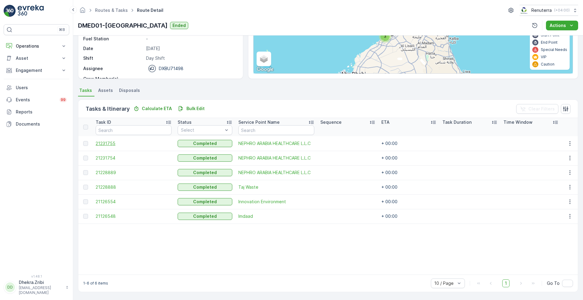
click at [109, 141] on span "21231755" at bounding box center [134, 143] width 76 height 6
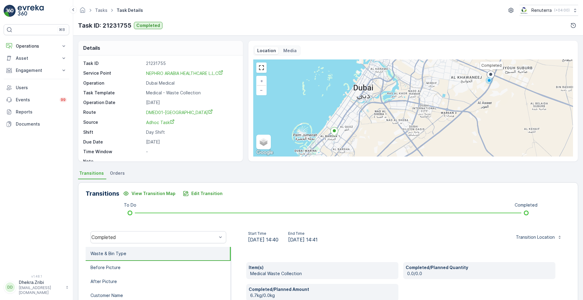
scroll to position [83, 0]
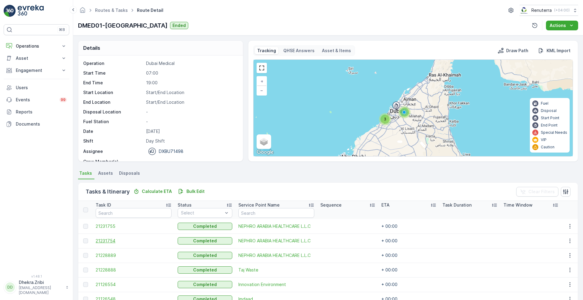
click at [103, 239] on span "21231754" at bounding box center [134, 241] width 76 height 6
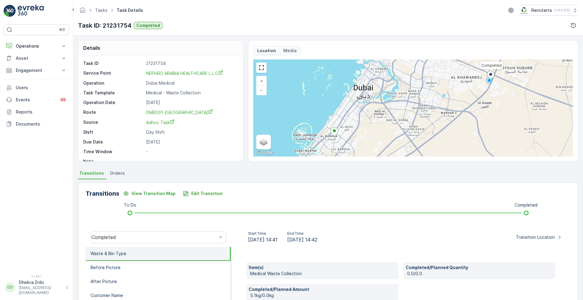
click at [580, 249] on div "Details Task ID 21231754 Service Point NEPHRO ARABIA HEALTHCARE L.L.C Operation…" at bounding box center [327, 168] width 509 height 265
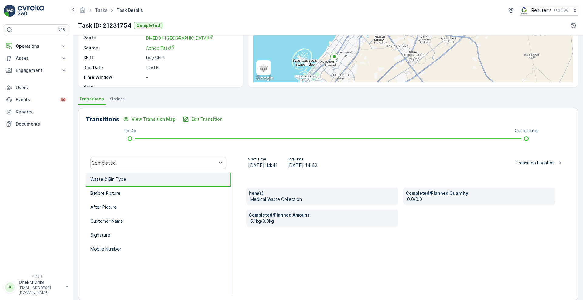
scroll to position [83, 0]
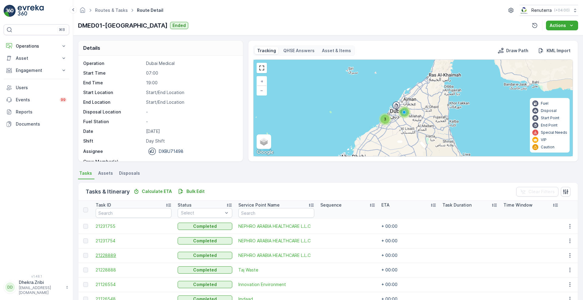
click at [108, 253] on span "21228889" at bounding box center [134, 255] width 76 height 6
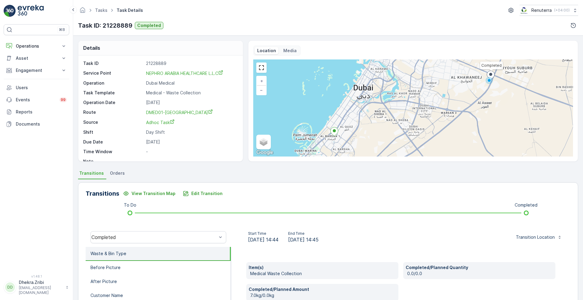
scroll to position [83, 0]
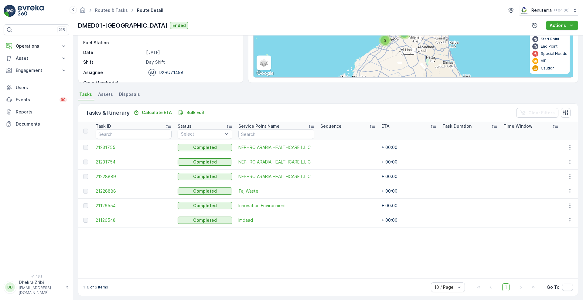
scroll to position [83, 0]
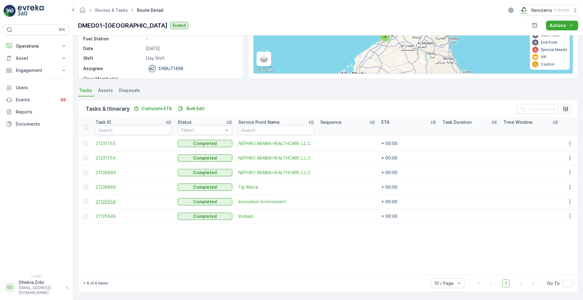
click at [111, 200] on span "21126554" at bounding box center [134, 202] width 76 height 6
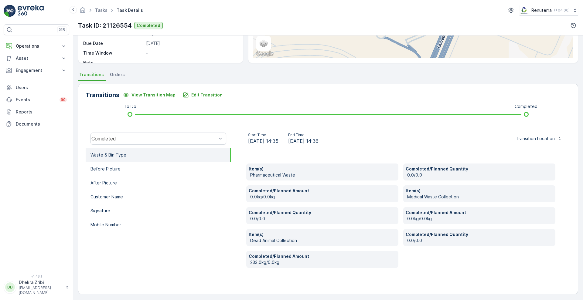
scroll to position [101, 0]
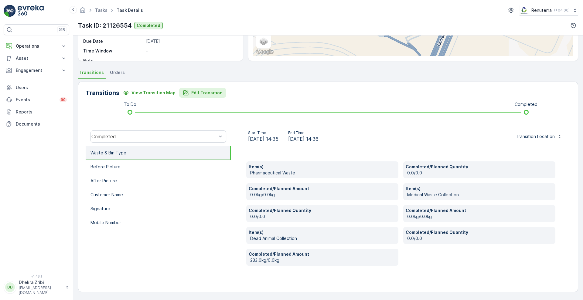
click at [196, 93] on p "Edit Transition" at bounding box center [206, 93] width 31 height 6
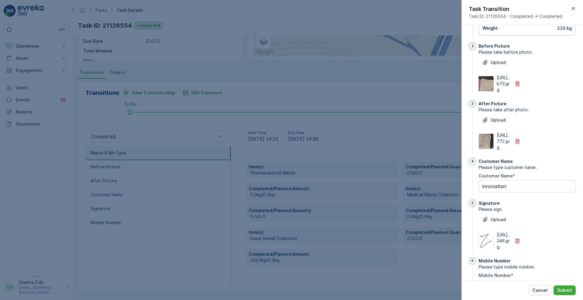
scroll to position [0, 0]
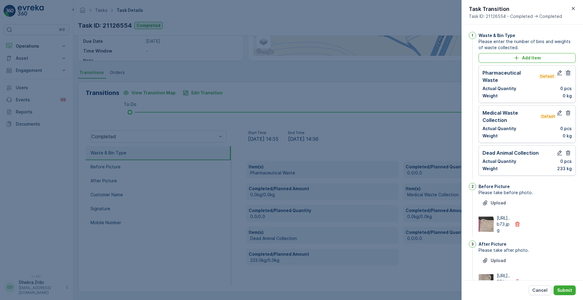
click at [566, 73] on icon "button" at bounding box center [568, 72] width 5 height 5
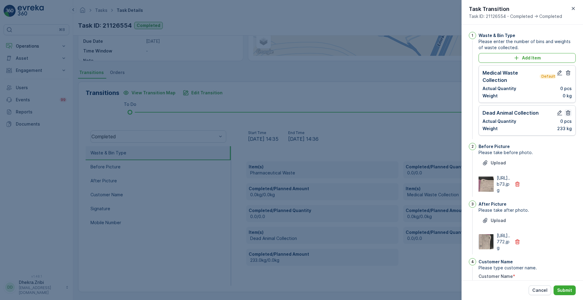
click at [568, 114] on icon "button" at bounding box center [568, 112] width 5 height 5
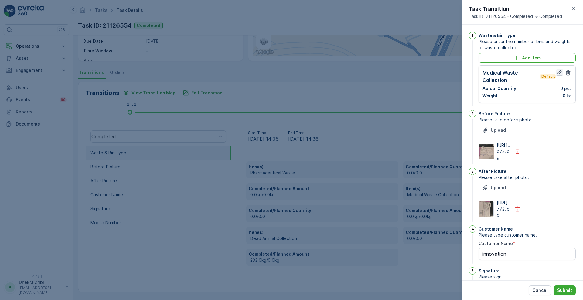
click at [558, 72] on icon "button" at bounding box center [559, 73] width 6 height 6
type Name "innovation"
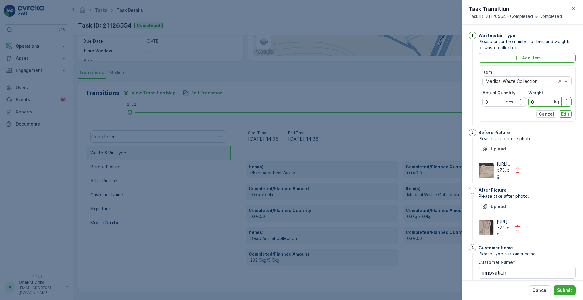
click at [536, 102] on input "0" at bounding box center [549, 102] width 43 height 10
type input "233"
click at [566, 113] on p "Edit" at bounding box center [565, 114] width 8 height 6
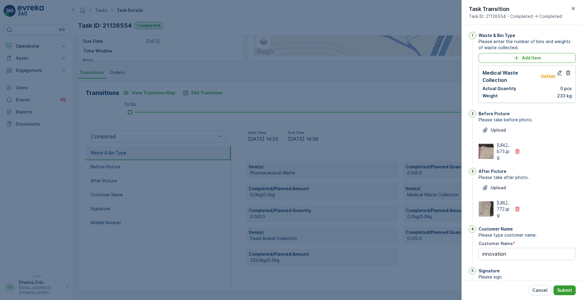
click at [562, 292] on p "Submit" at bounding box center [564, 290] width 15 height 6
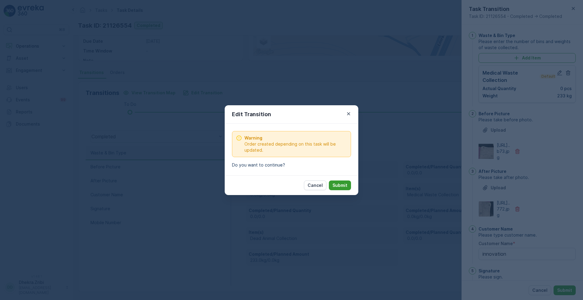
click at [347, 187] on button "Submit" at bounding box center [340, 186] width 22 height 10
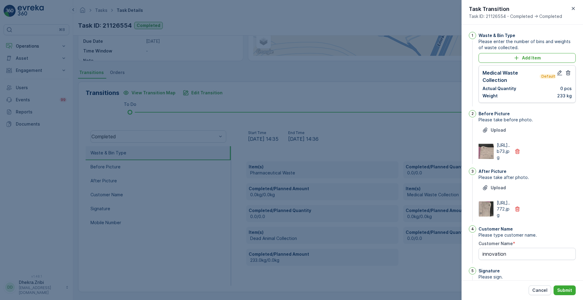
scroll to position [141, 0]
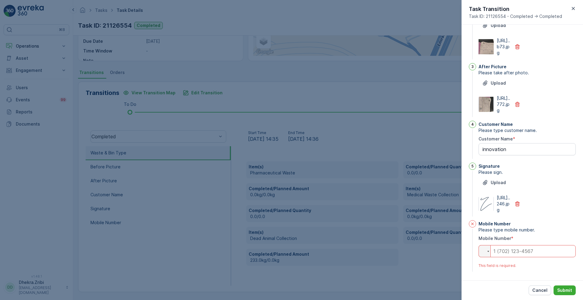
click at [528, 254] on input "tel" at bounding box center [526, 251] width 97 height 12
type Name "innovation"
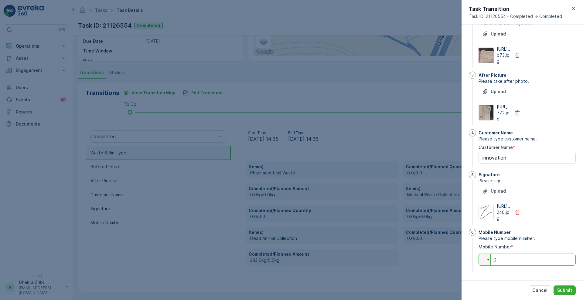
scroll to position [133, 0]
type input "0"
click at [566, 292] on p "Submit" at bounding box center [564, 290] width 15 height 6
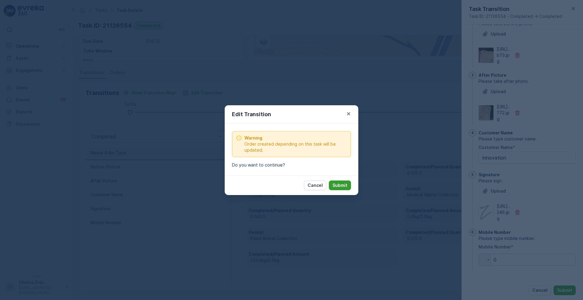
click at [345, 188] on button "Submit" at bounding box center [340, 186] width 22 height 10
type Name "innovation"
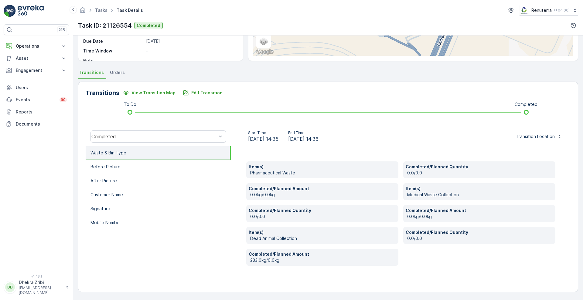
scroll to position [83, 0]
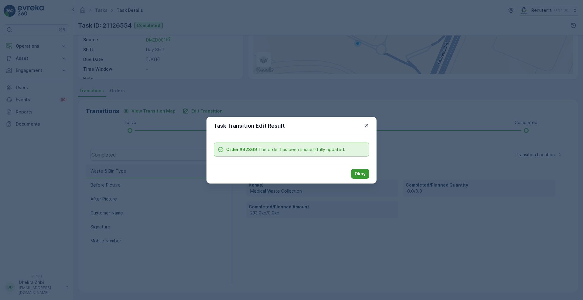
click at [359, 173] on p "Okay" at bounding box center [359, 174] width 11 height 6
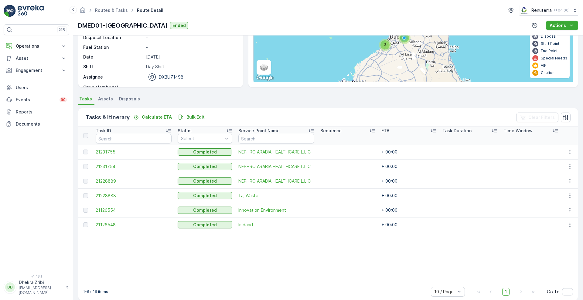
scroll to position [83, 0]
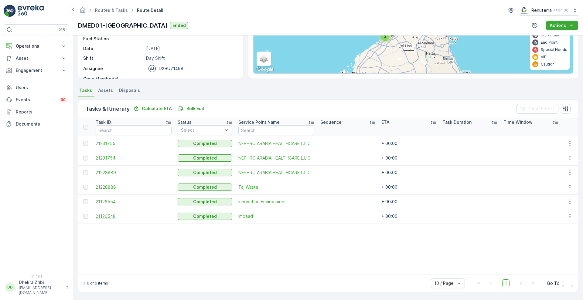
click at [103, 217] on span "21126548" at bounding box center [134, 216] width 76 height 6
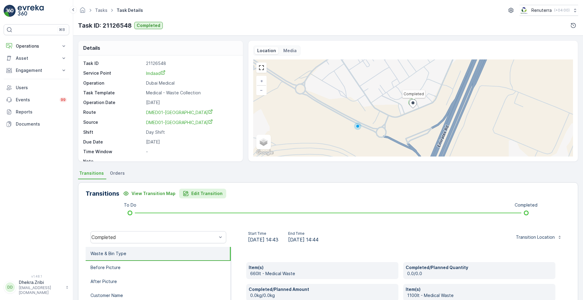
click at [203, 191] on p "Edit Transition" at bounding box center [206, 194] width 31 height 6
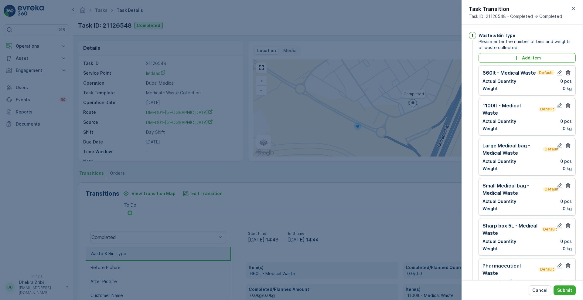
scroll to position [391, 0]
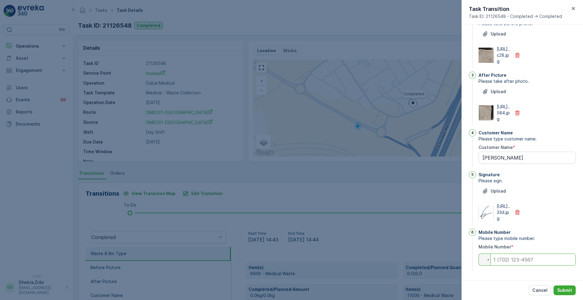
click at [512, 261] on input "tel" at bounding box center [526, 260] width 97 height 12
type Name "[PERSON_NAME]"
type input "0"
click at [507, 279] on div "1 Waste & Bin Type Please enter the number of bins and weights of waste collect…" at bounding box center [521, 153] width 121 height 256
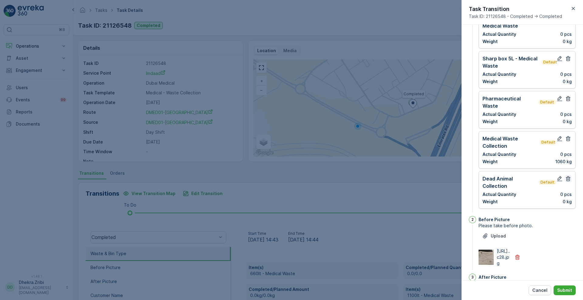
click at [565, 176] on icon "button" at bounding box center [568, 179] width 6 height 6
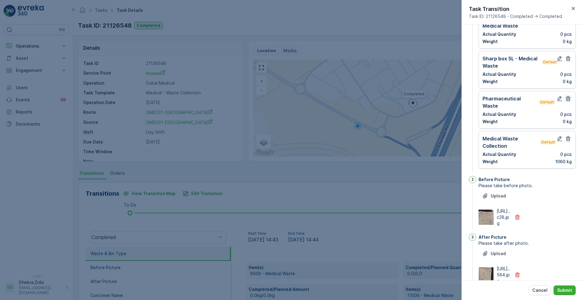
click at [566, 96] on icon "button" at bounding box center [568, 98] width 5 height 5
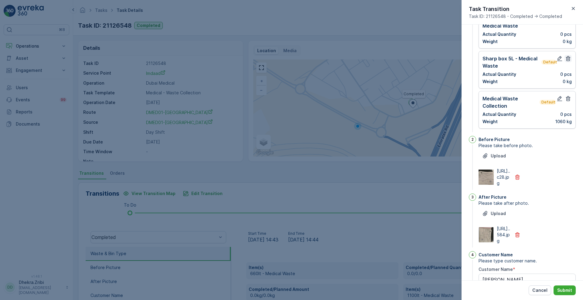
click at [565, 56] on icon "button" at bounding box center [568, 59] width 6 height 6
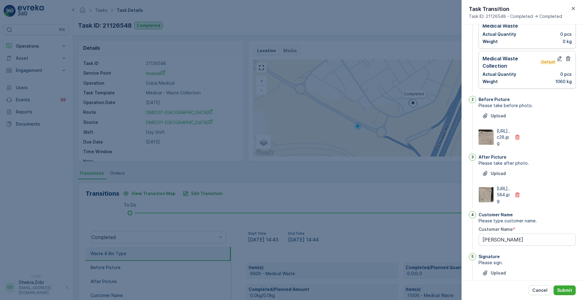
scroll to position [0, 0]
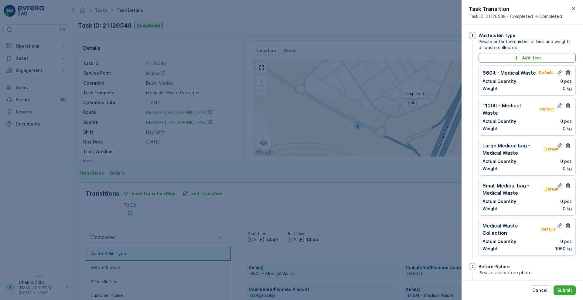
click at [567, 75] on icon "button" at bounding box center [568, 72] width 5 height 5
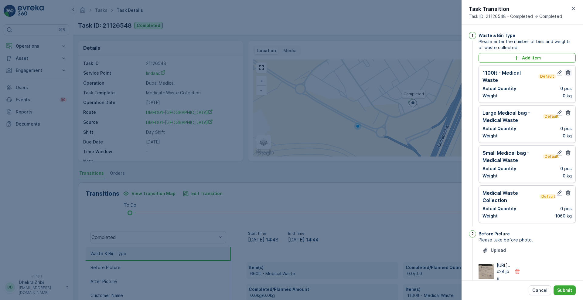
click at [566, 73] on icon "button" at bounding box center [568, 72] width 5 height 5
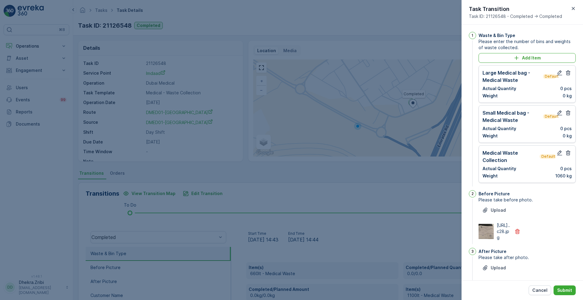
click at [566, 73] on icon "button" at bounding box center [568, 72] width 5 height 5
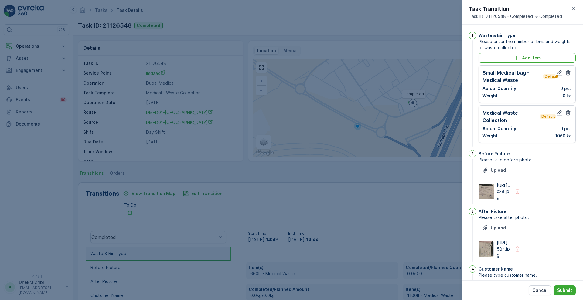
click at [566, 73] on icon "button" at bounding box center [568, 72] width 5 height 5
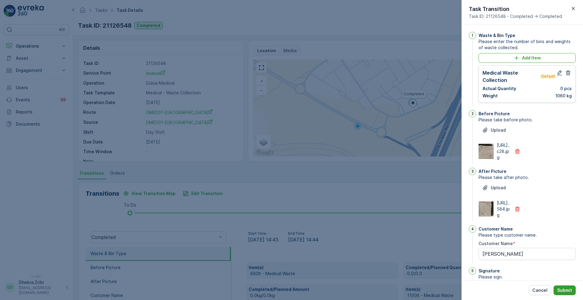
click at [564, 289] on p "Submit" at bounding box center [564, 290] width 15 height 6
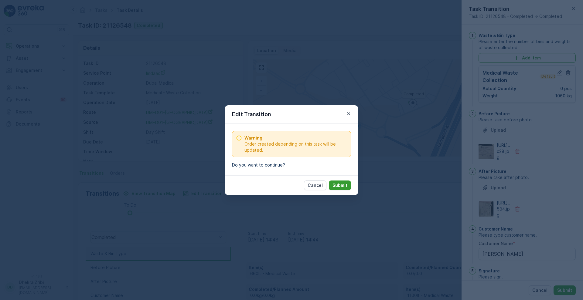
click at [335, 187] on p "Submit" at bounding box center [339, 185] width 15 height 6
type Name "[PERSON_NAME]"
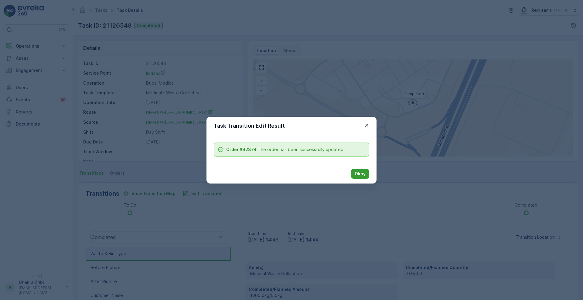
click at [361, 175] on p "Okay" at bounding box center [359, 174] width 11 height 6
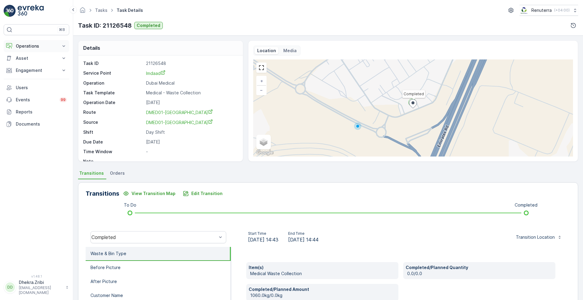
click at [62, 45] on icon at bounding box center [64, 46] width 6 height 6
click at [26, 66] on p "Planning" at bounding box center [23, 65] width 17 height 6
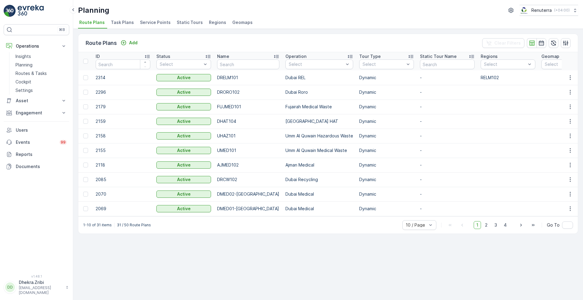
click at [148, 21] on span "Service Points" at bounding box center [155, 22] width 31 height 6
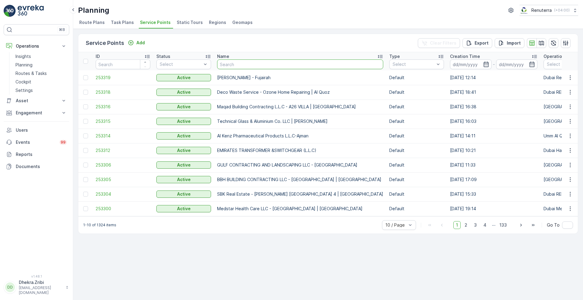
click at [232, 61] on input "text" at bounding box center [300, 64] width 166 height 10
type input "emirates"
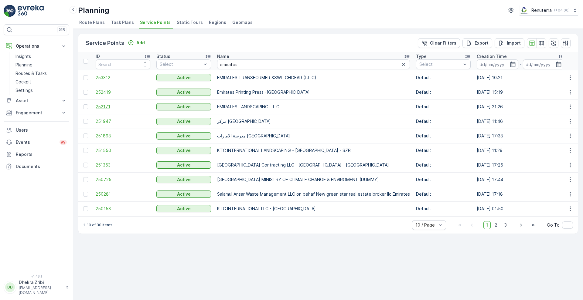
click at [110, 107] on span "252171" at bounding box center [123, 107] width 55 height 6
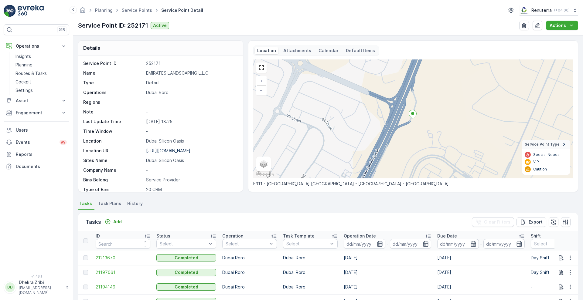
click at [377, 242] on icon "button" at bounding box center [379, 243] width 5 height 5
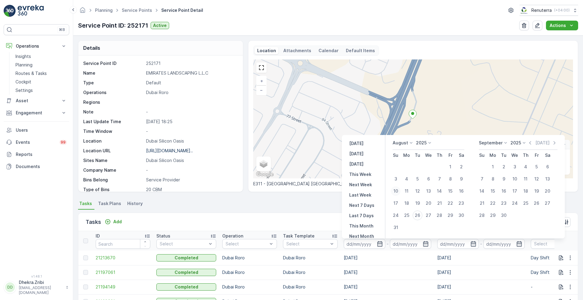
click at [395, 188] on div "10" at bounding box center [396, 191] width 10 height 10
type input "[DATE]"
click at [395, 188] on div "10" at bounding box center [396, 191] width 10 height 10
type input "[DATE]"
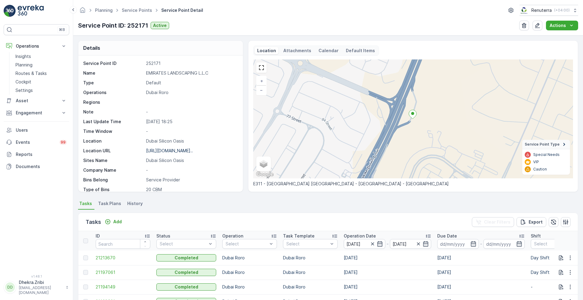
click at [306, 217] on div "Tasks Add Clear Filters Export" at bounding box center [327, 222] width 499 height 18
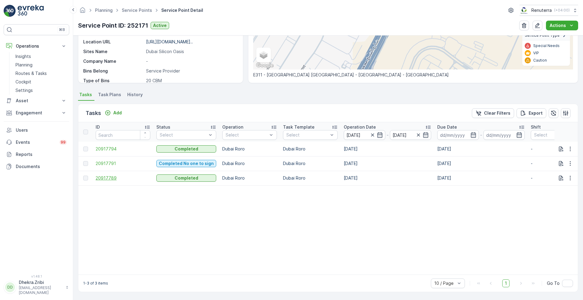
click at [111, 176] on span "20917789" at bounding box center [123, 178] width 55 height 6
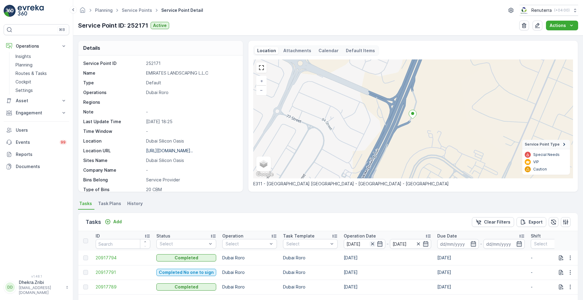
click at [372, 245] on icon "button" at bounding box center [372, 244] width 6 height 6
click at [372, 245] on input at bounding box center [364, 244] width 42 height 10
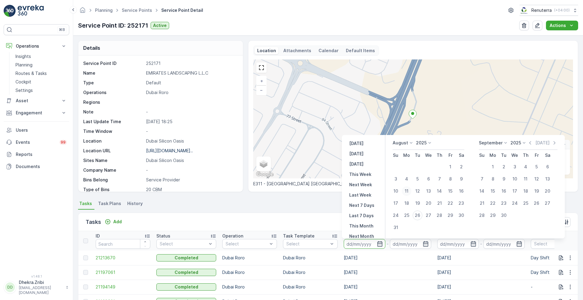
click at [410, 190] on div "11" at bounding box center [406, 191] width 10 height 10
type input "[DATE]"
click at [410, 190] on div "11" at bounding box center [406, 191] width 10 height 10
type input "[DATE]"
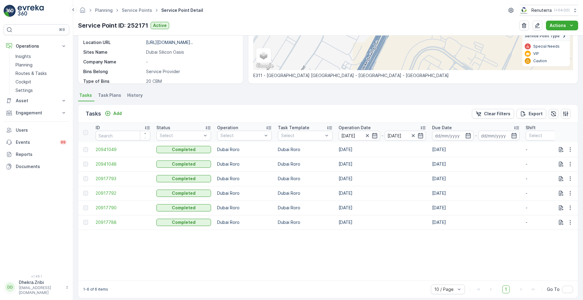
scroll to position [117, 0]
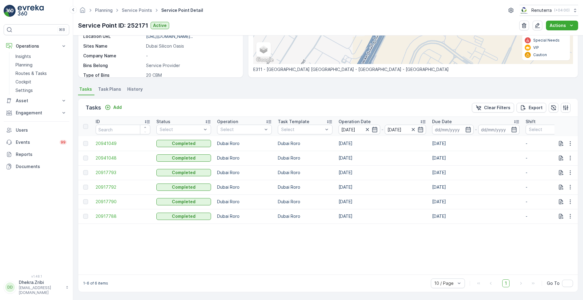
click at [546, 275] on div "1-6 of 6 items 10 / Page 1 Go To" at bounding box center [327, 283] width 499 height 17
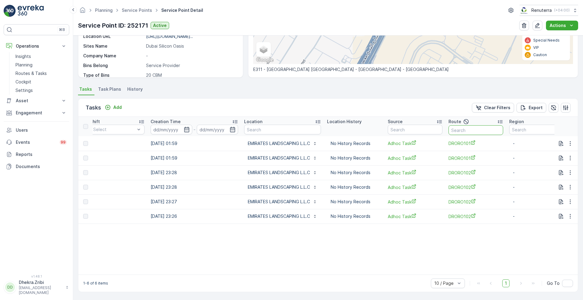
click at [478, 128] on input "text" at bounding box center [475, 130] width 55 height 10
type input "101"
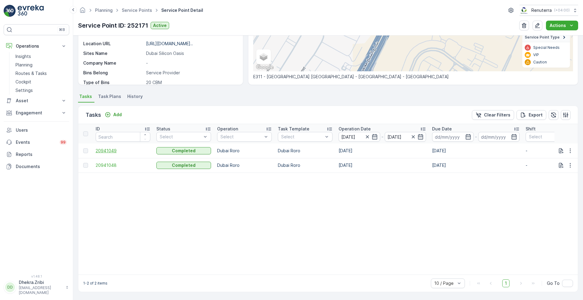
click at [110, 148] on span "20941049" at bounding box center [123, 151] width 55 height 6
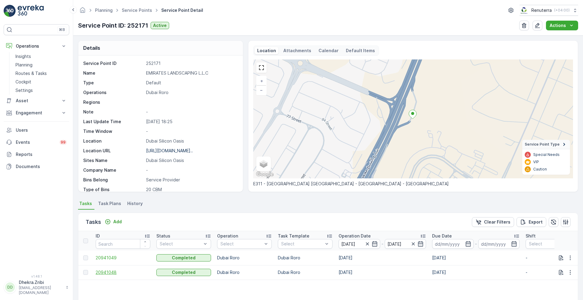
click at [104, 271] on span "20941048" at bounding box center [123, 272] width 55 height 6
click at [365, 245] on icon "button" at bounding box center [367, 244] width 6 height 6
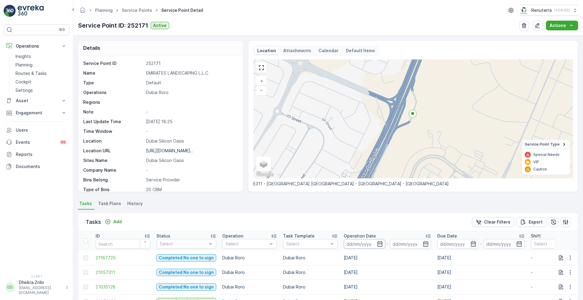
click at [368, 244] on input at bounding box center [364, 244] width 42 height 10
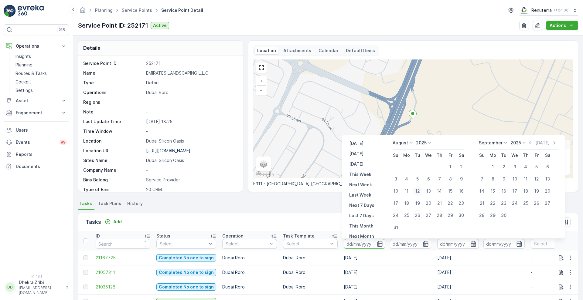
click at [420, 189] on div "12" at bounding box center [417, 191] width 10 height 10
type input "[DATE]"
click at [420, 189] on div "12" at bounding box center [417, 191] width 10 height 10
type input "[DATE]"
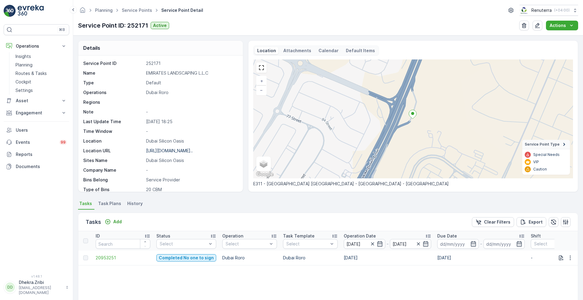
scroll to position [108, 0]
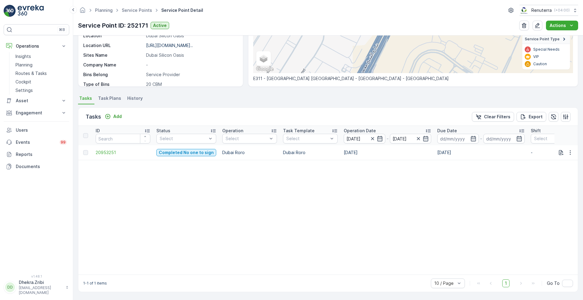
click at [558, 275] on div "1-1 of 1 items 10 / Page 1 Go To" at bounding box center [327, 283] width 499 height 17
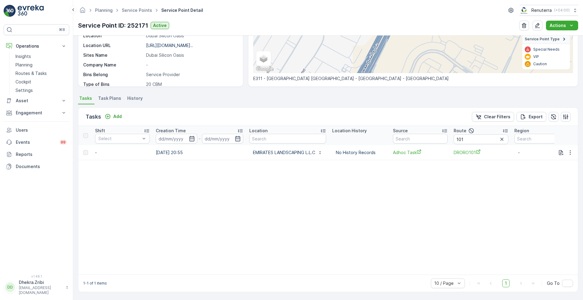
scroll to position [0, 0]
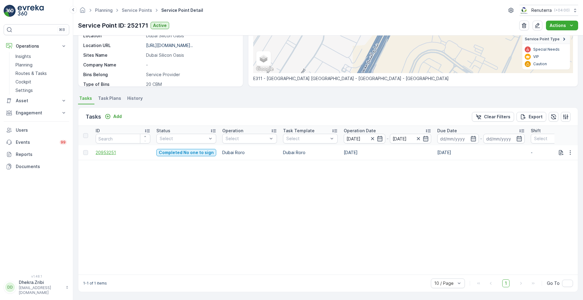
click at [110, 150] on span "20953251" at bounding box center [123, 153] width 55 height 6
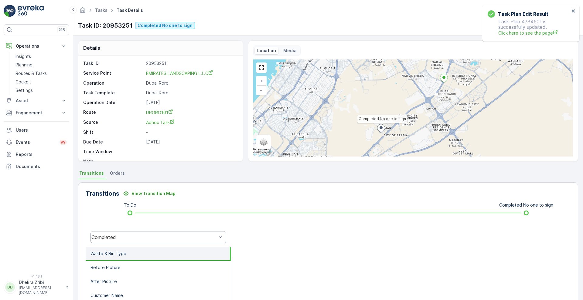
click at [123, 240] on div "Completed" at bounding box center [158, 237] width 136 height 12
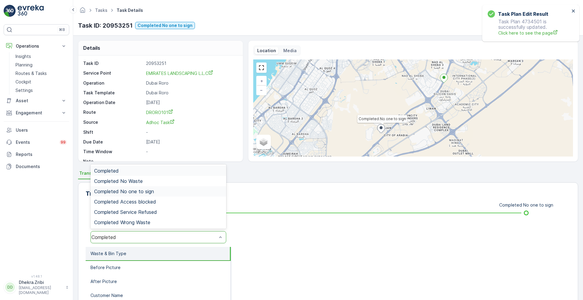
click at [139, 194] on div "Completed No one to sign" at bounding box center [158, 191] width 136 height 10
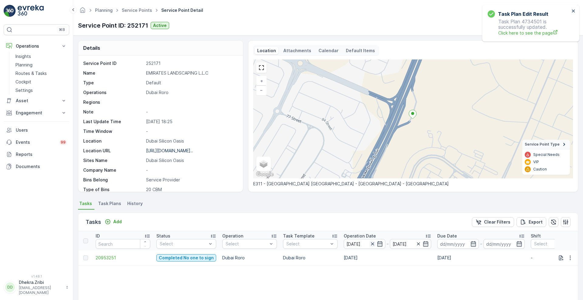
click at [369, 243] on icon "button" at bounding box center [372, 244] width 6 height 6
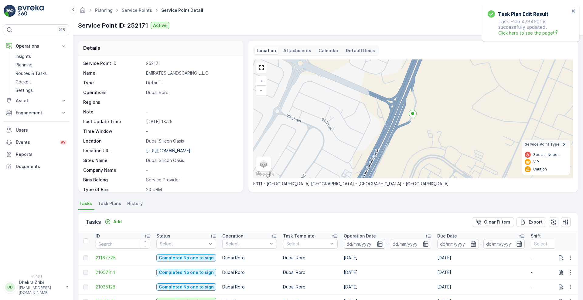
click at [370, 244] on input at bounding box center [364, 244] width 42 height 10
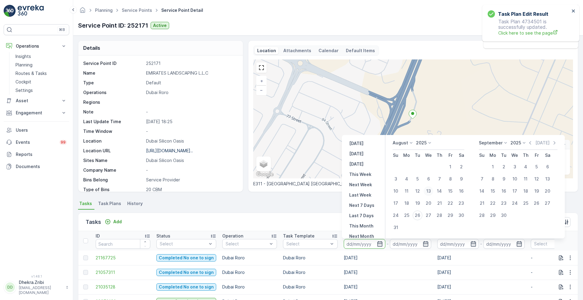
click at [432, 192] on div "13" at bounding box center [428, 191] width 10 height 10
type input "[DATE]"
click at [432, 192] on div "13" at bounding box center [428, 191] width 10 height 10
type input "[DATE]"
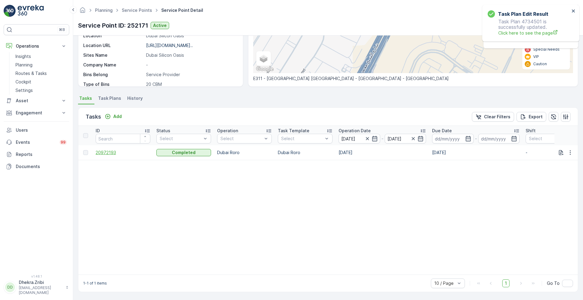
click at [104, 150] on span "20972193" at bounding box center [123, 153] width 55 height 6
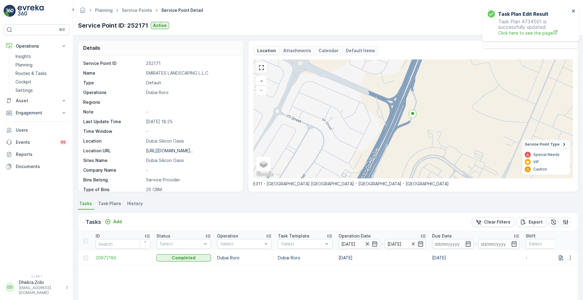
click at [367, 242] on icon "button" at bounding box center [367, 244] width 6 height 6
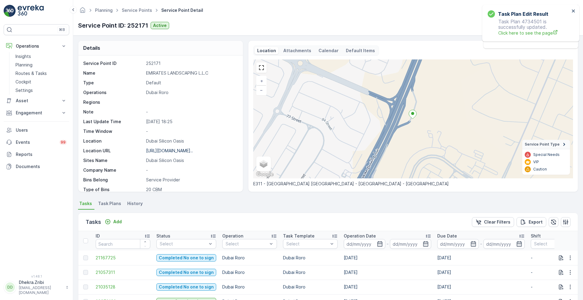
click at [367, 242] on input at bounding box center [364, 244] width 42 height 10
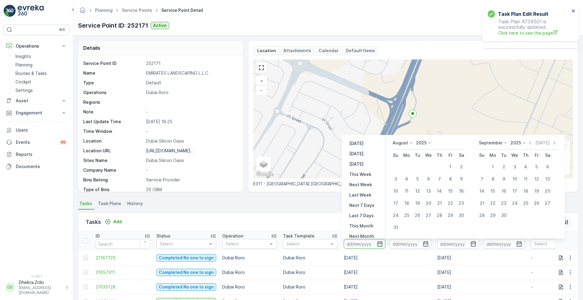
click at [462, 190] on div "16" at bounding box center [461, 191] width 10 height 10
type input "[DATE]"
click at [462, 190] on div "16" at bounding box center [461, 191] width 10 height 10
type input "[DATE]"
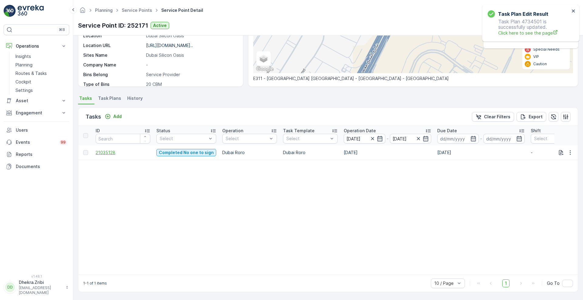
click at [105, 150] on span "21035128" at bounding box center [123, 153] width 55 height 6
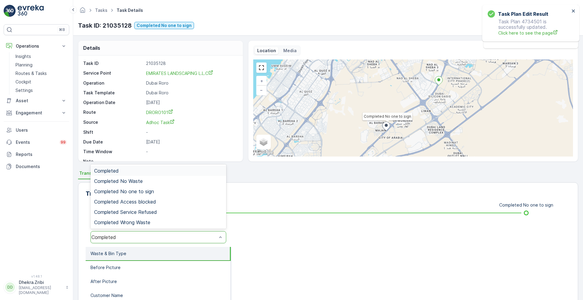
click at [161, 237] on div "Completed" at bounding box center [153, 237] width 125 height 5
click at [148, 193] on span "Completed No one to sign" at bounding box center [124, 191] width 60 height 5
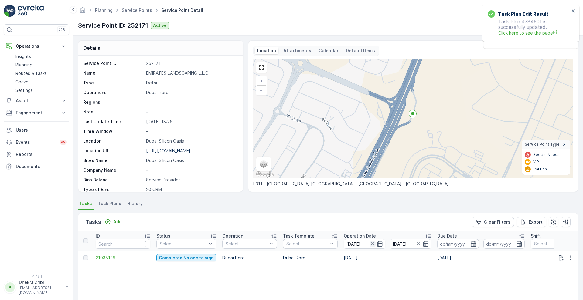
click at [370, 242] on icon "button" at bounding box center [372, 244] width 6 height 6
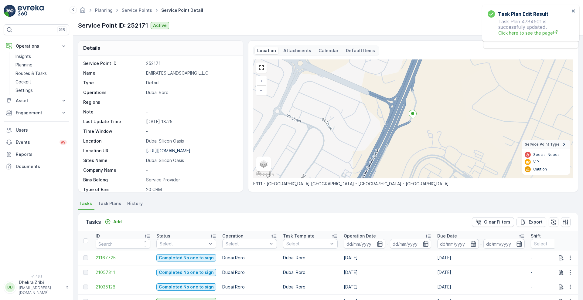
click at [370, 242] on input at bounding box center [364, 244] width 42 height 10
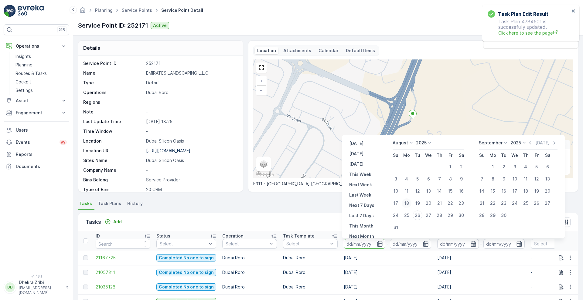
click at [411, 204] on div "18" at bounding box center [406, 203] width 10 height 10
type input "[DATE]"
click at [411, 204] on div "18" at bounding box center [406, 203] width 10 height 10
type input "[DATE]"
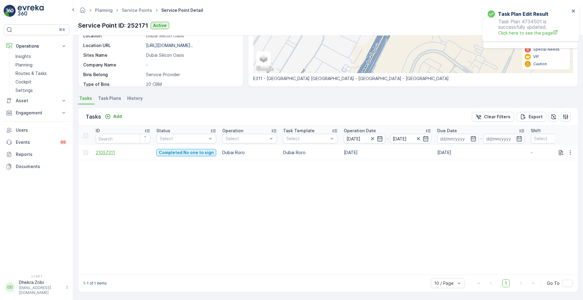
click at [106, 151] on span "21057311" at bounding box center [123, 153] width 55 height 6
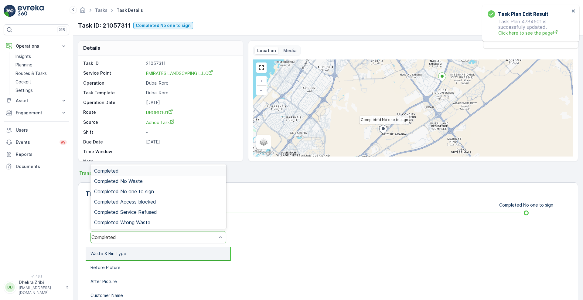
click at [154, 237] on div "Completed" at bounding box center [153, 237] width 125 height 5
click at [159, 193] on div "Completed No one to sign" at bounding box center [158, 191] width 128 height 5
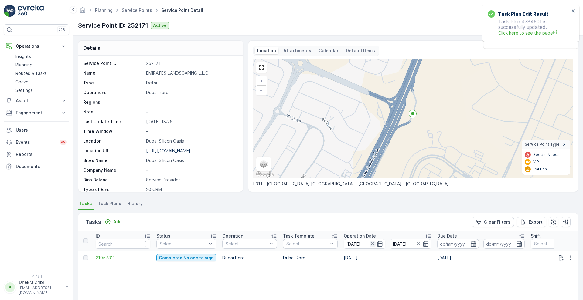
click at [372, 243] on icon "button" at bounding box center [372, 244] width 6 height 6
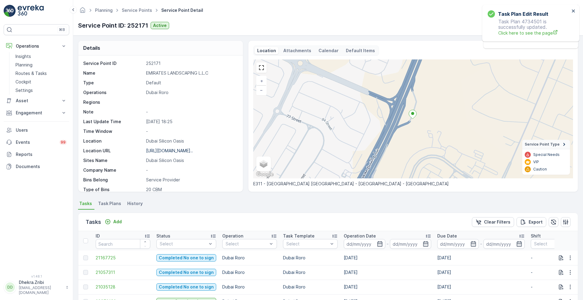
click at [372, 243] on input at bounding box center [364, 244] width 42 height 10
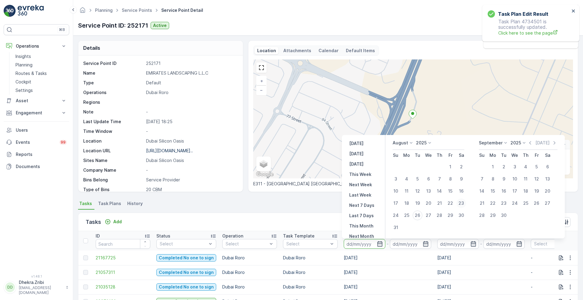
click at [464, 201] on div "23" at bounding box center [461, 203] width 10 height 10
type input "[DATE]"
click at [464, 201] on div "23" at bounding box center [461, 203] width 10 height 10
type input "[DATE]"
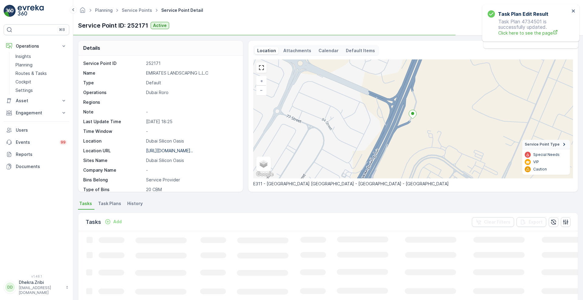
click at [337, 223] on div "Tasks Add Clear Filters Export" at bounding box center [327, 222] width 499 height 18
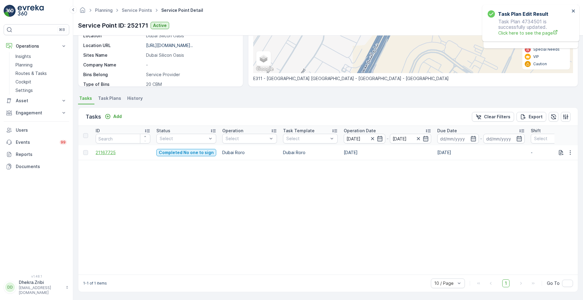
click at [100, 150] on span "21167725" at bounding box center [123, 153] width 55 height 6
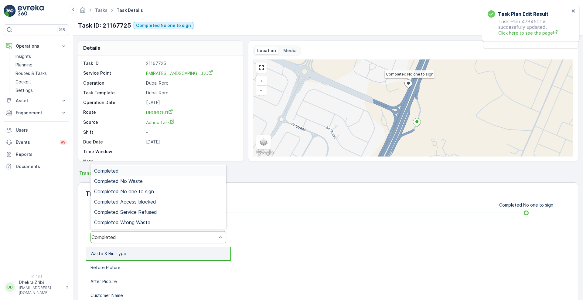
click at [178, 240] on div "Completed" at bounding box center [158, 237] width 136 height 12
click at [172, 191] on div "Completed No one to sign" at bounding box center [158, 191] width 128 height 5
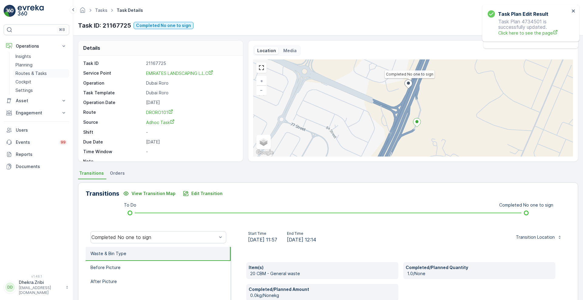
click at [25, 71] on p "Routes & Tasks" at bounding box center [30, 73] width 31 height 6
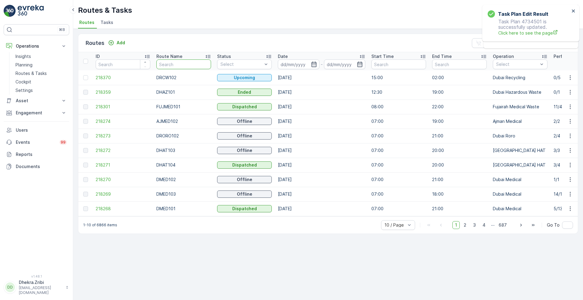
click at [183, 69] on input "text" at bounding box center [183, 64] width 55 height 10
type input "kha"
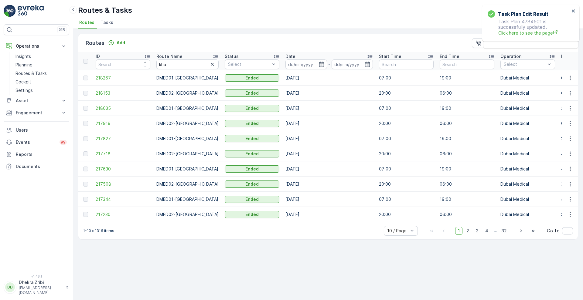
click at [97, 78] on span "218267" at bounding box center [123, 78] width 55 height 6
click at [209, 66] on icon "button" at bounding box center [212, 64] width 6 height 6
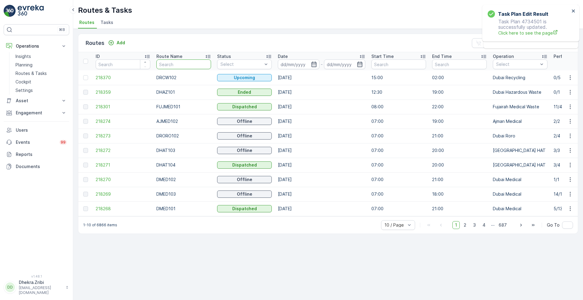
click at [199, 67] on input "text" at bounding box center [183, 64] width 55 height 10
type input "haz"
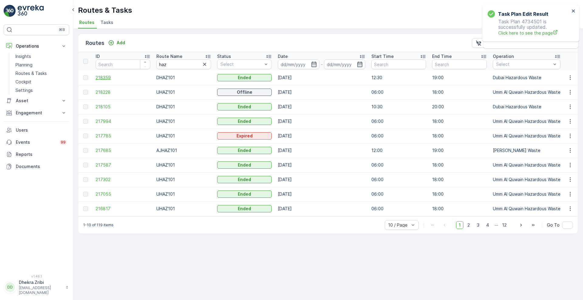
click at [105, 76] on span "218359" at bounding box center [123, 78] width 55 height 6
click at [171, 66] on input "haz" at bounding box center [183, 64] width 55 height 10
type input "h"
type input "rel"
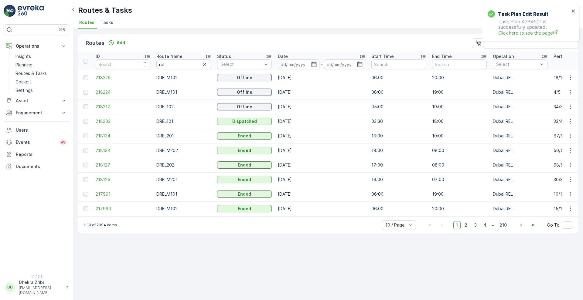
click at [103, 91] on span "218224" at bounding box center [123, 92] width 55 height 6
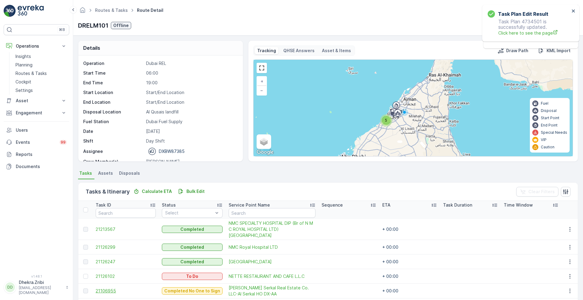
click at [103, 288] on span "21106955" at bounding box center [126, 291] width 60 height 6
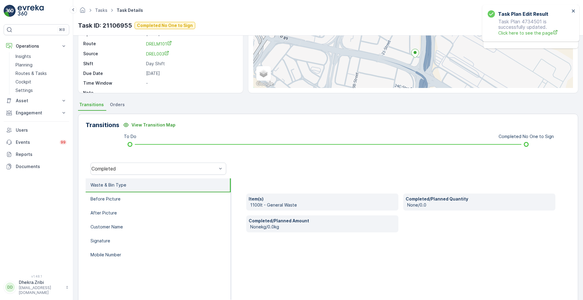
scroll to position [83, 0]
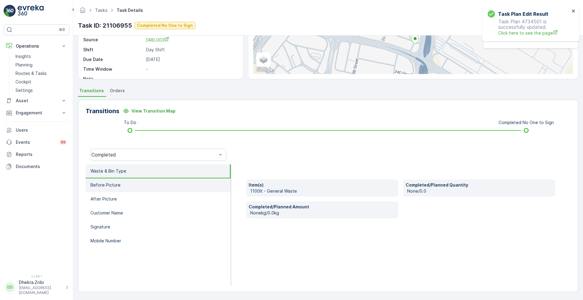
click at [144, 184] on li "Before Picture" at bounding box center [158, 185] width 145 height 14
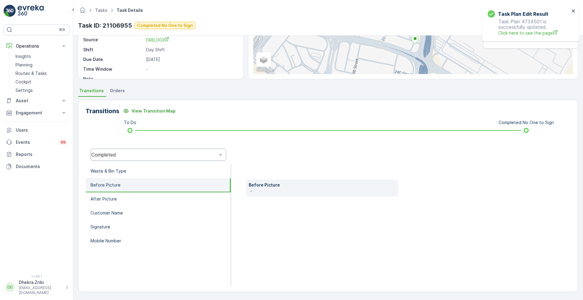
click at [168, 158] on div "Completed" at bounding box center [158, 155] width 136 height 12
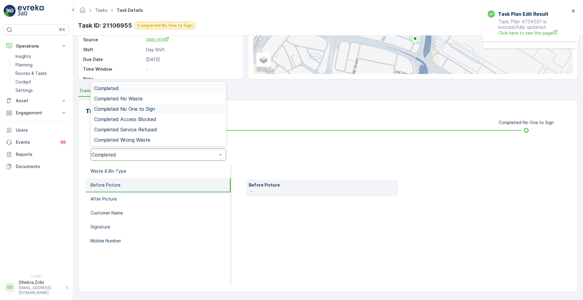
click at [161, 109] on div "Completed No One to Sign" at bounding box center [158, 108] width 128 height 5
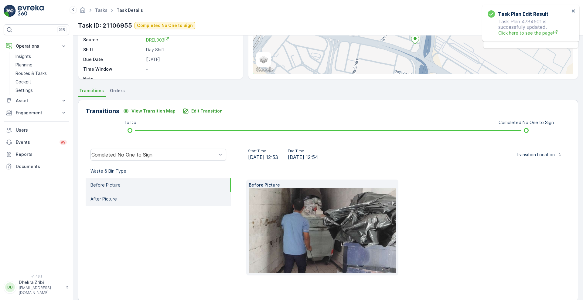
click at [118, 194] on li "After Picture" at bounding box center [158, 199] width 145 height 14
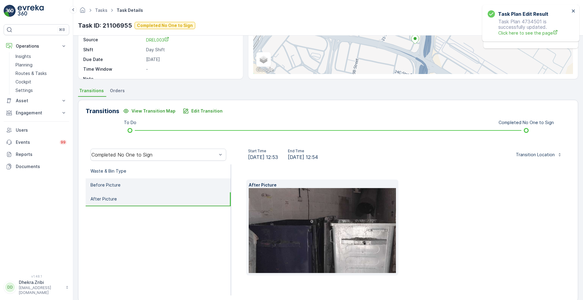
click at [125, 181] on li "Before Picture" at bounding box center [158, 185] width 145 height 14
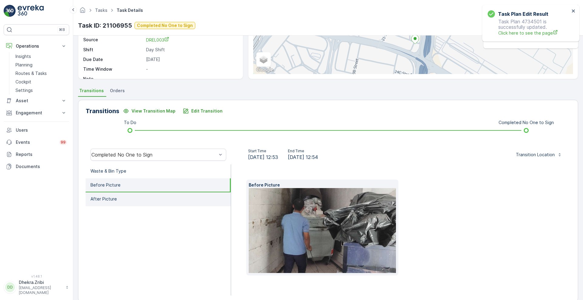
click at [113, 199] on p "After Picture" at bounding box center [103, 199] width 26 height 6
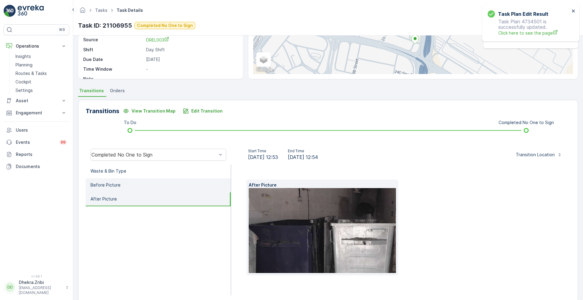
click at [123, 189] on li "Before Picture" at bounding box center [158, 185] width 145 height 14
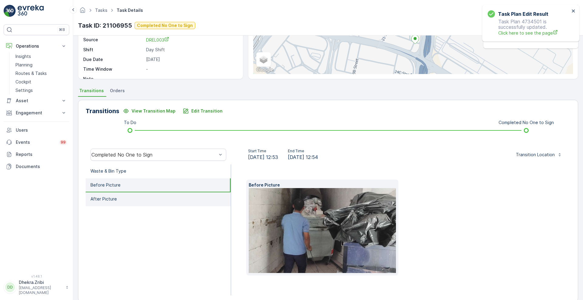
click at [117, 198] on li "After Picture" at bounding box center [158, 199] width 145 height 14
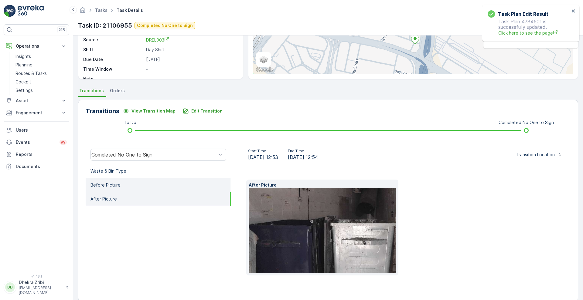
click at [127, 181] on li "Before Picture" at bounding box center [158, 185] width 145 height 14
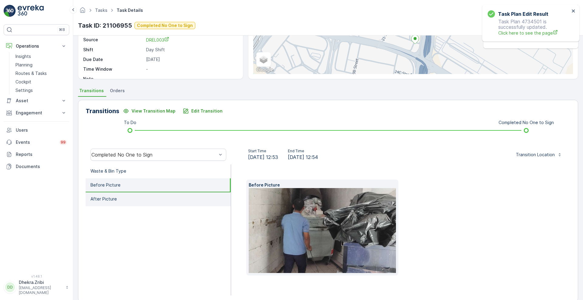
click at [112, 198] on p "After Picture" at bounding box center [103, 199] width 26 height 6
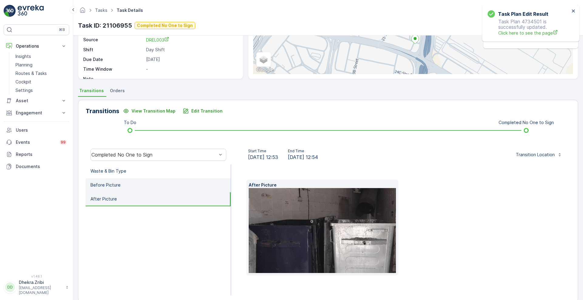
click at [124, 188] on li "Before Picture" at bounding box center [158, 185] width 145 height 14
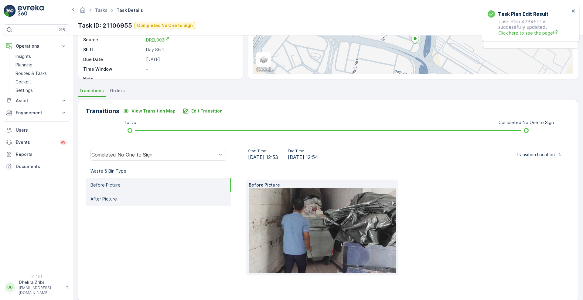
click at [117, 199] on li "After Picture" at bounding box center [158, 199] width 145 height 14
